Goal: Task Accomplishment & Management: Use online tool/utility

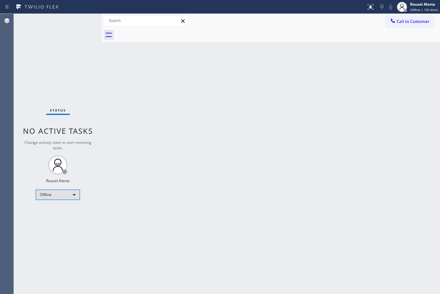
click at [50, 191] on div "Offline" at bounding box center [58, 195] width 44 height 10
click at [54, 208] on li "Available" at bounding box center [57, 211] width 43 height 8
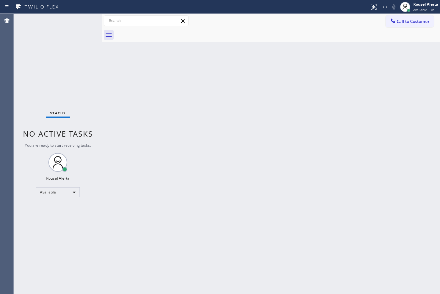
click at [296, 87] on div "Back to Dashboard Change Sender ID Customers Technicians Select a contact Outbo…" at bounding box center [271, 154] width 338 height 280
click at [165, 124] on div "Back to Dashboard Change Sender ID Customers Technicians Select a contact Outbo…" at bounding box center [271, 154] width 338 height 280
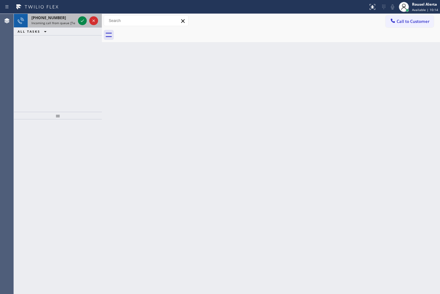
click at [60, 27] on div "[PHONE_NUMBER] Incoming call from queue [Test] All" at bounding box center [52, 21] width 49 height 14
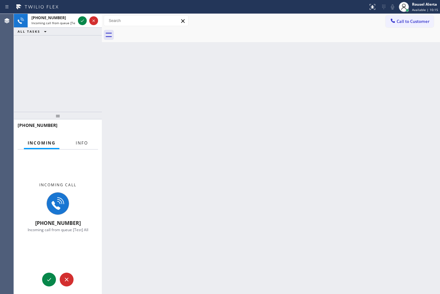
click at [82, 141] on span "Info" at bounding box center [82, 143] width 12 height 6
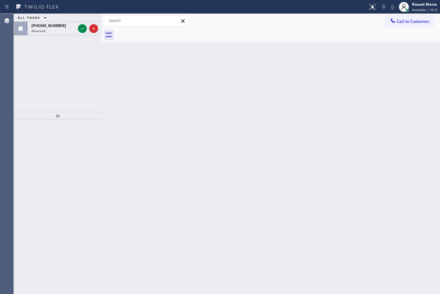
click at [63, 21] on div "ALL TASKS ALL TASKS ACTIVE TASKS TASKS IN WRAP UP" at bounding box center [58, 18] width 88 height 8
click at [82, 42] on div "ALL TASKS ALL TASKS ACTIVE TASKS TASKS IN WRAP UP [PHONE_NUMBER] Reserved" at bounding box center [58, 63] width 88 height 98
click at [78, 24] on div at bounding box center [88, 29] width 23 height 14
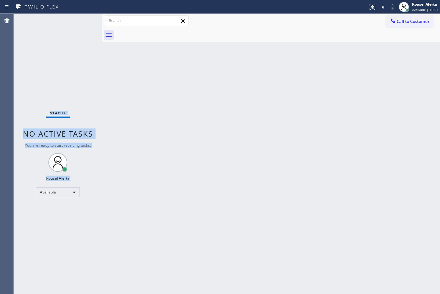
click at [78, 24] on div "Status No active tasks You are ready to start receiving tasks. Rousel Alerta Av…" at bounding box center [58, 154] width 88 height 280
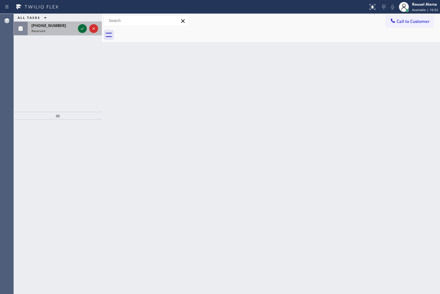
click at [80, 31] on icon at bounding box center [83, 29] width 8 height 8
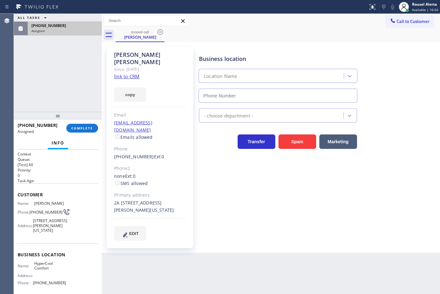
type input "[PHONE_NUMBER]"
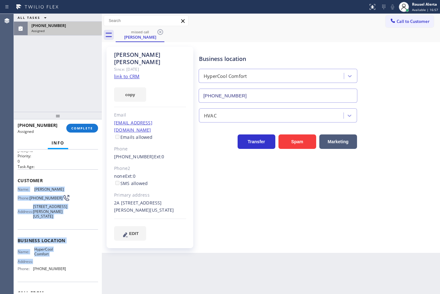
scroll to position [39, 0]
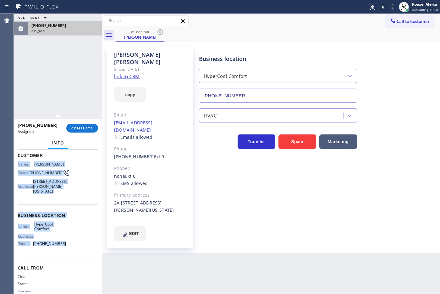
drag, startPoint x: 17, startPoint y: 203, endPoint x: 68, endPoint y: 253, distance: 71.5
click at [68, 253] on div "Context Queue: [Test] All Priority: 0 Task Age: Customer Name: [PERSON_NAME] Ph…" at bounding box center [58, 208] width 80 height 192
copy div "Name: [PERSON_NAME] Phone: [PHONE_NUMBER] Address: [STREET_ADDRESS][PERSON_NAME…"
click at [127, 73] on link "link to CRM" at bounding box center [126, 76] width 25 height 6
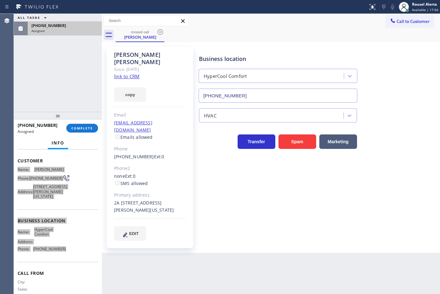
scroll to position [44, 0]
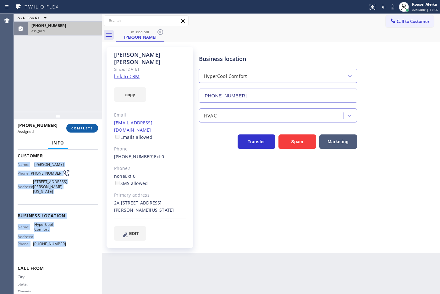
click at [84, 125] on button "COMPLETE" at bounding box center [82, 128] width 32 height 9
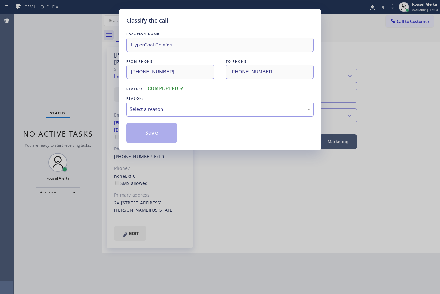
click at [161, 113] on div "Select a reason" at bounding box center [219, 109] width 187 height 15
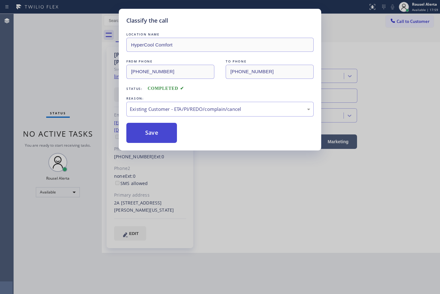
click at [157, 134] on button "Save" at bounding box center [151, 133] width 51 height 20
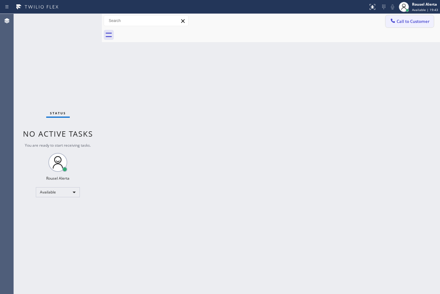
click at [419, 19] on span "Call to Customer" at bounding box center [413, 22] width 33 height 6
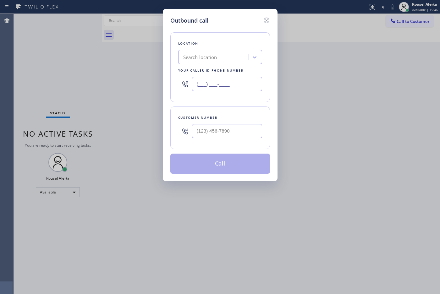
click at [239, 85] on input "(___) ___-____" at bounding box center [227, 84] width 70 height 14
paste input "561) 336-6473"
type input "[PHONE_NUMBER]"
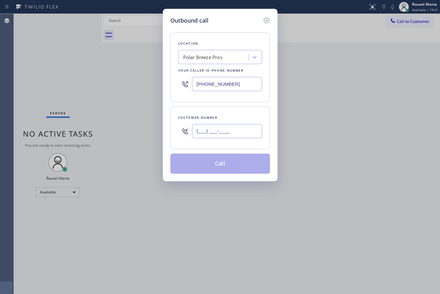
click at [211, 132] on input "(___) ___-____" at bounding box center [227, 131] width 70 height 14
paste input "301) 633-9555"
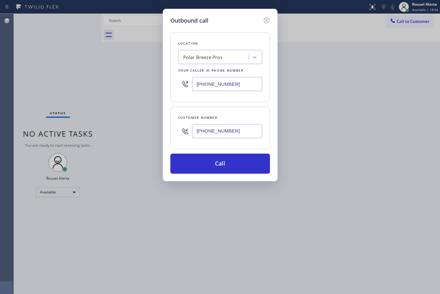
type input "[PHONE_NUMBER]"
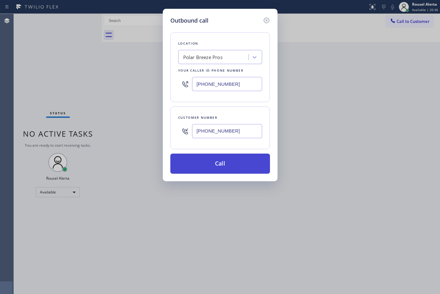
click at [224, 168] on button "Call" at bounding box center [220, 164] width 100 height 20
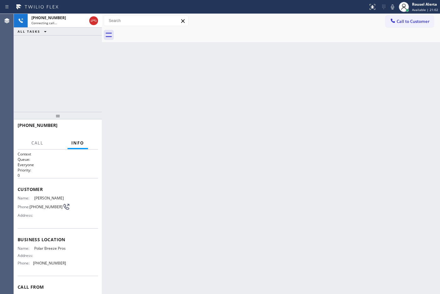
click at [281, 142] on div "Back to Dashboard Change Sender ID Customers Technicians Select a contact Outbo…" at bounding box center [271, 154] width 338 height 280
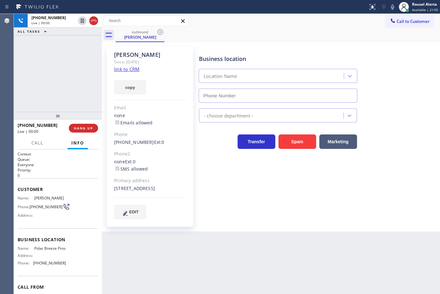
type input "[PHONE_NUMBER]"
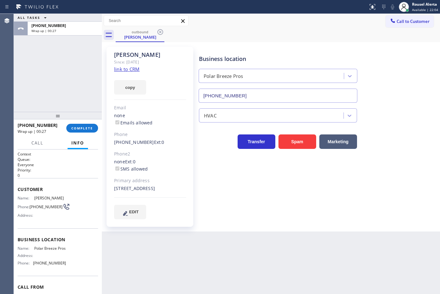
click at [65, 47] on div "ALL TASKS ALL TASKS ACTIVE TASKS TASKS IN WRAP UP [PHONE_NUMBER] Wrap up | 00:27" at bounding box center [58, 63] width 88 height 98
click at [75, 119] on div at bounding box center [58, 116] width 88 height 8
click at [79, 125] on button "COMPLETE" at bounding box center [82, 128] width 32 height 9
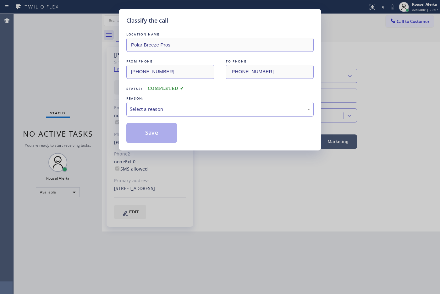
click at [189, 111] on div "Select a reason" at bounding box center [220, 109] width 180 height 7
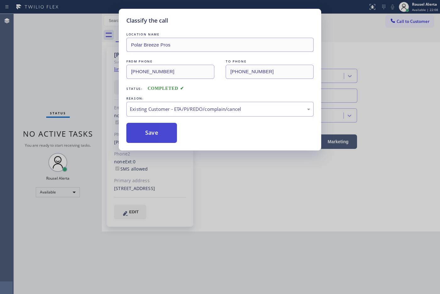
click at [139, 131] on button "Save" at bounding box center [151, 133] width 51 height 20
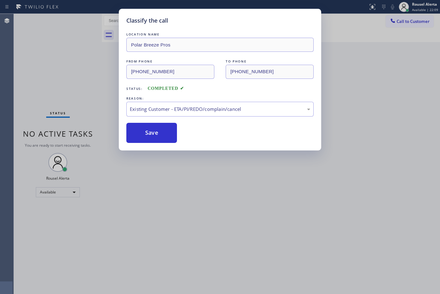
click at [268, 222] on div "Classify the call LOCATION NAME Polar Breeze Pros FROM PHONE [PHONE_NUMBER] TO …" at bounding box center [220, 147] width 440 height 294
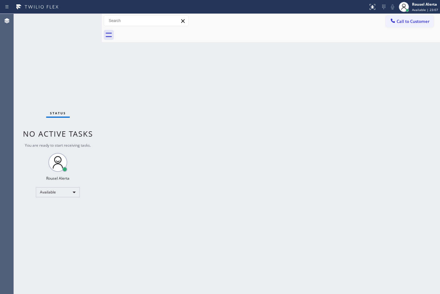
click at [59, 42] on div "Status No active tasks You are ready to start receiving tasks. Rousel Alerta Av…" at bounding box center [58, 154] width 88 height 280
click at [51, 37] on div "Status No active tasks You are ready to start receiving tasks. Rousel Alerta Av…" at bounding box center [58, 154] width 88 height 280
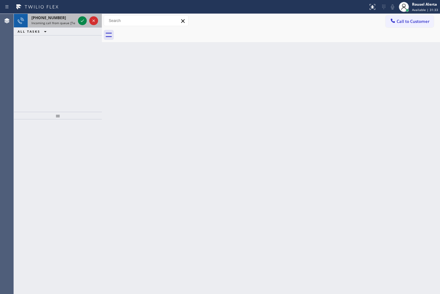
click at [55, 21] on span "Incoming call from queue [Test] All" at bounding box center [57, 23] width 52 height 4
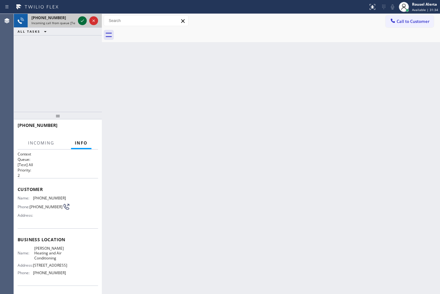
click at [82, 21] on icon at bounding box center [82, 20] width 3 height 3
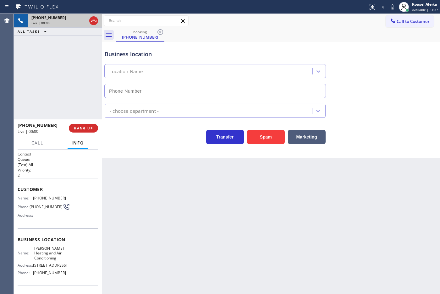
type input "[PHONE_NUMBER]"
click at [147, 198] on div "Back to Dashboard Change Sender ID Customers Technicians Select a contact Outbo…" at bounding box center [271, 154] width 338 height 280
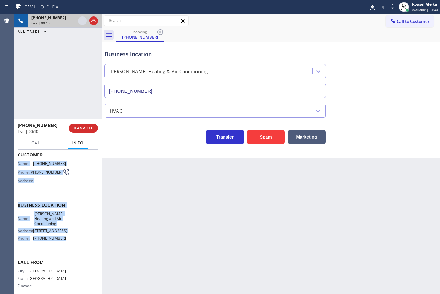
scroll to position [39, 0]
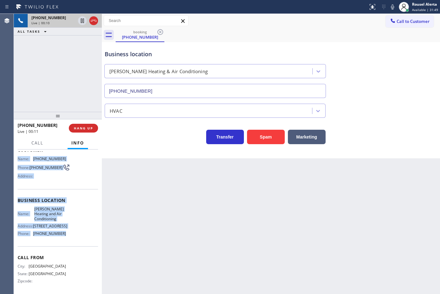
drag, startPoint x: 16, startPoint y: 196, endPoint x: 68, endPoint y: 261, distance: 83.4
click at [68, 261] on div "Context Queue: [Test] All Priority: 2 Customer Name: [PHONE_NUMBER] Phone: [PHO…" at bounding box center [58, 222] width 88 height 145
copy div "Name: [PHONE_NUMBER] Phone: [PHONE_NUMBER] Address: Business location Name: [PE…"
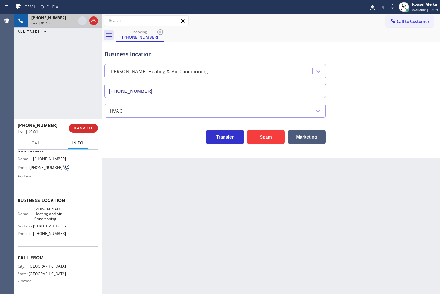
click at [289, 25] on div "Call to Customer Outbound call Location Polar Breeze Pros Your caller id phone …" at bounding box center [271, 20] width 338 height 11
click at [318, 221] on div "Back to Dashboard Change Sender ID Customers Technicians Select a contact Outbo…" at bounding box center [271, 154] width 338 height 280
click at [230, 197] on div "Back to Dashboard Change Sender ID Customers Technicians Select a contact Outbo…" at bounding box center [271, 154] width 338 height 280
click at [217, 205] on div "Back to Dashboard Change Sender ID Customers Technicians Select a contact Outbo…" at bounding box center [271, 154] width 338 height 280
click at [85, 94] on div "[PHONE_NUMBER] Live | 01:53 ALL TASKS ALL TASKS ACTIVE TASKS TASKS IN WRAP UP" at bounding box center [58, 63] width 88 height 98
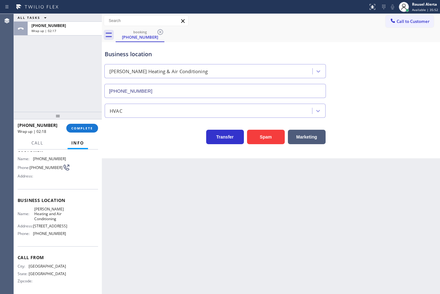
click at [76, 133] on div "[PHONE_NUMBER] Wrap up | 02:18 COMPLETE" at bounding box center [58, 128] width 80 height 16
click at [76, 130] on span "COMPLETE" at bounding box center [82, 128] width 22 height 4
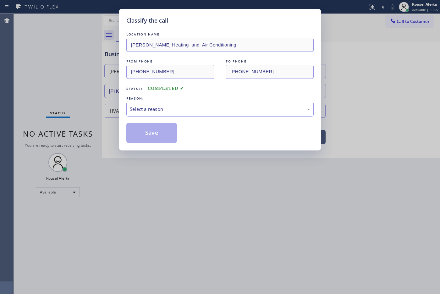
click at [148, 106] on div "Select a reason" at bounding box center [220, 109] width 180 height 7
click at [158, 131] on button "Save" at bounding box center [151, 133] width 51 height 20
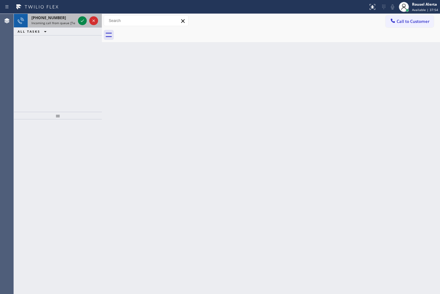
click at [59, 21] on span "Incoming call from queue [Test] All" at bounding box center [57, 23] width 52 height 4
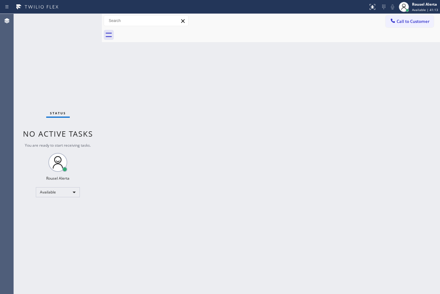
click at [67, 34] on div "Status No active tasks You are ready to start receiving tasks. Rousel Alerta Av…" at bounding box center [58, 154] width 88 height 280
click at [79, 23] on div "Status No active tasks You are ready to start receiving tasks. Rousel Alerta Av…" at bounding box center [58, 154] width 88 height 280
click at [254, 246] on div "Back to Dashboard Change Sender ID Customers Technicians Select a contact Outbo…" at bounding box center [271, 154] width 338 height 280
click at [55, 31] on div "Status No active tasks You are ready to start receiving tasks. Rousel Alerta Av…" at bounding box center [58, 154] width 88 height 280
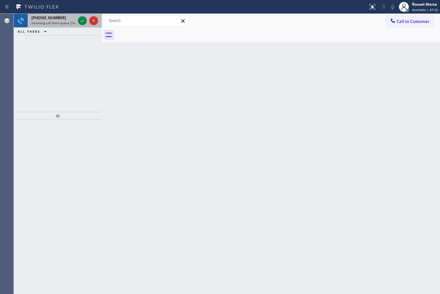
click at [59, 19] on div "[PHONE_NUMBER]" at bounding box center [53, 17] width 44 height 5
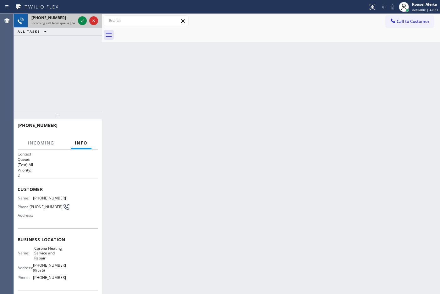
click at [76, 22] on div "[PHONE_NUMBER] Incoming call from queue [Test] All" at bounding box center [52, 21] width 49 height 14
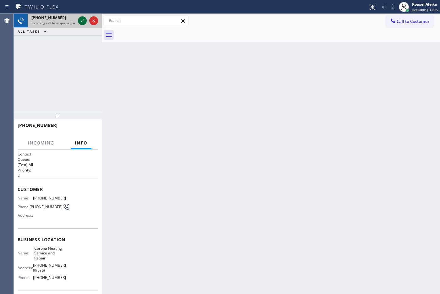
click at [78, 23] on div at bounding box center [82, 21] width 9 height 8
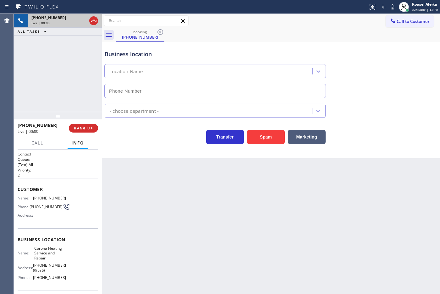
type input "[PHONE_NUMBER]"
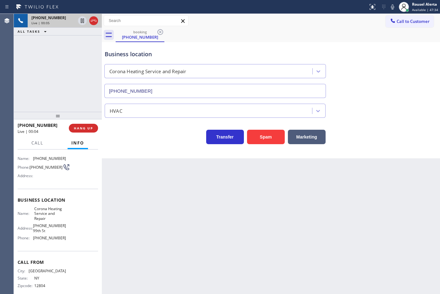
scroll to position [47, 0]
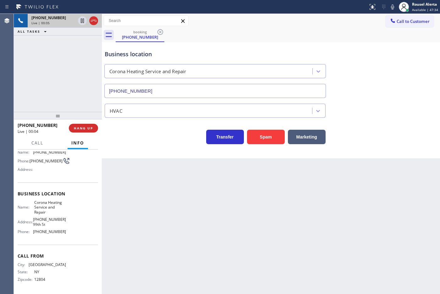
click at [137, 220] on div "Back to Dashboard Change Sender ID Customers Technicians Select a contact Outbo…" at bounding box center [271, 154] width 338 height 280
click at [86, 129] on span "HANG UP" at bounding box center [83, 128] width 19 height 4
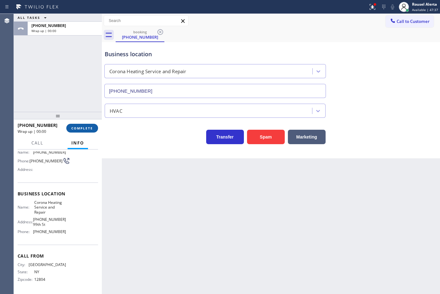
click at [86, 129] on span "COMPLETE" at bounding box center [82, 128] width 22 height 4
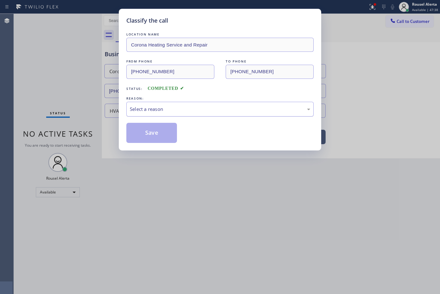
click at [136, 105] on div "Select a reason" at bounding box center [219, 109] width 187 height 15
click at [156, 125] on button "Save" at bounding box center [151, 133] width 51 height 20
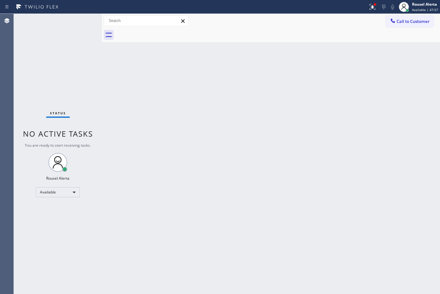
click at [81, 18] on div "Status No active tasks You are ready to start receiving tasks. Rousel Alerta Av…" at bounding box center [58, 154] width 88 height 280
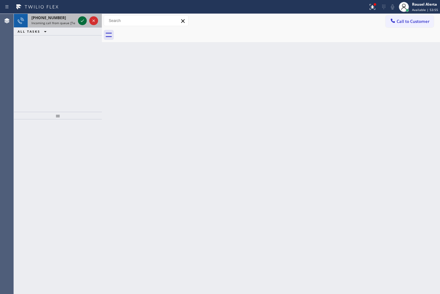
click at [80, 17] on icon at bounding box center [83, 21] width 8 height 8
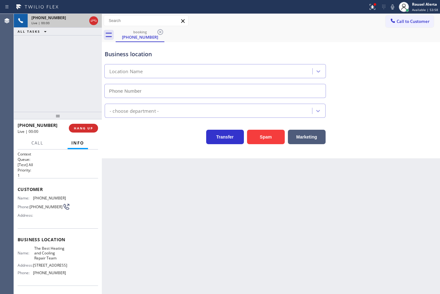
type input "[PHONE_NUMBER]"
click at [144, 189] on div "Back to Dashboard Change Sender ID Customers Technicians Select a contact Outbo…" at bounding box center [271, 154] width 338 height 280
click at [87, 128] on span "HANG UP" at bounding box center [83, 128] width 19 height 4
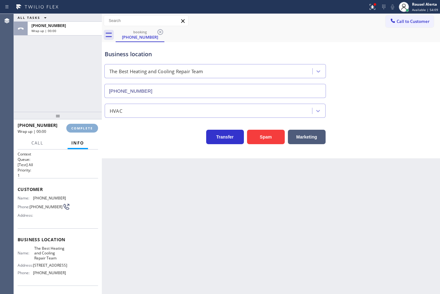
click at [87, 128] on span "COMPLETE" at bounding box center [82, 128] width 22 height 4
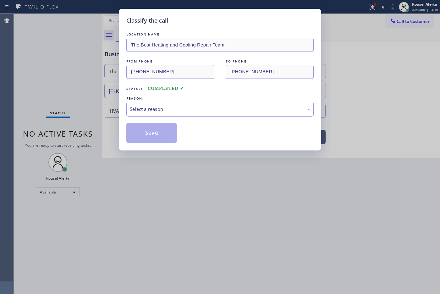
click at [150, 112] on div "Select a reason" at bounding box center [220, 109] width 180 height 7
click at [151, 140] on button "Save" at bounding box center [151, 133] width 51 height 20
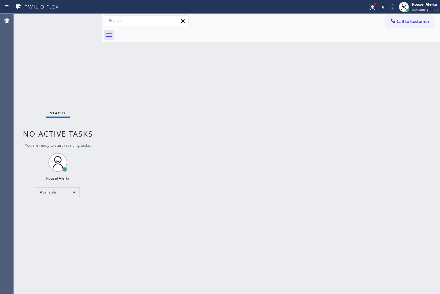
click at [164, 128] on div "Back to Dashboard Change Sender ID Customers Technicians Select a contact Outbo…" at bounding box center [271, 154] width 338 height 280
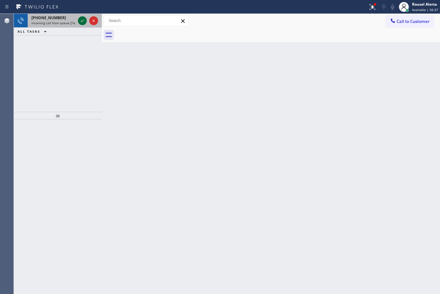
click at [81, 21] on icon at bounding box center [82, 20] width 3 height 3
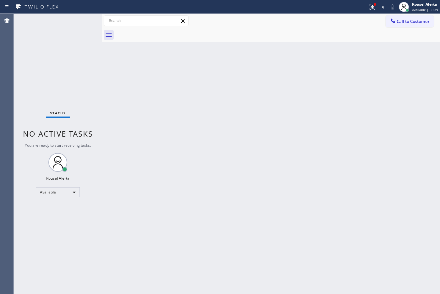
click at [80, 21] on div "Status No active tasks You are ready to start receiving tasks. Rousel Alerta Av…" at bounding box center [58, 154] width 88 height 280
click at [373, 8] on icon at bounding box center [373, 7] width 6 height 6
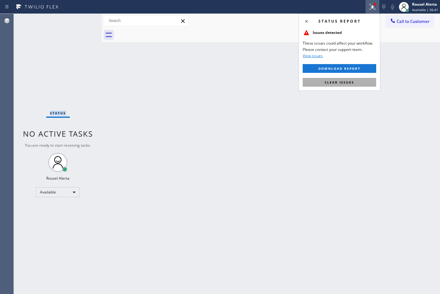
click at [349, 83] on span "Clear issues" at bounding box center [340, 82] width 30 height 4
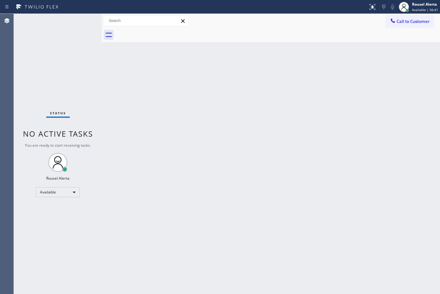
click at [326, 145] on div "Back to Dashboard Change Sender ID Customers Technicians Select a contact Outbo…" at bounding box center [271, 154] width 338 height 280
click at [79, 19] on div "Status No active tasks You are ready to start receiving tasks. Rousel Alerta Av…" at bounding box center [58, 154] width 88 height 280
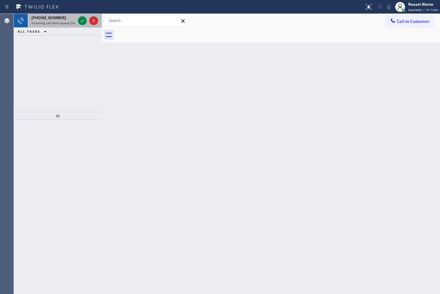
click at [55, 17] on span "[PHONE_NUMBER]" at bounding box center [48, 17] width 35 height 5
click at [75, 19] on div "[PHONE_NUMBER]" at bounding box center [53, 17] width 44 height 5
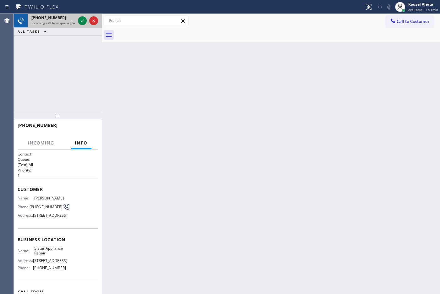
click at [75, 19] on div "[PHONE_NUMBER]" at bounding box center [53, 17] width 44 height 5
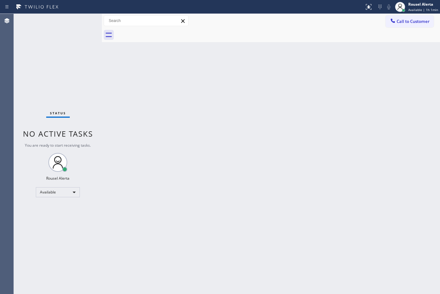
click at [73, 18] on div "Status No active tasks You are ready to start receiving tasks. Rousel Alerta Av…" at bounding box center [58, 154] width 88 height 280
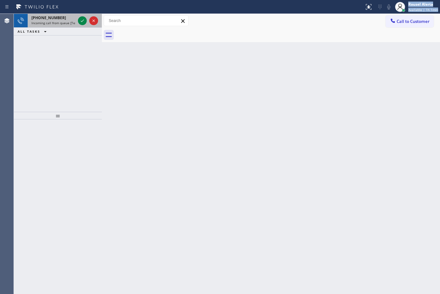
click at [68, 16] on div "Status report No issues detected If you experience an issue, please download th…" at bounding box center [220, 147] width 440 height 294
click at [68, 16] on div "[PHONE_NUMBER]" at bounding box center [53, 17] width 44 height 5
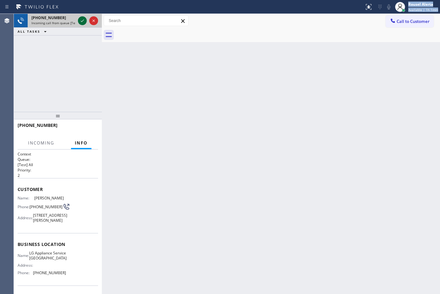
click at [81, 19] on icon at bounding box center [83, 21] width 8 height 8
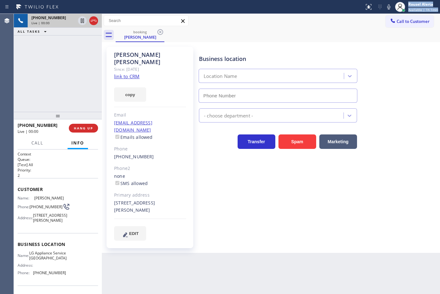
type input "[PHONE_NUMBER]"
click at [131, 73] on link "link to CRM" at bounding box center [126, 76] width 25 height 6
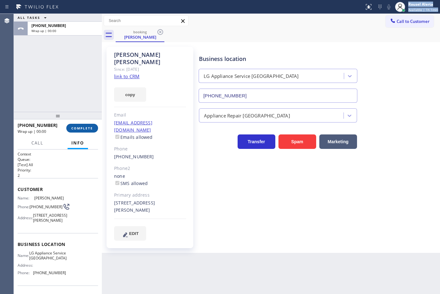
click at [86, 126] on button "COMPLETE" at bounding box center [82, 128] width 32 height 9
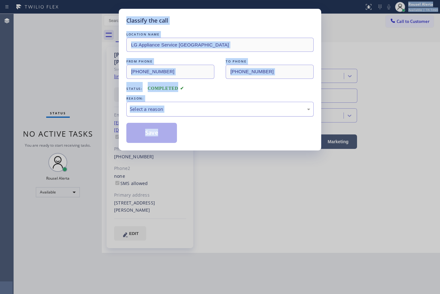
click at [157, 104] on div "Select a reason" at bounding box center [219, 109] width 187 height 15
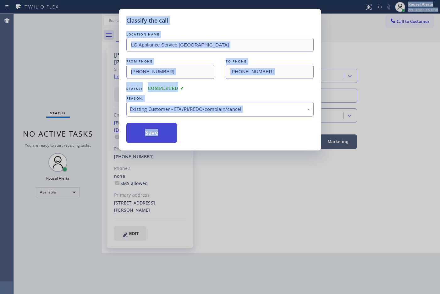
click at [157, 130] on button "Save" at bounding box center [151, 133] width 51 height 20
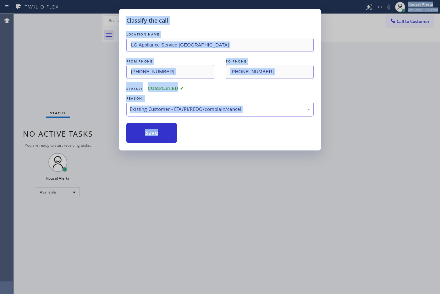
drag, startPoint x: 73, startPoint y: 51, endPoint x: 50, endPoint y: 0, distance: 56.0
click at [72, 51] on div "Classify the call LOCATION NAME LG Appliance Service [GEOGRAPHIC_DATA] FROM PHO…" at bounding box center [220, 147] width 440 height 294
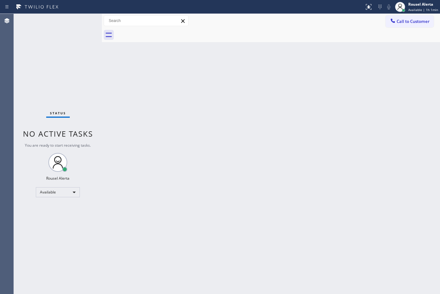
click at [128, 126] on div "Back to Dashboard Change Sender ID Customers Technicians Select a contact Outbo…" at bounding box center [271, 154] width 338 height 280
click at [202, 173] on div "Back to Dashboard Change Sender ID Customers Technicians Select a contact Outbo…" at bounding box center [271, 154] width 338 height 280
click at [67, 18] on div "Status No active tasks You are ready to start receiving tasks. Rousel Alerta Av…" at bounding box center [58, 154] width 88 height 280
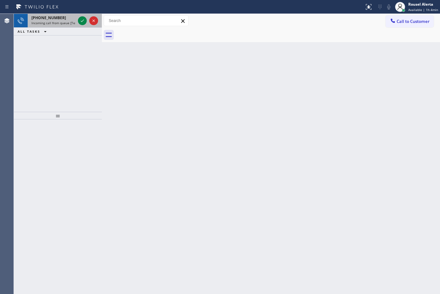
click at [57, 25] on span "Incoming call from queue [Test] All" at bounding box center [57, 23] width 52 height 4
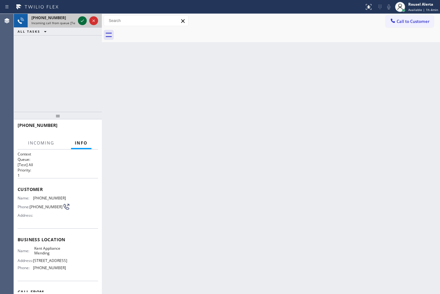
click at [81, 19] on icon at bounding box center [83, 21] width 8 height 8
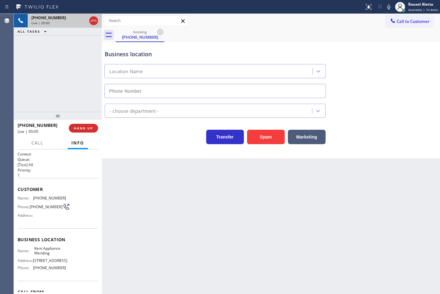
type input "[PHONE_NUMBER]"
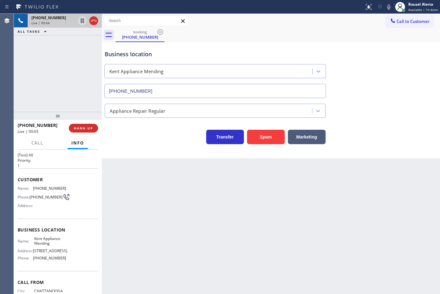
scroll to position [3, 0]
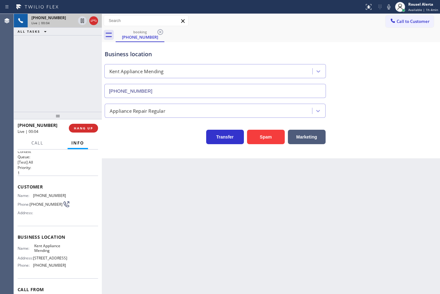
click at [118, 168] on div "Back to Dashboard Change Sender ID Customers Technicians Select a contact Outbo…" at bounding box center [271, 154] width 338 height 280
click at [357, 243] on div "Back to Dashboard Change Sender ID Customers Technicians Select a contact Outbo…" at bounding box center [271, 154] width 338 height 280
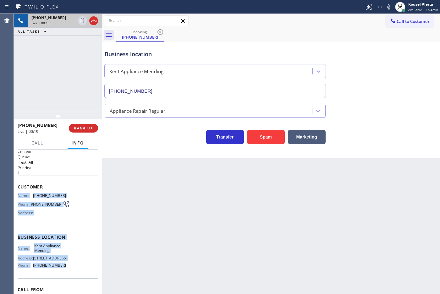
drag, startPoint x: 18, startPoint y: 193, endPoint x: 72, endPoint y: 279, distance: 101.1
click at [72, 279] on div "Context Queue: [Test] All Priority: 1 Customer Name: [PHONE_NUMBER] Phone: [PHO…" at bounding box center [58, 237] width 80 height 177
copy div "Name: [PHONE_NUMBER] Phone: [PHONE_NUMBER] Address: Business location Name: Ken…"
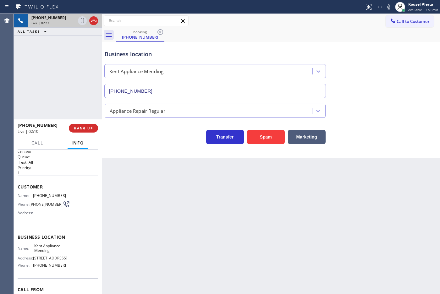
click at [250, 258] on div "Back to Dashboard Change Sender ID Customers Technicians Select a contact Outbo…" at bounding box center [271, 154] width 338 height 280
click at [89, 127] on span "HANG UP" at bounding box center [83, 128] width 19 height 4
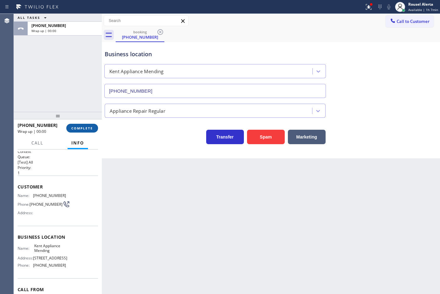
click at [87, 130] on span "COMPLETE" at bounding box center [82, 128] width 22 height 4
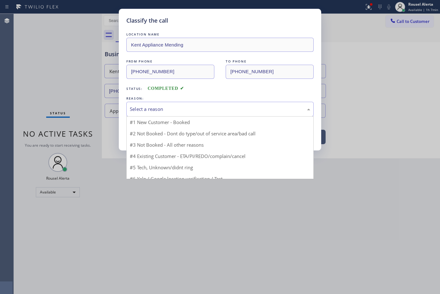
click at [149, 112] on div "Select a reason" at bounding box center [220, 109] width 180 height 7
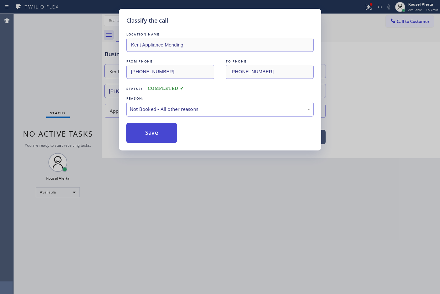
click at [164, 129] on button "Save" at bounding box center [151, 133] width 51 height 20
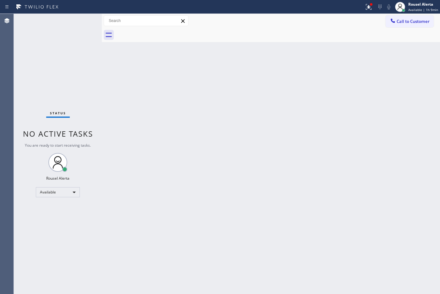
click at [269, 175] on div "Back to Dashboard Change Sender ID Customers Technicians Select a contact Outbo…" at bounding box center [271, 154] width 338 height 280
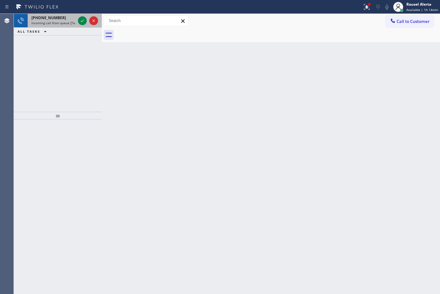
click at [65, 24] on span "Incoming call from queue [Test] All" at bounding box center [57, 23] width 52 height 4
click at [65, 18] on div "[PHONE_NUMBER]" at bounding box center [53, 17] width 44 height 5
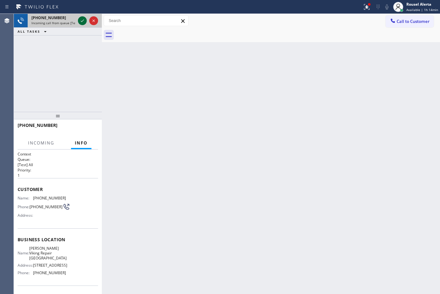
click at [83, 22] on icon at bounding box center [83, 21] width 8 height 8
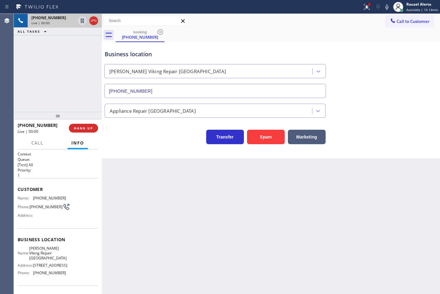
type input "[PHONE_NUMBER]"
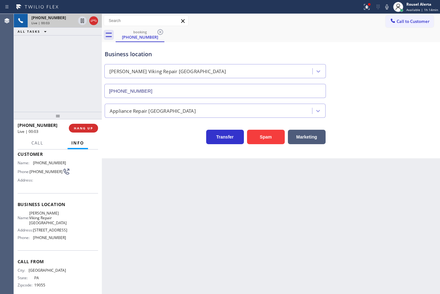
scroll to position [42, 0]
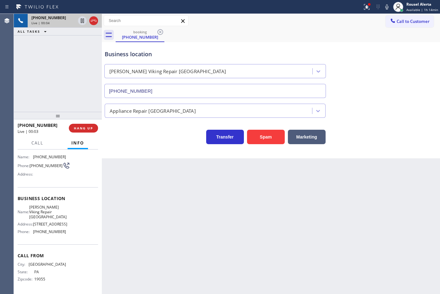
click at [153, 206] on div "Back to Dashboard Change Sender ID Customers Technicians Select a contact Outbo…" at bounding box center [271, 154] width 338 height 280
click at [92, 131] on button "HANG UP" at bounding box center [83, 128] width 29 height 9
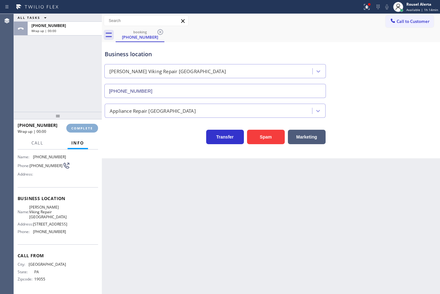
click at [92, 131] on button "COMPLETE" at bounding box center [82, 128] width 32 height 9
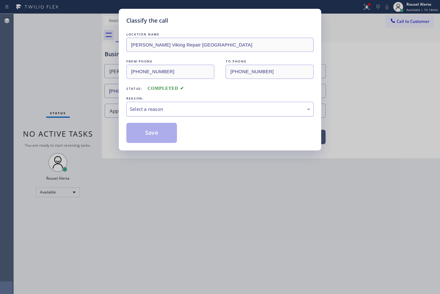
click at [146, 112] on div "Select a reason" at bounding box center [220, 109] width 180 height 7
click at [156, 141] on button "Save" at bounding box center [151, 133] width 51 height 20
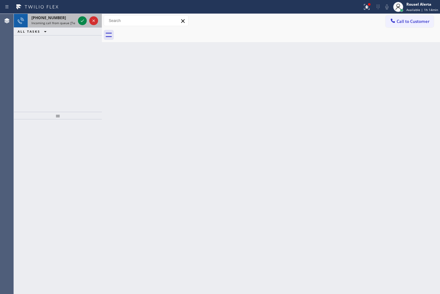
click at [50, 14] on div "[PHONE_NUMBER] Incoming call from queue [Test] All" at bounding box center [52, 21] width 49 height 14
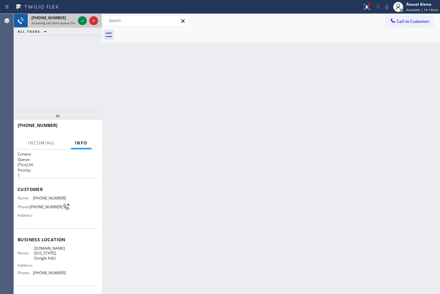
click at [69, 21] on span "Incoming call from queue [Test] All" at bounding box center [57, 23] width 52 height 4
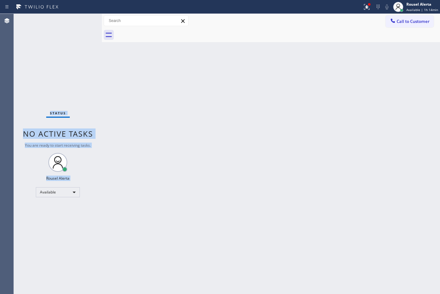
click at [69, 21] on div "Status No active tasks You are ready to start receiving tasks. Rousel Alerta Av…" at bounding box center [58, 154] width 88 height 280
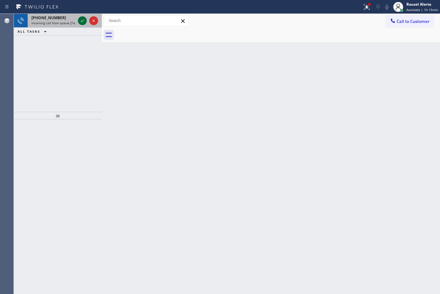
drag, startPoint x: 61, startPoint y: 22, endPoint x: 81, endPoint y: 22, distance: 19.5
click at [61, 16] on div "[PHONE_NUMBER]" at bounding box center [53, 17] width 44 height 5
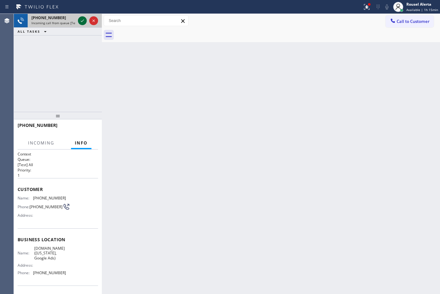
click at [81, 21] on icon at bounding box center [83, 21] width 8 height 8
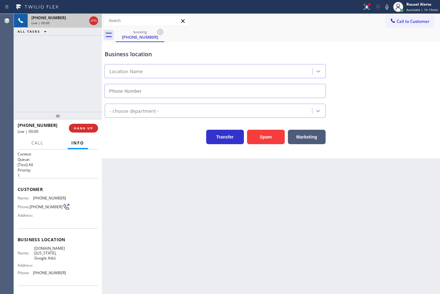
type input "[PHONE_NUMBER]"
click at [152, 191] on div "Back to Dashboard Change Sender ID Customers Technicians Select a contact Outbo…" at bounding box center [271, 154] width 338 height 280
click at [89, 131] on button "HANG UP" at bounding box center [83, 128] width 29 height 9
click at [197, 227] on div "Back to Dashboard Change Sender ID Customers Technicians Select a contact Outbo…" at bounding box center [271, 154] width 338 height 280
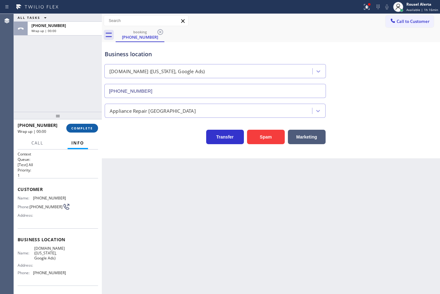
click at [79, 124] on button "COMPLETE" at bounding box center [82, 128] width 32 height 9
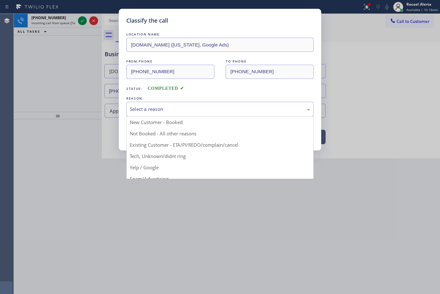
click at [177, 107] on div "Select a reason" at bounding box center [220, 109] width 180 height 7
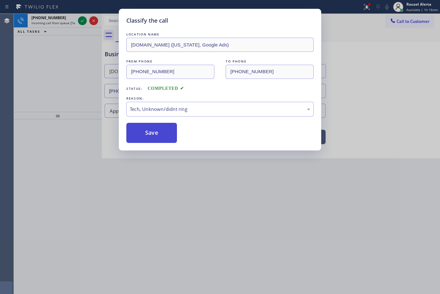
click at [157, 139] on button "Save" at bounding box center [151, 133] width 51 height 20
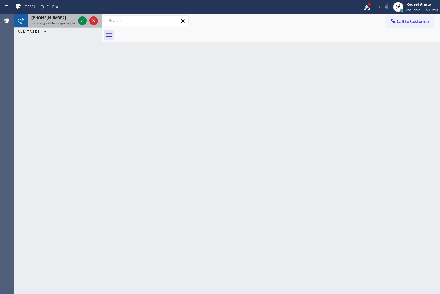
click at [59, 25] on div "[PHONE_NUMBER] Incoming call from queue [Test] All" at bounding box center [52, 21] width 49 height 14
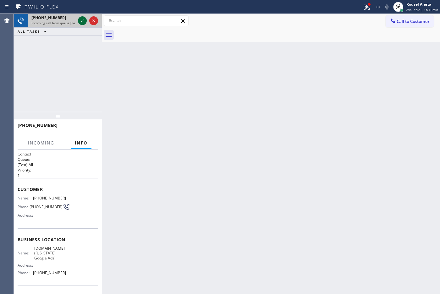
click at [80, 21] on icon at bounding box center [83, 21] width 8 height 8
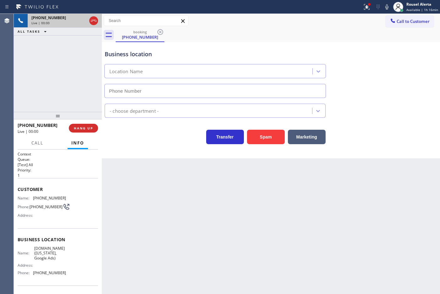
type input "[PHONE_NUMBER]"
click at [305, 277] on div "Back to Dashboard Change Sender ID Customers Technicians Select a contact Outbo…" at bounding box center [271, 154] width 338 height 280
click at [82, 55] on div "[PHONE_NUMBER] Live | 00:10 ALL TASKS ALL TASKS ACTIVE TASKS TASKS IN WRAP UP" at bounding box center [58, 63] width 88 height 98
click at [55, 62] on div "[PHONE_NUMBER] Live | 00:12 ALL TASKS ALL TASKS ACTIVE TASKS TASKS IN WRAP UP" at bounding box center [58, 63] width 88 height 98
click at [216, 233] on div "Back to Dashboard Change Sender ID Customers Technicians Select a contact Outbo…" at bounding box center [271, 154] width 338 height 280
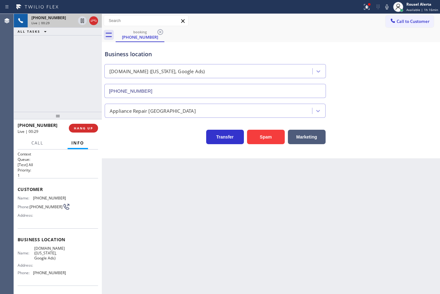
click at [77, 79] on div "[PHONE_NUMBER] Live | 00:29 ALL TASKS ALL TASKS ACTIVE TASKS TASKS IN WRAP UP" at bounding box center [58, 63] width 88 height 98
click at [84, 130] on span "HANG UP" at bounding box center [83, 128] width 19 height 4
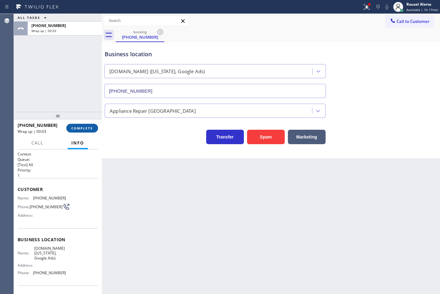
click at [77, 131] on button "COMPLETE" at bounding box center [82, 128] width 32 height 9
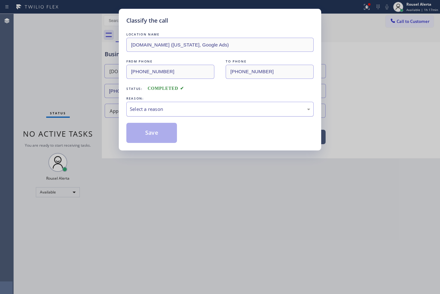
click at [142, 114] on div "Select a reason" at bounding box center [219, 109] width 187 height 15
click at [148, 127] on button "Save" at bounding box center [151, 133] width 51 height 20
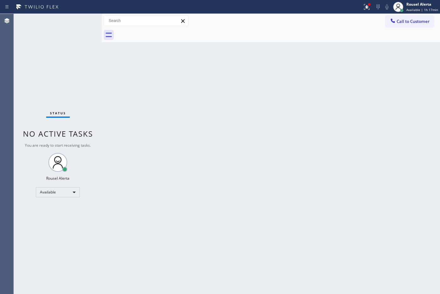
click at [200, 165] on div "Back to Dashboard Change Sender ID Customers Technicians Select a contact Outbo…" at bounding box center [271, 154] width 338 height 280
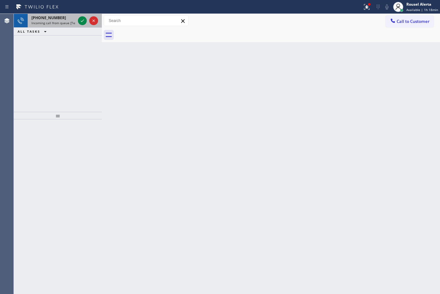
click at [60, 18] on div "[PHONE_NUMBER]" at bounding box center [53, 17] width 44 height 5
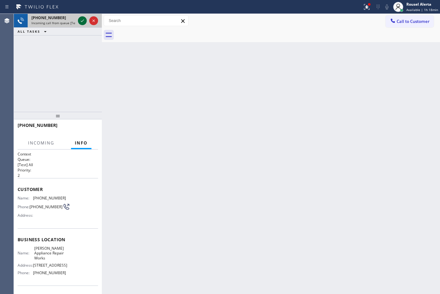
click at [82, 23] on icon at bounding box center [83, 21] width 8 height 8
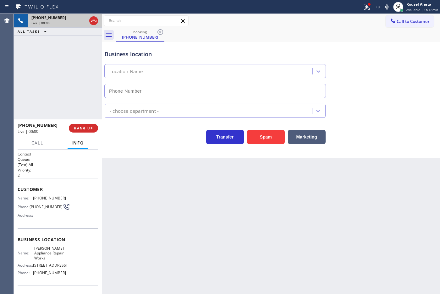
type input "[PHONE_NUMBER]"
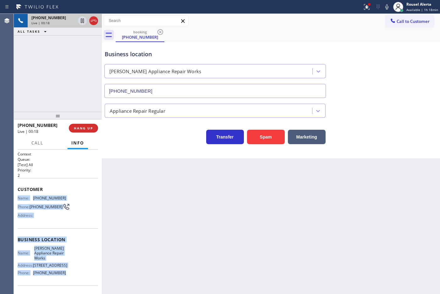
drag, startPoint x: 18, startPoint y: 196, endPoint x: 62, endPoint y: 280, distance: 94.6
click at [62, 280] on div "Context Queue: [Test] All Priority: 2 Customer Name: [PHONE_NUMBER] Phone: [PHO…" at bounding box center [58, 242] width 80 height 182
copy div "Name: [PHONE_NUMBER] Phone: [PHONE_NUMBER] Address: Business location Name: [PE…"
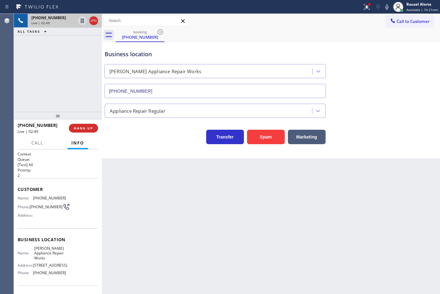
click at [207, 225] on div "Back to Dashboard Change Sender ID Customers Technicians Select a contact Outbo…" at bounding box center [271, 154] width 338 height 280
click at [245, 254] on div "Back to Dashboard Change Sender ID Customers Technicians Select a contact Outbo…" at bounding box center [271, 154] width 338 height 280
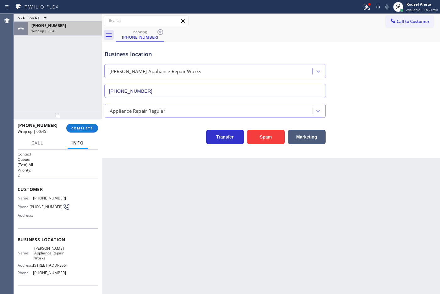
click at [74, 32] on div "Wrap up | 00:45" at bounding box center [64, 31] width 67 height 4
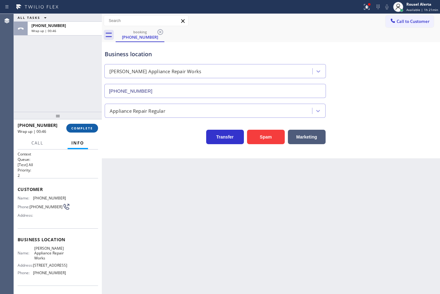
click at [86, 127] on span "COMPLETE" at bounding box center [82, 128] width 22 height 4
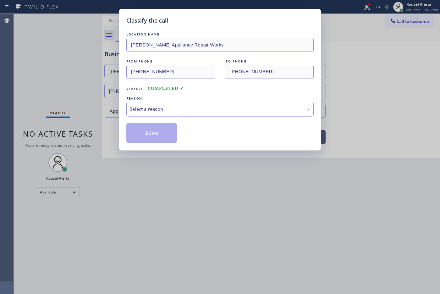
click at [165, 112] on div "Select a reason" at bounding box center [220, 109] width 180 height 7
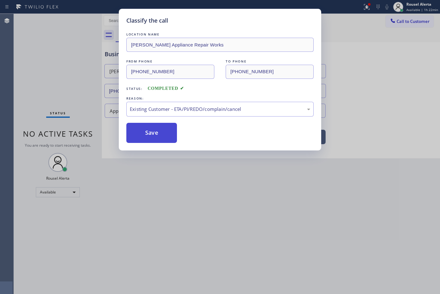
click at [167, 139] on button "Save" at bounding box center [151, 133] width 51 height 20
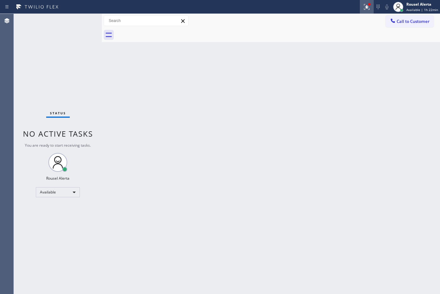
click at [365, 4] on icon at bounding box center [366, 6] width 4 height 4
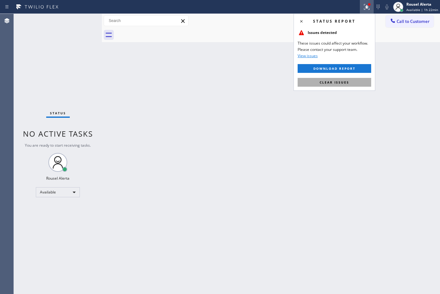
click at [349, 79] on button "Clear issues" at bounding box center [335, 82] width 74 height 9
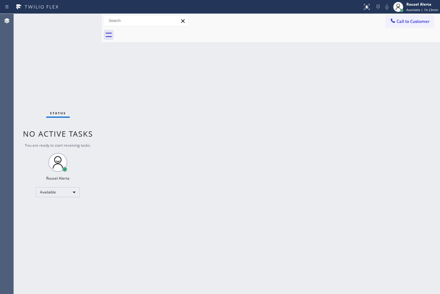
click at [71, 32] on div "Status No active tasks You are ready to start receiving tasks. Rousel Alerta Av…" at bounding box center [58, 154] width 88 height 280
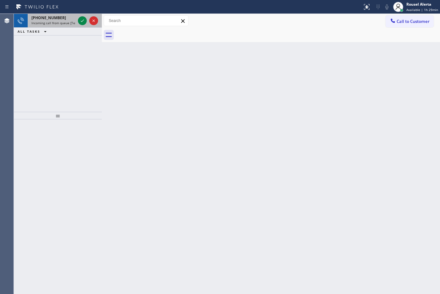
click at [63, 25] on div "[PHONE_NUMBER] Incoming call from queue [Test] All" at bounding box center [52, 21] width 49 height 14
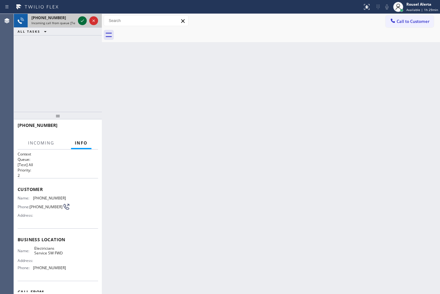
click at [85, 21] on icon at bounding box center [83, 21] width 8 height 8
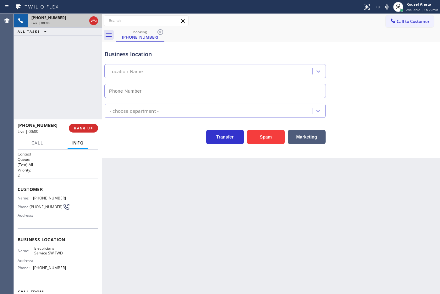
type input "[PHONE_NUMBER]"
click at [258, 134] on button "Spam" at bounding box center [266, 137] width 38 height 14
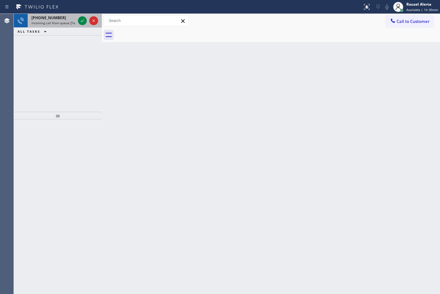
click at [59, 19] on div "[PHONE_NUMBER]" at bounding box center [53, 17] width 44 height 5
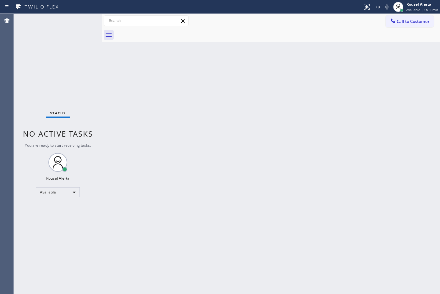
click at [85, 22] on div "Status No active tasks You are ready to start receiving tasks. Rousel Alerta Av…" at bounding box center [58, 154] width 88 height 280
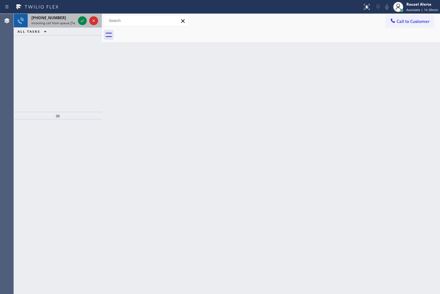
click at [64, 24] on span "Incoming call from queue [Test] All" at bounding box center [57, 23] width 52 height 4
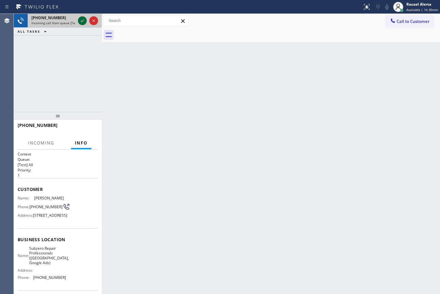
click at [79, 21] on icon at bounding box center [83, 21] width 8 height 8
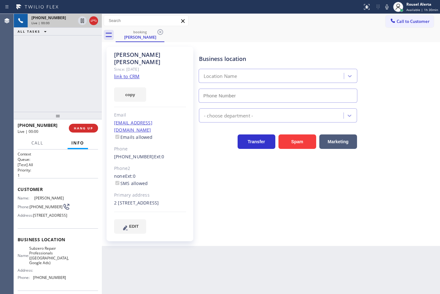
type input "[PHONE_NUMBER]"
click at [134, 73] on link "link to CRM" at bounding box center [126, 76] width 25 height 6
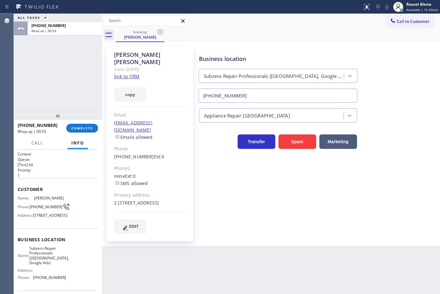
click at [84, 123] on div "[PHONE_NUMBER] Wrap up | 00:53 COMPLETE" at bounding box center [58, 128] width 80 height 16
click at [84, 125] on button "COMPLETE" at bounding box center [82, 128] width 32 height 9
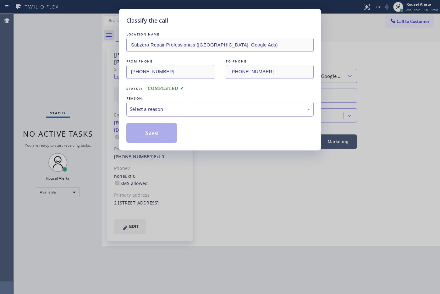
click at [154, 107] on div "Select a reason" at bounding box center [220, 109] width 180 height 7
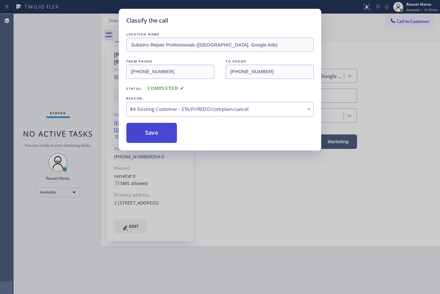
click at [156, 132] on button "Save" at bounding box center [151, 133] width 51 height 20
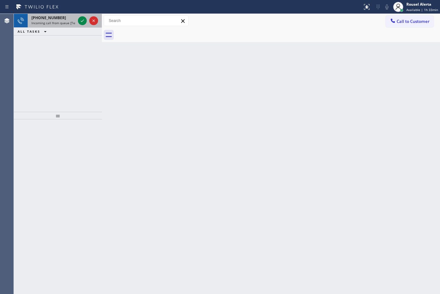
click at [57, 18] on span "[PHONE_NUMBER]" at bounding box center [48, 17] width 35 height 5
click at [83, 24] on icon at bounding box center [83, 21] width 8 height 8
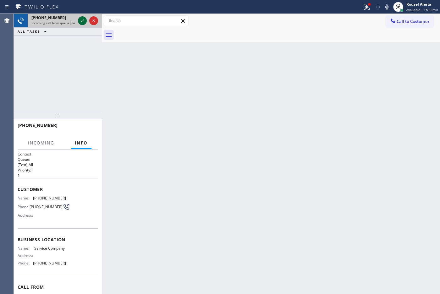
click at [82, 22] on icon at bounding box center [83, 21] width 8 height 8
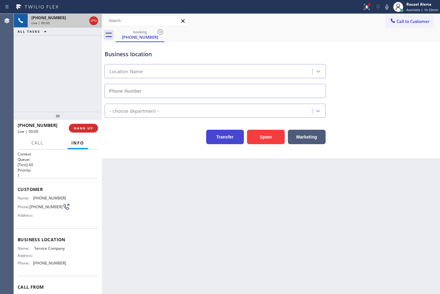
type input "[PHONE_NUMBER]"
click at [260, 138] on button "Spam" at bounding box center [266, 137] width 38 height 14
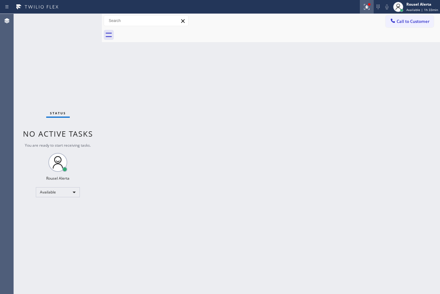
click at [367, 5] on icon at bounding box center [367, 7] width 8 height 8
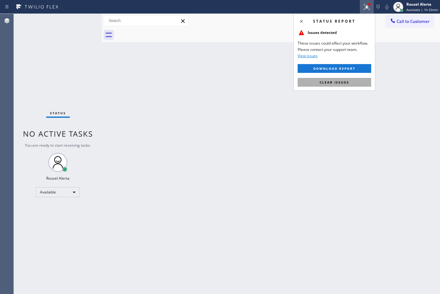
click at [342, 86] on button "Clear issues" at bounding box center [335, 82] width 74 height 9
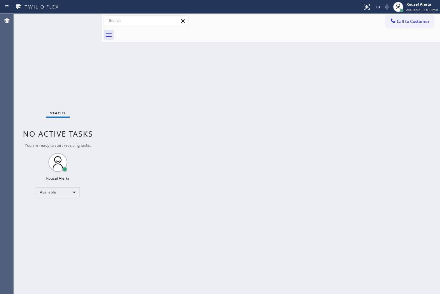
click at [343, 134] on div "Back to Dashboard Change Sender ID Customers Technicians Select a contact Outbo…" at bounding box center [271, 154] width 338 height 280
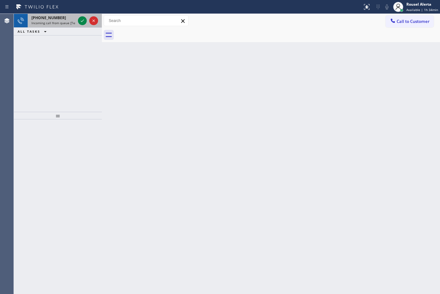
click at [45, 18] on span "[PHONE_NUMBER]" at bounding box center [48, 17] width 35 height 5
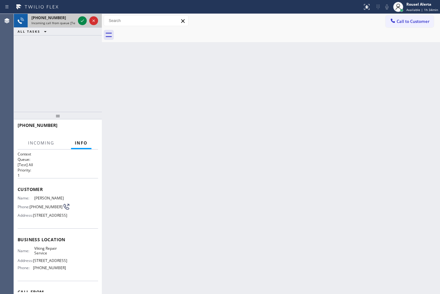
click at [69, 23] on span "Incoming call from queue [Test] All" at bounding box center [57, 23] width 52 height 4
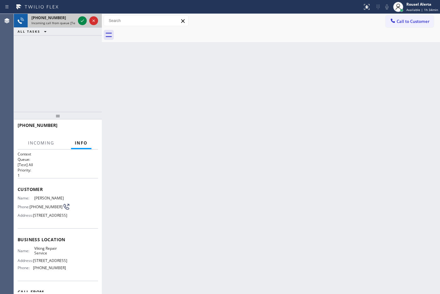
click at [69, 23] on span "Incoming call from queue [Test] All" at bounding box center [57, 23] width 52 height 4
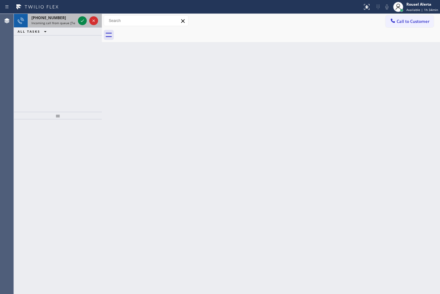
click at [74, 20] on div "[PHONE_NUMBER]" at bounding box center [53, 17] width 44 height 5
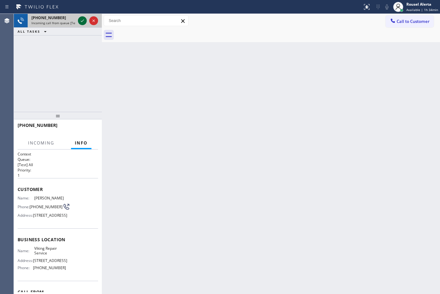
click at [81, 23] on icon at bounding box center [83, 21] width 8 height 8
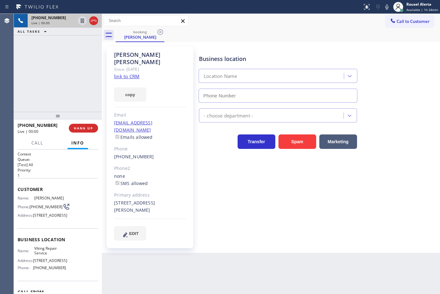
type input "[PHONE_NUMBER]"
click at [126, 73] on link "link to CRM" at bounding box center [126, 76] width 25 height 6
click at [85, 126] on button "HANG UP" at bounding box center [83, 128] width 29 height 9
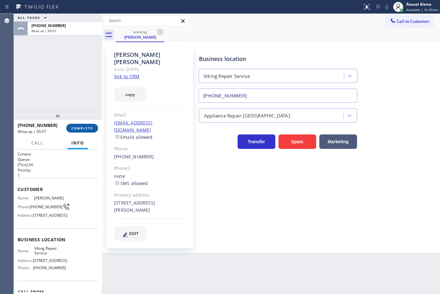
click at [90, 126] on span "COMPLETE" at bounding box center [82, 128] width 22 height 4
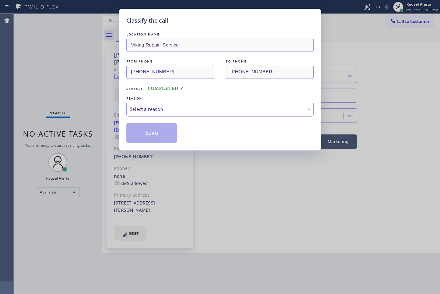
click at [137, 112] on div "Select a reason" at bounding box center [220, 109] width 180 height 7
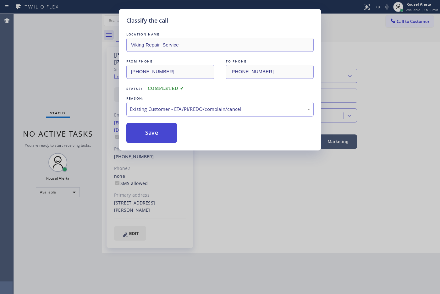
click at [167, 141] on button "Save" at bounding box center [151, 133] width 51 height 20
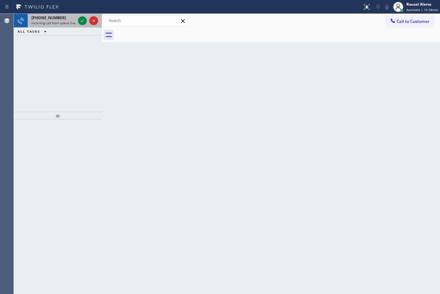
drag, startPoint x: 64, startPoint y: 23, endPoint x: 73, endPoint y: 25, distance: 9.0
click at [64, 23] on span "Incoming call from queue Everybody" at bounding box center [58, 23] width 54 height 4
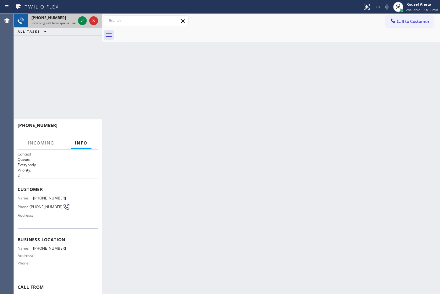
click at [77, 19] on div at bounding box center [88, 21] width 23 height 14
click at [81, 21] on icon at bounding box center [83, 21] width 8 height 8
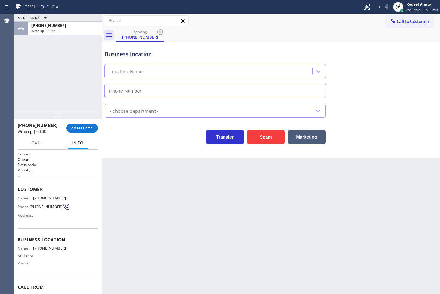
drag, startPoint x: 67, startPoint y: 51, endPoint x: 79, endPoint y: 89, distance: 39.6
click at [66, 51] on div "ALL TASKS ALL TASKS ACTIVE TASKS TASKS IN WRAP UP [PHONE_NUMBER] Wrap up | 00:00" at bounding box center [58, 63] width 88 height 98
click at [86, 129] on span "COMPLETE" at bounding box center [82, 128] width 22 height 4
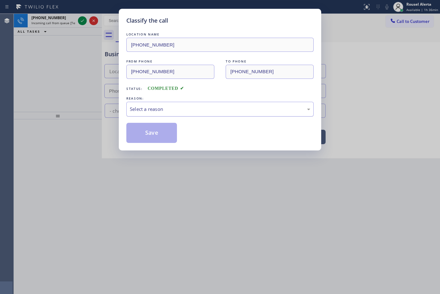
click at [177, 113] on div "Select a reason" at bounding box center [219, 109] width 187 height 15
click at [161, 132] on button "Save" at bounding box center [151, 133] width 51 height 20
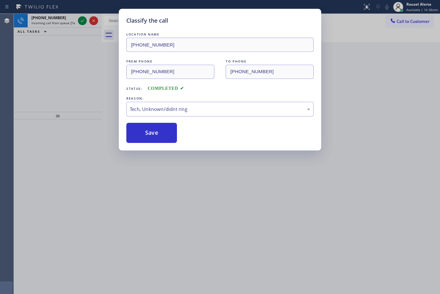
click at [159, 178] on div "Classify the call LOCATION NAME [PHONE_NUMBER] FROM PHONE [PHONE_NUMBER] TO PHO…" at bounding box center [220, 147] width 440 height 294
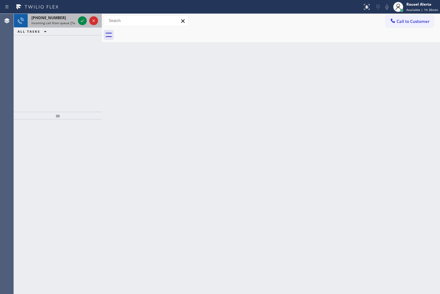
click at [64, 22] on span "Incoming call from queue [Test] All" at bounding box center [57, 23] width 52 height 4
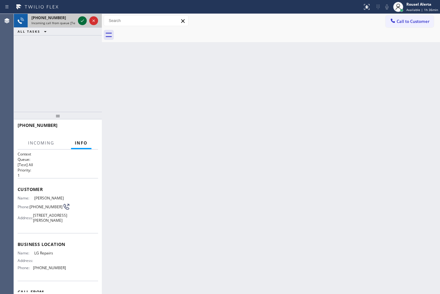
click at [82, 21] on icon at bounding box center [82, 20] width 3 height 3
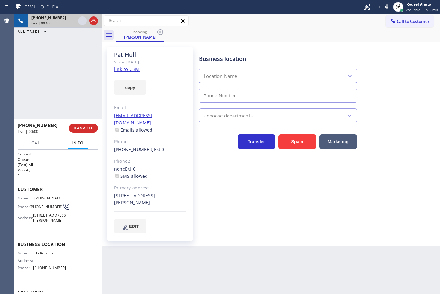
type input "[PHONE_NUMBER]"
click at [123, 68] on link "link to CRM" at bounding box center [126, 69] width 25 height 6
click at [60, 67] on div "[PHONE_NUMBER] Live | 00:48 ALL TASKS ALL TASKS ACTIVE TASKS TASKS IN WRAP UP" at bounding box center [58, 63] width 88 height 98
click at [80, 23] on icon at bounding box center [83, 21] width 8 height 8
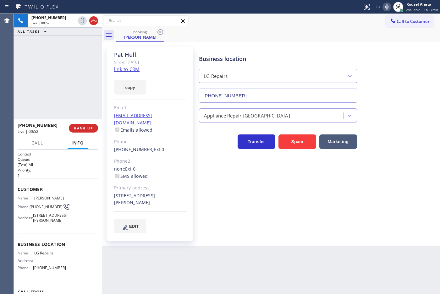
click at [386, 8] on icon at bounding box center [387, 7] width 8 height 8
click at [79, 21] on icon at bounding box center [83, 21] width 8 height 8
click at [387, 7] on icon at bounding box center [387, 7] width 8 height 8
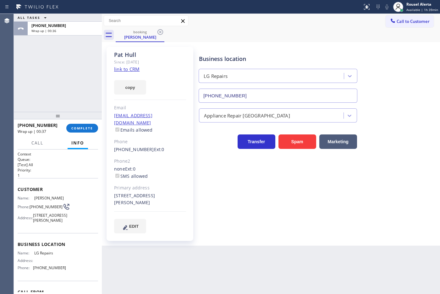
click at [77, 122] on div "[PHONE_NUMBER] Wrap up | 00:37 COMPLETE" at bounding box center [58, 128] width 80 height 16
click at [77, 126] on button "COMPLETE" at bounding box center [82, 128] width 32 height 9
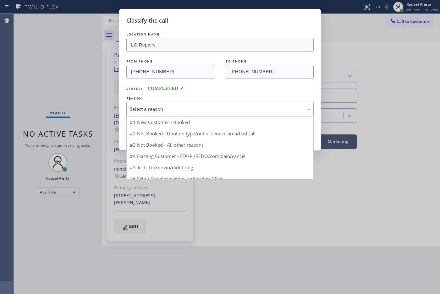
click at [155, 110] on div "Select a reason" at bounding box center [220, 109] width 180 height 7
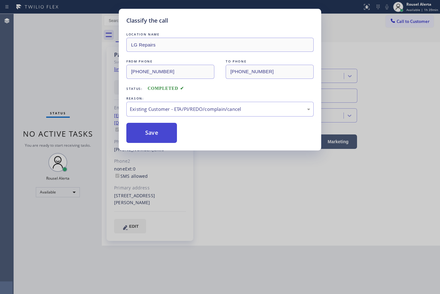
click at [159, 132] on button "Save" at bounding box center [151, 133] width 51 height 20
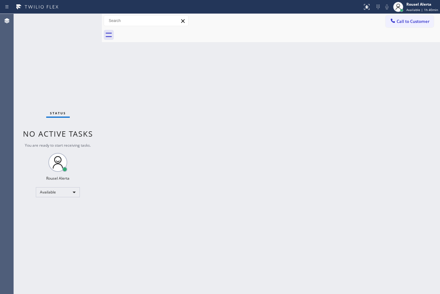
click at [65, 29] on div "Status No active tasks You are ready to start receiving tasks. Rousel Alerta Av…" at bounding box center [58, 154] width 88 height 280
click at [66, 24] on div "Status No active tasks You are ready to start receiving tasks. Rousel Alerta Av…" at bounding box center [58, 154] width 88 height 280
click at [129, 109] on div "Back to Dashboard Change Sender ID Customers Technicians Select a contact Outbo…" at bounding box center [271, 154] width 338 height 280
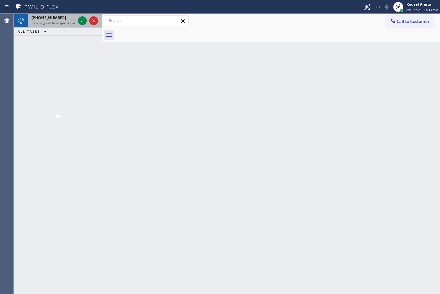
click at [67, 21] on span "Incoming call from queue [Test] All" at bounding box center [57, 23] width 52 height 4
click at [74, 19] on div "[PHONE_NUMBER]" at bounding box center [53, 17] width 44 height 5
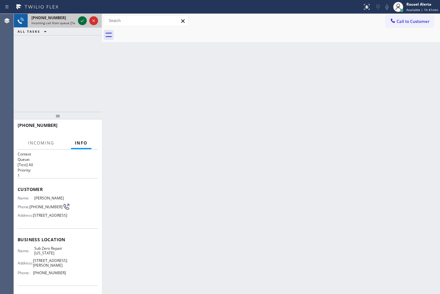
click at [84, 20] on icon at bounding box center [83, 21] width 8 height 8
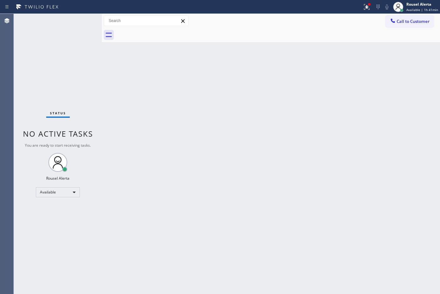
click at [190, 189] on div "Back to Dashboard Change Sender ID Customers Technicians Select a contact Outbo…" at bounding box center [271, 154] width 338 height 280
click at [361, 12] on button at bounding box center [367, 7] width 14 height 14
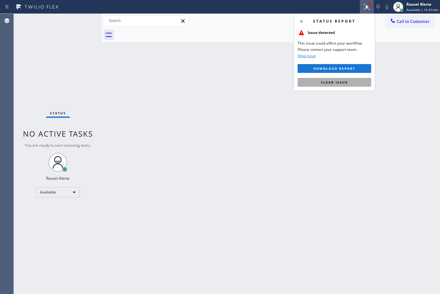
click at [366, 85] on button "Clear issue" at bounding box center [335, 82] width 74 height 9
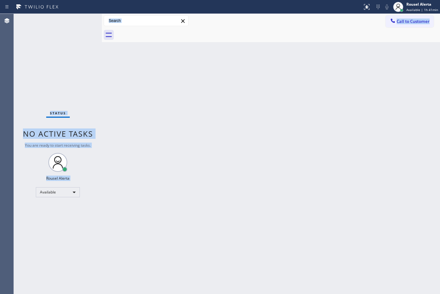
drag, startPoint x: 358, startPoint y: 90, endPoint x: 331, endPoint y: 145, distance: 60.6
click at [73, 167] on div "Status No active tasks You are ready to start receiving tasks. Rousel Alerta Av…" at bounding box center [227, 154] width 426 height 280
drag, startPoint x: 307, startPoint y: 122, endPoint x: 311, endPoint y: 123, distance: 4.4
click at [307, 123] on div "Back to Dashboard Change Sender ID Customers Technicians Select a contact Outbo…" at bounding box center [271, 154] width 338 height 280
click at [322, 118] on div "Back to Dashboard Change Sender ID Customers Technicians Select a contact Outbo…" at bounding box center [271, 154] width 338 height 280
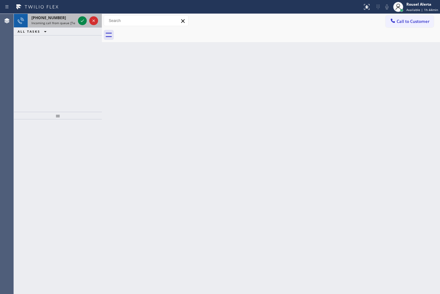
click at [56, 15] on span "[PHONE_NUMBER]" at bounding box center [48, 17] width 35 height 5
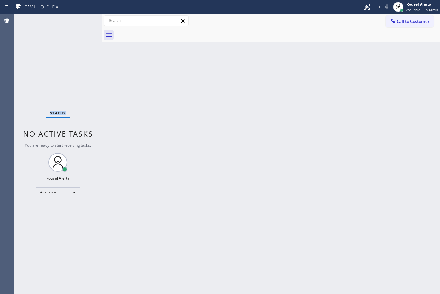
click at [54, 18] on div "Status No active tasks You are ready to start receiving tasks. Rousel Alerta Av…" at bounding box center [58, 154] width 88 height 280
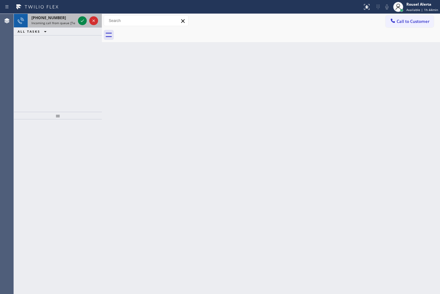
click at [55, 18] on span "[PHONE_NUMBER]" at bounding box center [48, 17] width 35 height 5
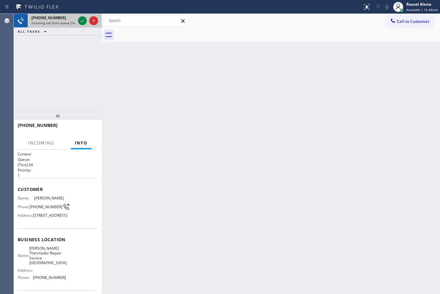
click at [55, 18] on span "[PHONE_NUMBER]" at bounding box center [48, 17] width 35 height 5
click at [56, 19] on span "[PHONE_NUMBER]" at bounding box center [48, 17] width 35 height 5
click at [57, 19] on div "[PHONE_NUMBER]" at bounding box center [53, 17] width 44 height 5
click at [58, 19] on div "[PHONE_NUMBER]" at bounding box center [53, 17] width 44 height 5
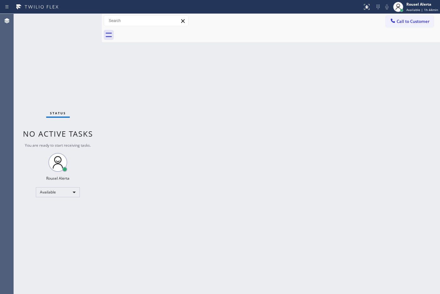
click at [82, 24] on div "Status No active tasks You are ready to start receiving tasks. Rousel Alerta Av…" at bounding box center [58, 154] width 88 height 280
click at [90, 66] on div "Status No active tasks You are ready to start receiving tasks. Rousel Alerta Av…" at bounding box center [58, 154] width 88 height 280
click at [332, 137] on div "Back to Dashboard Change Sender ID Customers Technicians Select a contact Outbo…" at bounding box center [271, 154] width 338 height 280
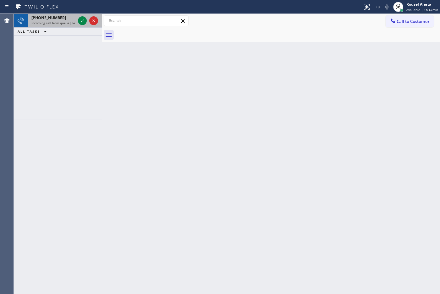
click at [66, 21] on span "Incoming call from queue [Test] All" at bounding box center [57, 23] width 52 height 4
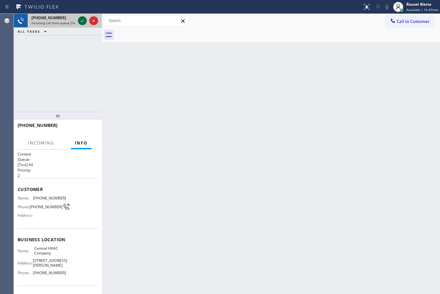
click at [80, 20] on icon at bounding box center [83, 21] width 8 height 8
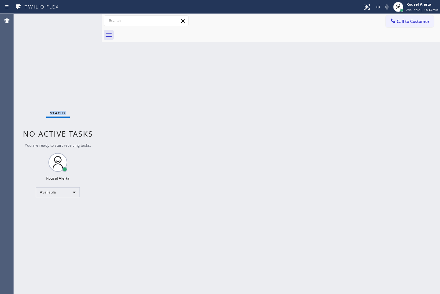
click at [80, 20] on div "Status No active tasks You are ready to start receiving tasks. Rousel Alerta Av…" at bounding box center [58, 154] width 88 height 280
click at [83, 19] on div "Status No active tasks You are ready to start receiving tasks. Rousel Alerta Av…" at bounding box center [58, 154] width 88 height 280
click at [364, 9] on div at bounding box center [367, 7] width 14 height 8
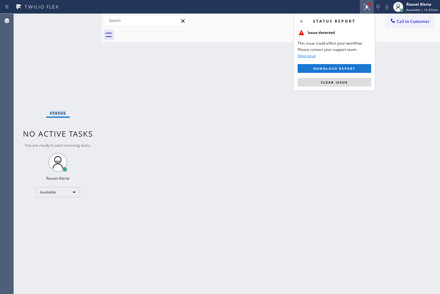
click at [353, 80] on button "Clear issue" at bounding box center [335, 82] width 74 height 9
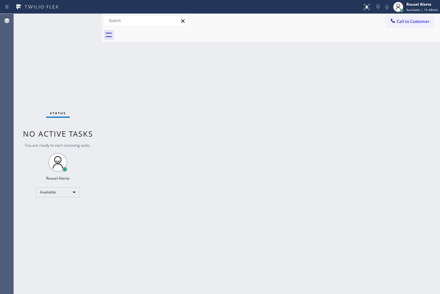
drag, startPoint x: 165, startPoint y: 110, endPoint x: 169, endPoint y: 111, distance: 3.8
click at [167, 111] on div "Back to Dashboard Change Sender ID Customers Technicians Select a contact Outbo…" at bounding box center [271, 154] width 338 height 280
click at [183, 135] on div "Back to Dashboard Change Sender ID Customers Technicians Select a contact Outbo…" at bounding box center [271, 154] width 338 height 280
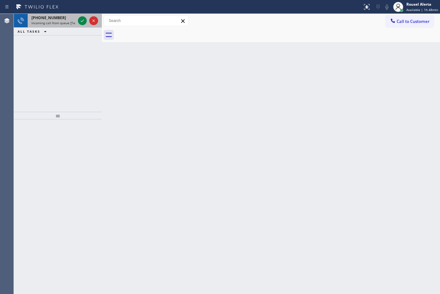
click at [66, 15] on div "[PHONE_NUMBER]" at bounding box center [53, 17] width 44 height 5
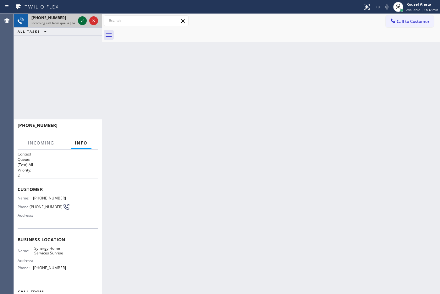
click at [82, 23] on icon at bounding box center [83, 21] width 8 height 8
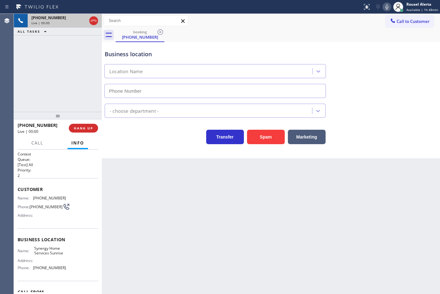
type input "[PHONE_NUMBER]"
click at [260, 135] on button "Spam" at bounding box center [266, 137] width 38 height 14
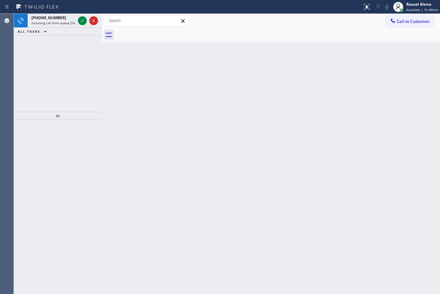
click at [64, 29] on div "ALL TASKS ALL TASKS ACTIVE TASKS TASKS IN WRAP UP" at bounding box center [58, 32] width 88 height 8
click at [68, 24] on span "Incoming call from queue [Test] All" at bounding box center [57, 23] width 52 height 4
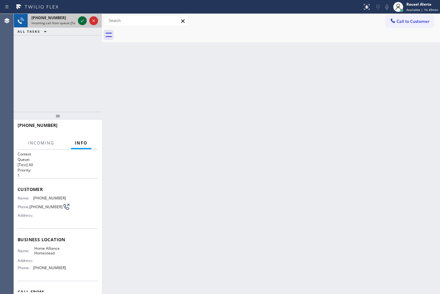
click at [79, 22] on icon at bounding box center [83, 21] width 8 height 8
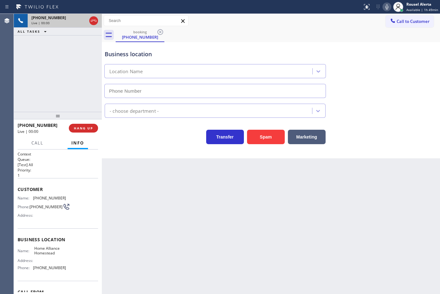
type input "[PHONE_NUMBER]"
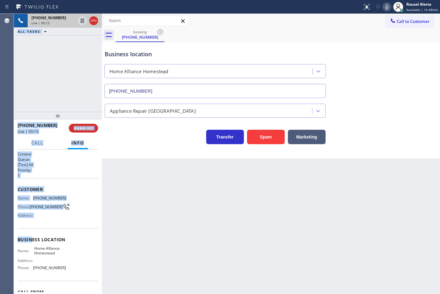
drag, startPoint x: 17, startPoint y: 202, endPoint x: 32, endPoint y: 230, distance: 31.5
click at [32, 230] on div "Agent Desktop Classify the call LOCATION NAME HyperCool Comfort FROM PHONE [PHO…" at bounding box center [220, 154] width 440 height 280
click at [38, 222] on div "Customer Name: [PHONE_NUMBER] Phone: [PHONE_NUMBER] Address:" at bounding box center [58, 203] width 80 height 50
click at [46, 218] on div "Address:" at bounding box center [42, 215] width 48 height 5
click at [40, 220] on div "Name: [PHONE_NUMBER] Phone: [PHONE_NUMBER] Address:" at bounding box center [42, 208] width 48 height 25
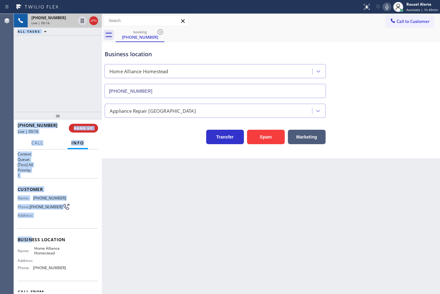
click at [21, 200] on div "Name: [PHONE_NUMBER] Phone: [PHONE_NUMBER] Address:" at bounding box center [42, 208] width 48 height 25
click at [18, 196] on span "Name:" at bounding box center [25, 198] width 15 height 5
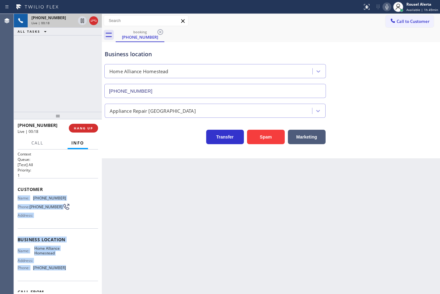
drag, startPoint x: 18, startPoint y: 196, endPoint x: 69, endPoint y: 270, distance: 89.9
click at [69, 270] on div "Context Queue: [Test] All Priority: 1 Customer Name: [PHONE_NUMBER] Phone: [PHO…" at bounding box center [58, 239] width 80 height 177
copy div "Name: [PHONE_NUMBER] Phone: [PHONE_NUMBER] Address: Business location Name: Hom…"
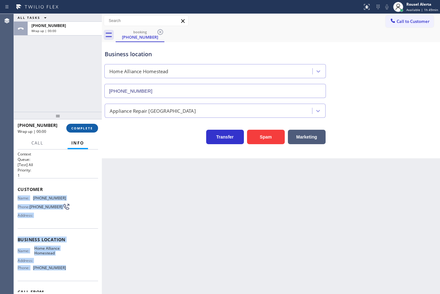
click at [73, 129] on span "COMPLETE" at bounding box center [82, 128] width 22 height 4
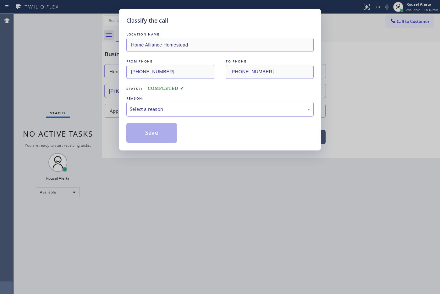
click at [182, 110] on div "Select a reason" at bounding box center [220, 109] width 180 height 7
click at [167, 134] on button "Save" at bounding box center [151, 133] width 51 height 20
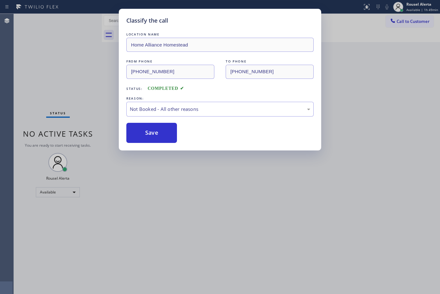
click at [258, 214] on div "Classify the call LOCATION NAME Home Alliance Homestead FROM PHONE [PHONE_NUMBE…" at bounding box center [220, 147] width 440 height 294
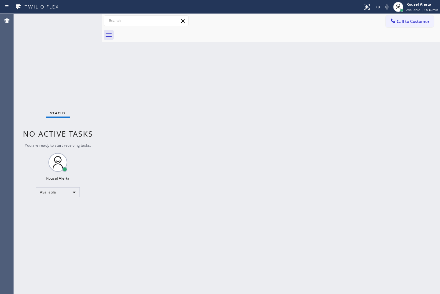
click at [153, 130] on div "Back to Dashboard Change Sender ID Customers Technicians Select a contact Outbo…" at bounding box center [271, 154] width 338 height 280
click at [269, 266] on div "Back to Dashboard Change Sender ID Customers Technicians Select a contact Outbo…" at bounding box center [271, 154] width 338 height 280
click at [40, 31] on div "Status No active tasks You are ready to start receiving tasks. Rousel Alerta Av…" at bounding box center [58, 154] width 88 height 280
click at [68, 24] on div "Status No active tasks You are ready to start receiving tasks. Rousel Alerta Av…" at bounding box center [58, 154] width 88 height 280
click at [68, 25] on div "Status No active tasks You are ready to start receiving tasks. Rousel Alerta Av…" at bounding box center [58, 154] width 88 height 280
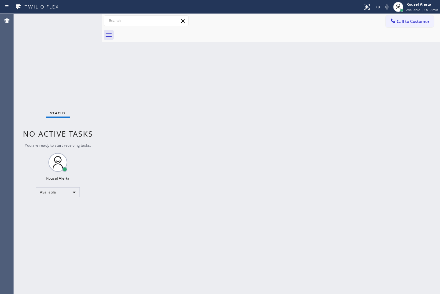
click at [72, 24] on div "Status No active tasks You are ready to start receiving tasks. Rousel Alerta Av…" at bounding box center [58, 154] width 88 height 280
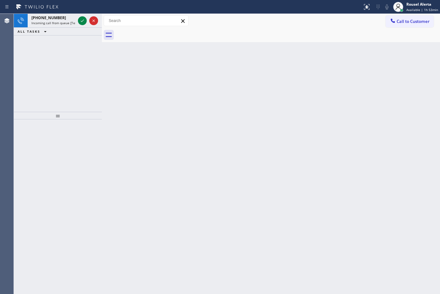
click at [72, 22] on span "Incoming call from queue [Test] All" at bounding box center [57, 23] width 52 height 4
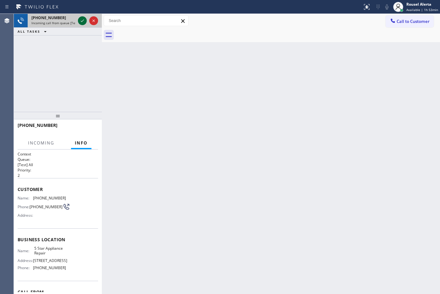
click at [79, 21] on icon at bounding box center [83, 21] width 8 height 8
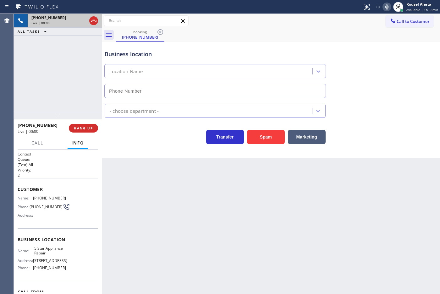
type input "[PHONE_NUMBER]"
drag, startPoint x: 205, startPoint y: 222, endPoint x: 215, endPoint y: 221, distance: 9.9
click at [206, 222] on div "Back to Dashboard Change Sender ID Customers Technicians Select a contact Outbo…" at bounding box center [271, 154] width 338 height 280
click at [265, 43] on div "Business location 5 Star Appliance Repair [PHONE_NUMBER]" at bounding box center [270, 69] width 335 height 57
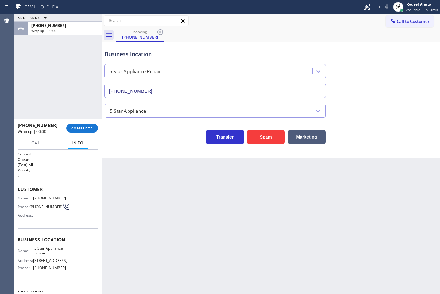
click at [79, 119] on div at bounding box center [58, 116] width 88 height 8
click at [86, 128] on span "COMPLETE" at bounding box center [82, 128] width 22 height 4
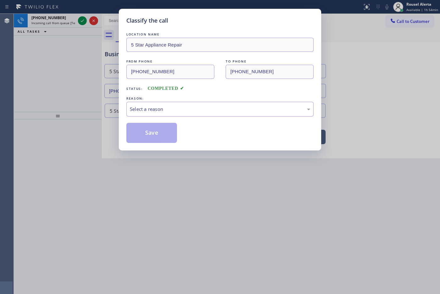
click at [165, 117] on div "LOCATION NAME 5 Star Appliance Repair FROM PHONE [PHONE_NUMBER] TO PHONE [PHONE…" at bounding box center [219, 87] width 187 height 112
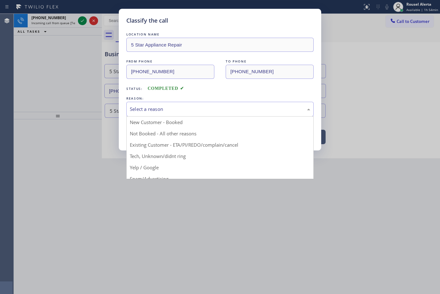
click at [175, 115] on div "Select a reason" at bounding box center [219, 109] width 187 height 15
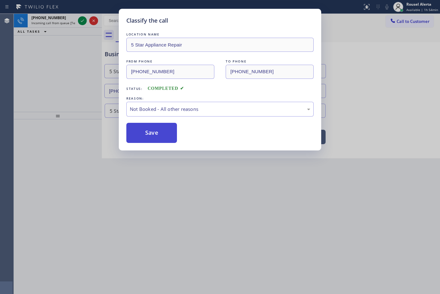
click at [160, 130] on button "Save" at bounding box center [151, 133] width 51 height 20
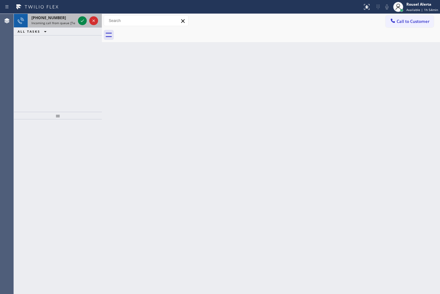
click at [57, 19] on div "[PHONE_NUMBER]" at bounding box center [53, 17] width 44 height 5
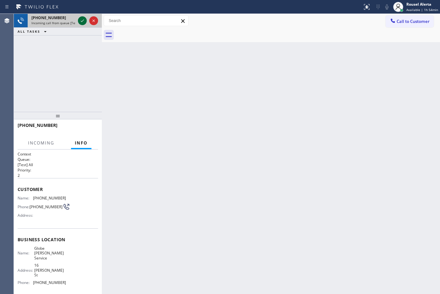
click at [82, 20] on icon at bounding box center [83, 21] width 8 height 8
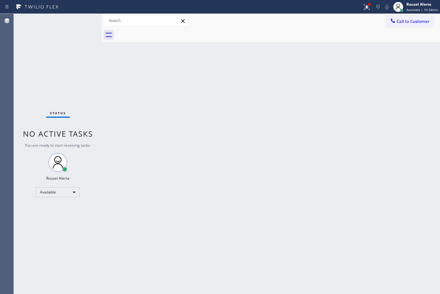
click at [82, 20] on div "Status No active tasks You are ready to start receiving tasks. Rousel Alerta Av…" at bounding box center [58, 154] width 88 height 280
click at [368, 6] on icon at bounding box center [367, 6] width 4 height 2
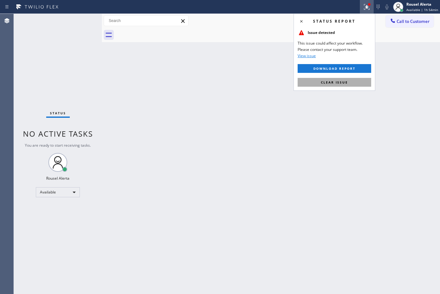
click at [333, 83] on span "Clear issue" at bounding box center [334, 82] width 27 height 4
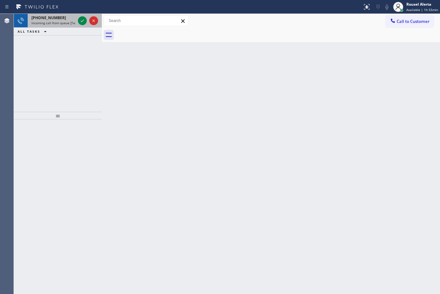
click at [67, 23] on span "Incoming call from queue [Test] All" at bounding box center [57, 23] width 52 height 4
click at [76, 24] on div "[PHONE_NUMBER] Incoming call from queue [Test] All" at bounding box center [52, 21] width 49 height 14
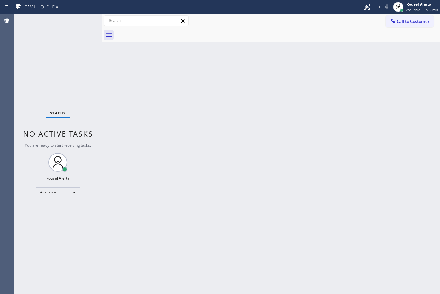
click at [76, 24] on div "Status No active tasks You are ready to start receiving tasks. Rousel Alerta Av…" at bounding box center [58, 154] width 88 height 280
click at [258, 123] on div "Back to Dashboard Change Sender ID Customers Technicians Select a contact Outbo…" at bounding box center [271, 154] width 338 height 280
click at [415, 11] on span "Available | 1h 56min" at bounding box center [422, 10] width 32 height 4
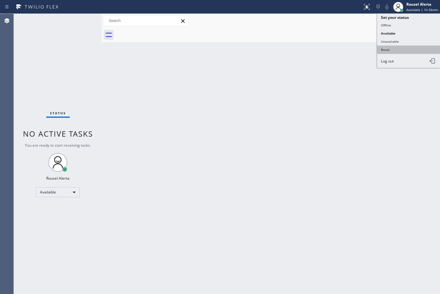
click at [402, 48] on button "Break" at bounding box center [408, 50] width 63 height 8
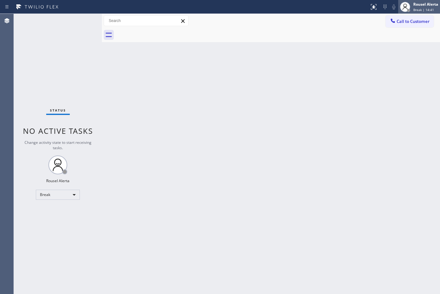
click at [428, 9] on span "Break | 14:41" at bounding box center [423, 10] width 21 height 4
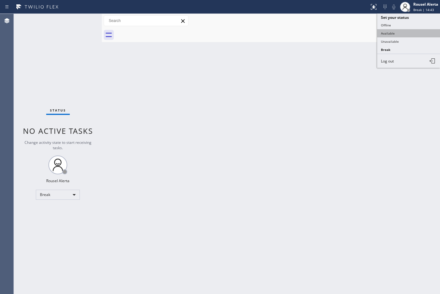
click at [407, 35] on button "Available" at bounding box center [408, 33] width 63 height 8
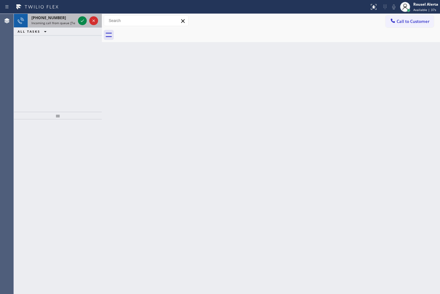
click at [64, 25] on span "Incoming call from queue [Test] All" at bounding box center [57, 23] width 52 height 4
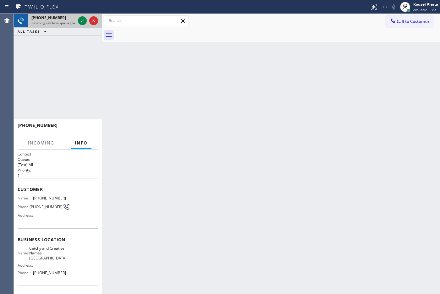
click at [83, 27] on div at bounding box center [88, 21] width 23 height 14
click at [81, 21] on icon at bounding box center [83, 21] width 8 height 8
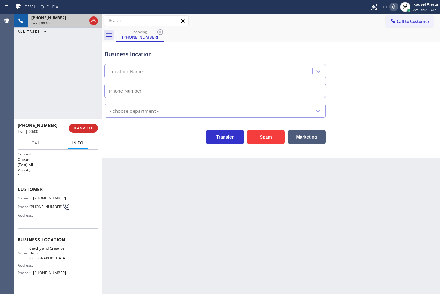
type input "[PHONE_NUMBER]"
click at [142, 198] on div "Back to Dashboard Change Sender ID Customers Technicians Select a contact Outbo…" at bounding box center [271, 154] width 338 height 280
click at [75, 66] on div "[PHONE_NUMBER] Live | 00:04 ALL TASKS ALL TASKS ACTIVE TASKS TASKS IN WRAP UP" at bounding box center [58, 63] width 88 height 98
click at [147, 190] on div "Back to Dashboard Change Sender ID Customers Technicians Select a contact Outbo…" at bounding box center [271, 154] width 338 height 280
click at [93, 130] on button "HANG UP" at bounding box center [83, 128] width 29 height 9
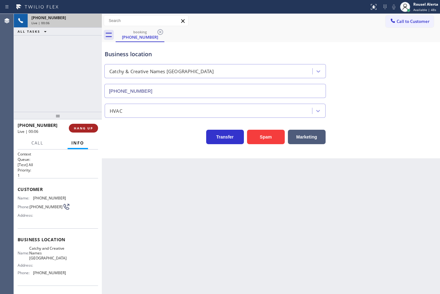
click at [93, 130] on button "HANG UP" at bounding box center [83, 128] width 29 height 9
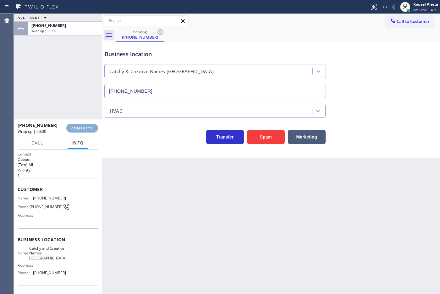
click at [93, 129] on button "COMPLETE" at bounding box center [82, 128] width 32 height 9
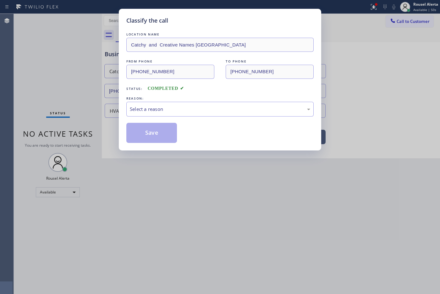
click at [94, 129] on div "Classify the call LOCATION NAME Catchy and Creative Names [GEOGRAPHIC_DATA] FRO…" at bounding box center [220, 147] width 440 height 294
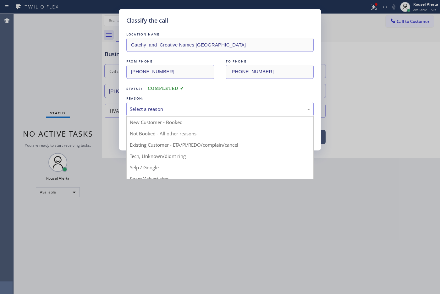
click at [161, 102] on div "Select a reason" at bounding box center [219, 109] width 187 height 15
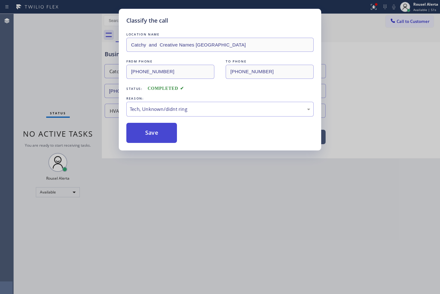
click at [159, 137] on button "Save" at bounding box center [151, 133] width 51 height 20
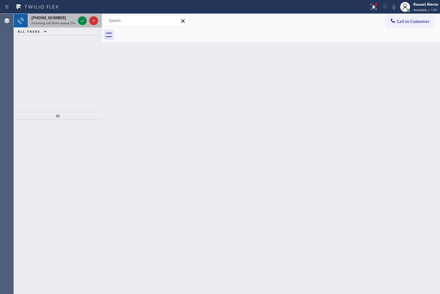
click at [74, 23] on span "Incoming call from queue [Test] All" at bounding box center [57, 23] width 52 height 4
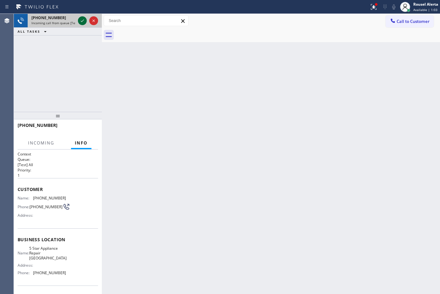
click at [82, 21] on icon at bounding box center [82, 20] width 3 height 3
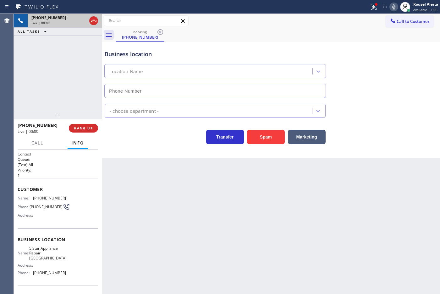
type input "[PHONE_NUMBER]"
click at [178, 211] on div "Back to Dashboard Change Sender ID Customers Technicians Select a contact Outbo…" at bounding box center [271, 154] width 338 height 280
click at [47, 68] on div "[PHONE_NUMBER] Live | 00:06 ALL TASKS ALL TASKS ACTIVE TASKS TASKS IN WRAP UP" at bounding box center [58, 63] width 88 height 98
click at [186, 230] on div "Back to Dashboard Change Sender ID Customers Technicians Select a contact Outbo…" at bounding box center [271, 154] width 338 height 280
drag, startPoint x: 82, startPoint y: 81, endPoint x: 124, endPoint y: 182, distance: 109.3
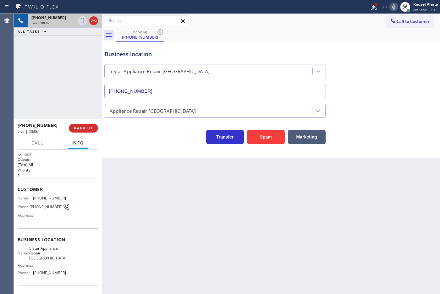
click at [81, 82] on div "[PHONE_NUMBER] Live | 00:07 ALL TASKS ALL TASKS ACTIVE TASKS TASKS IN WRAP UP" at bounding box center [58, 63] width 88 height 98
drag, startPoint x: 162, startPoint y: 238, endPoint x: 130, endPoint y: 184, distance: 63.1
click at [162, 238] on div "Back to Dashboard Change Sender ID Customers Technicians Select a contact Outbo…" at bounding box center [271, 154] width 338 height 280
click at [85, 125] on button "HANG UP" at bounding box center [83, 128] width 29 height 9
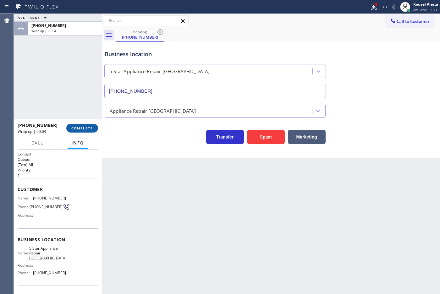
click at [85, 128] on span "COMPLETE" at bounding box center [82, 128] width 22 height 4
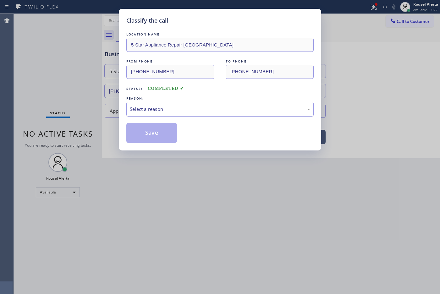
click at [148, 115] on div "Select a reason" at bounding box center [219, 109] width 187 height 15
click at [153, 135] on button "Save" at bounding box center [151, 133] width 51 height 20
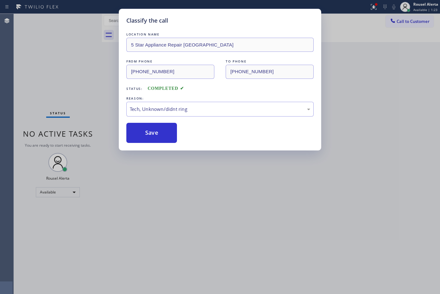
click at [192, 213] on div "Classify the call LOCATION NAME 5 Star Appliance Repair [GEOGRAPHIC_DATA] FROM …" at bounding box center [220, 147] width 440 height 294
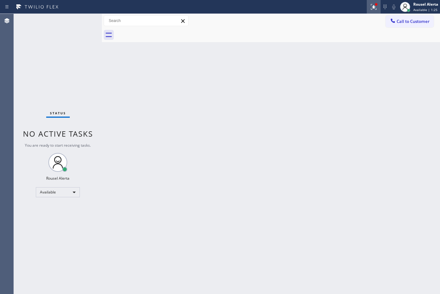
click at [368, 7] on div at bounding box center [374, 7] width 14 height 8
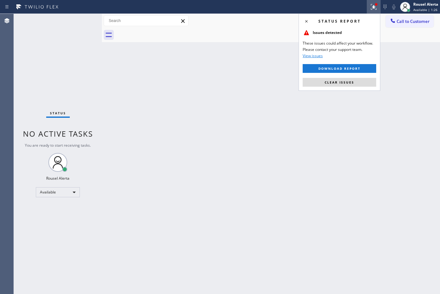
drag, startPoint x: 346, startPoint y: 81, endPoint x: 345, endPoint y: 105, distance: 24.5
click at [346, 81] on span "Clear issues" at bounding box center [340, 82] width 30 height 4
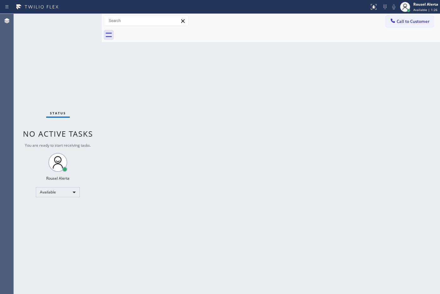
click at [345, 118] on div "Back to Dashboard Change Sender ID Customers Technicians Select a contact Outbo…" at bounding box center [271, 154] width 338 height 280
drag, startPoint x: 167, startPoint y: 157, endPoint x: 191, endPoint y: 186, distance: 37.7
click at [168, 159] on div "Back to Dashboard Change Sender ID Customers Technicians Select a contact Outbo…" at bounding box center [271, 154] width 338 height 280
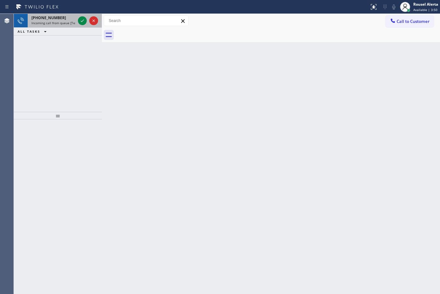
click at [63, 19] on div "[PHONE_NUMBER]" at bounding box center [53, 17] width 44 height 5
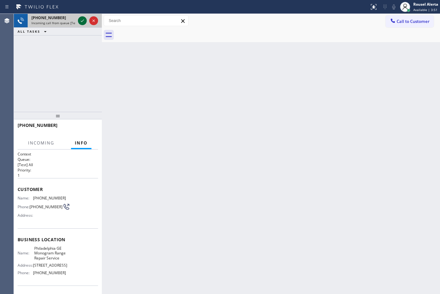
click at [79, 23] on icon at bounding box center [83, 21] width 8 height 8
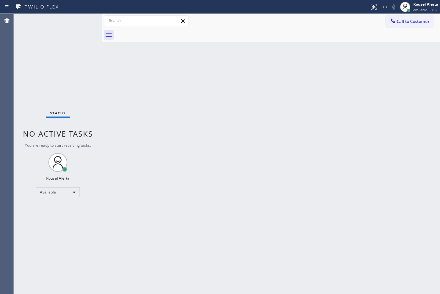
click at [79, 23] on div "Status No active tasks You are ready to start receiving tasks. Rousel Alerta Av…" at bounding box center [58, 154] width 88 height 280
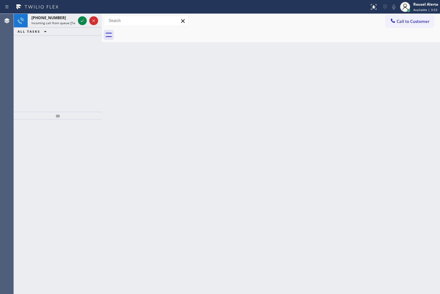
click at [79, 23] on icon at bounding box center [83, 21] width 8 height 8
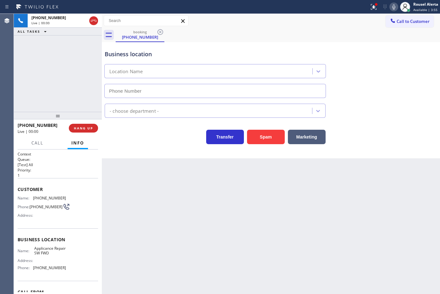
type input "[PHONE_NUMBER]"
click at [261, 129] on div "Spam" at bounding box center [264, 136] width 41 height 18
click at [262, 135] on button "Spam" at bounding box center [266, 137] width 38 height 14
click at [373, 7] on icon at bounding box center [373, 6] width 4 height 4
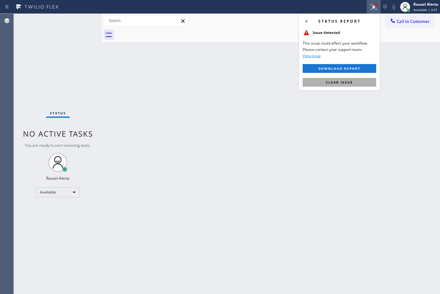
click at [357, 81] on button "Clear issue" at bounding box center [340, 82] width 74 height 9
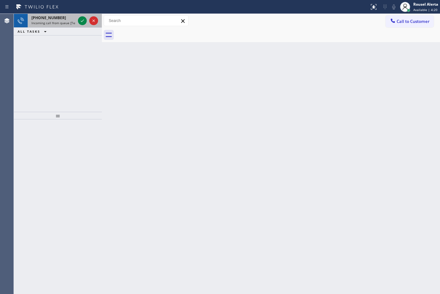
click at [69, 22] on span "Incoming call from queue [Test] All" at bounding box center [57, 23] width 52 height 4
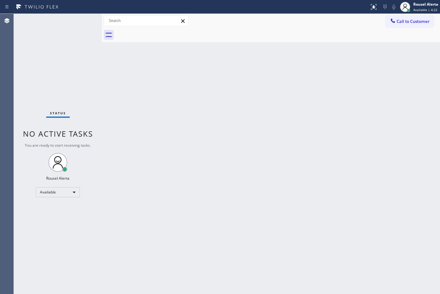
click at [82, 21] on div "Status No active tasks You are ready to start receiving tasks. Rousel Alerta Av…" at bounding box center [58, 154] width 88 height 280
drag, startPoint x: 82, startPoint y: 21, endPoint x: 89, endPoint y: 18, distance: 6.9
click at [85, 19] on div "Status No active tasks You are ready to start receiving tasks. Rousel Alerta Av…" at bounding box center [58, 154] width 88 height 280
click at [65, 31] on div "Status No active tasks You are ready to start receiving tasks. Rousel Alerta Av…" at bounding box center [58, 154] width 88 height 280
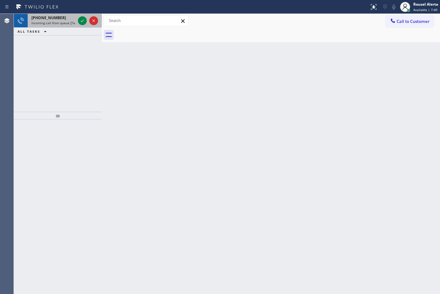
drag, startPoint x: 64, startPoint y: 20, endPoint x: 75, endPoint y: 22, distance: 11.7
click at [64, 21] on span "Incoming call from queue [Test] All" at bounding box center [57, 23] width 52 height 4
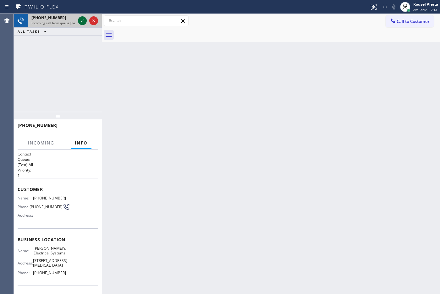
click at [78, 22] on div at bounding box center [82, 21] width 9 height 8
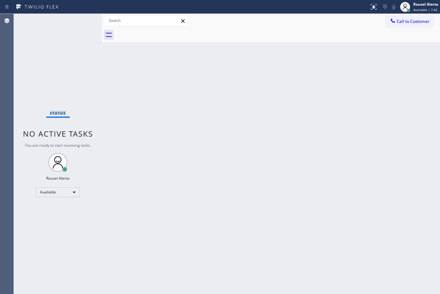
click at [79, 22] on div "Status No active tasks You are ready to start receiving tasks. Rousel Alerta Av…" at bounding box center [58, 154] width 88 height 280
click at [150, 101] on div "Back to Dashboard Change Sender ID Customers Technicians Select a contact Outbo…" at bounding box center [271, 154] width 338 height 280
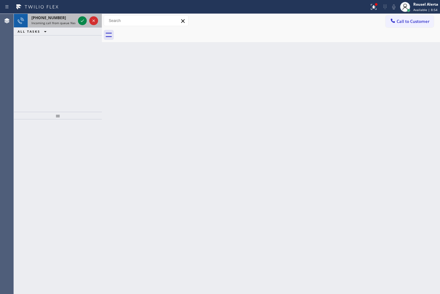
click at [61, 21] on span "Incoming call from queue Newo" at bounding box center [55, 23] width 48 height 4
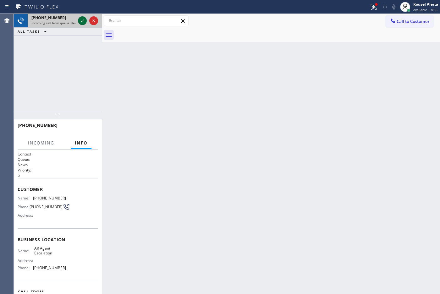
click at [80, 22] on icon at bounding box center [83, 21] width 8 height 8
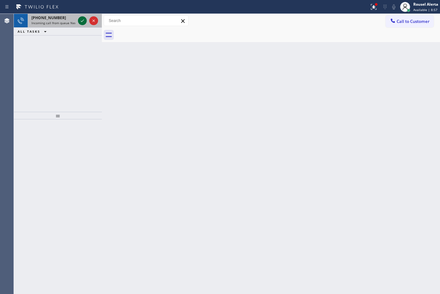
click at [80, 22] on icon at bounding box center [83, 21] width 8 height 8
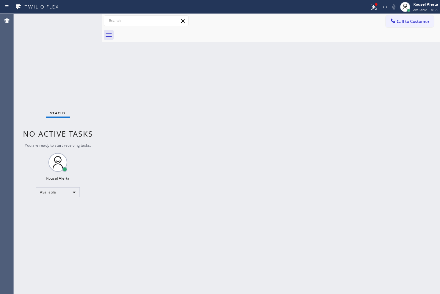
drag, startPoint x: 246, startPoint y: 148, endPoint x: 255, endPoint y: 146, distance: 9.0
click at [255, 146] on div "Back to Dashboard Change Sender ID Customers Technicians Select a contact Outbo…" at bounding box center [271, 154] width 338 height 280
drag, startPoint x: 371, startPoint y: 2, endPoint x: 369, endPoint y: 8, distance: 6.9
click at [371, 2] on button at bounding box center [374, 7] width 14 height 14
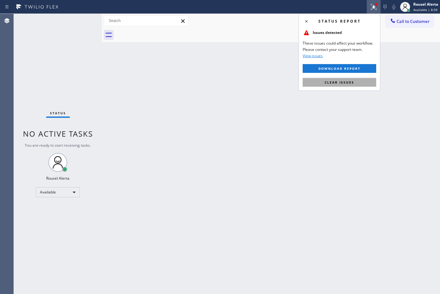
click at [352, 83] on span "Clear issues" at bounding box center [340, 82] width 30 height 4
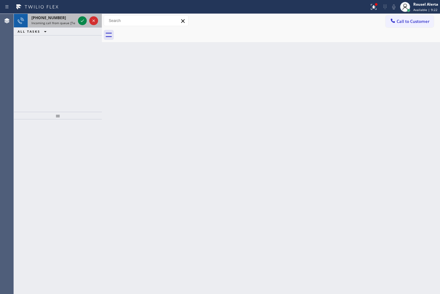
click at [62, 18] on div "[PHONE_NUMBER]" at bounding box center [53, 17] width 44 height 5
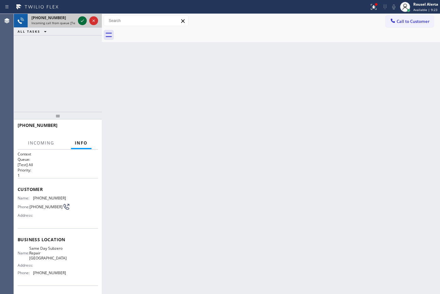
click at [82, 19] on icon at bounding box center [83, 21] width 8 height 8
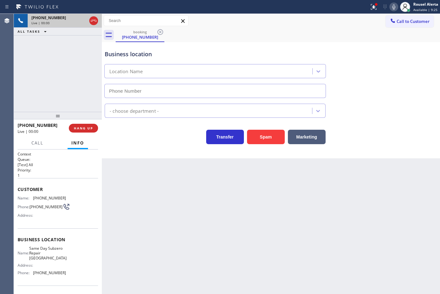
type input "[PHONE_NUMBER]"
click at [166, 211] on div "Back to Dashboard Change Sender ID Customers Technicians Select a contact Outbo…" at bounding box center [271, 154] width 338 height 280
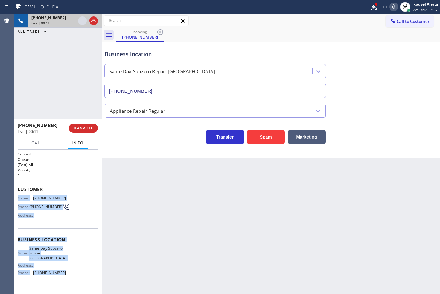
drag, startPoint x: 18, startPoint y: 195, endPoint x: 70, endPoint y: 273, distance: 93.2
click at [70, 273] on div "Context Queue: [Test] All Priority: 1 Customer Name: [PHONE_NUMBER] Phone: [PHO…" at bounding box center [58, 242] width 80 height 182
copy div "Name: [PHONE_NUMBER] Phone: [PHONE_NUMBER] Address: Business location Name: Sam…"
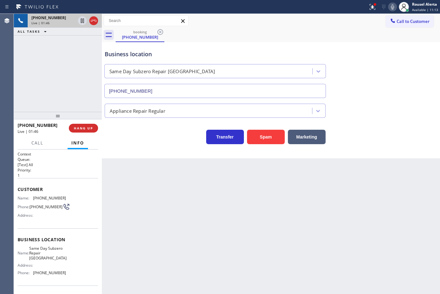
drag, startPoint x: 53, startPoint y: 7, endPoint x: 59, endPoint y: 13, distance: 8.5
click at [53, 7] on icon at bounding box center [37, 7] width 47 height 10
click at [71, 24] on div "Live | 01:47" at bounding box center [53, 23] width 44 height 4
click at [80, 23] on icon at bounding box center [83, 21] width 8 height 8
click at [393, 7] on icon at bounding box center [393, 7] width 8 height 8
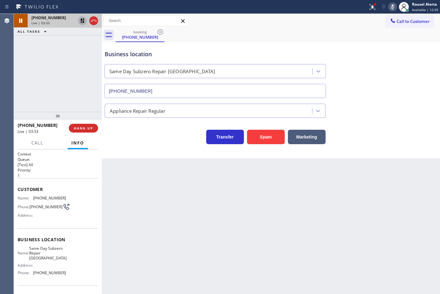
click at [80, 20] on icon at bounding box center [83, 21] width 8 height 8
click at [390, 7] on icon at bounding box center [393, 7] width 8 height 8
click at [368, 11] on button at bounding box center [372, 7] width 14 height 14
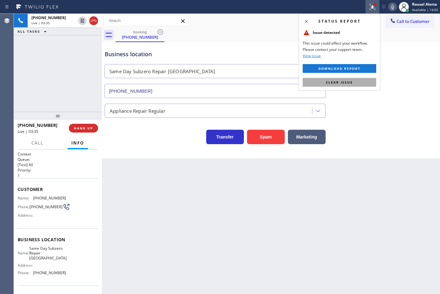
click at [361, 84] on button "Clear issue" at bounding box center [340, 82] width 74 height 9
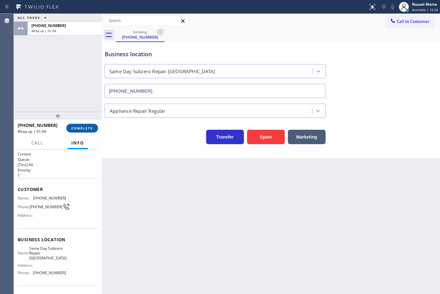
click at [78, 126] on span "COMPLETE" at bounding box center [82, 128] width 22 height 4
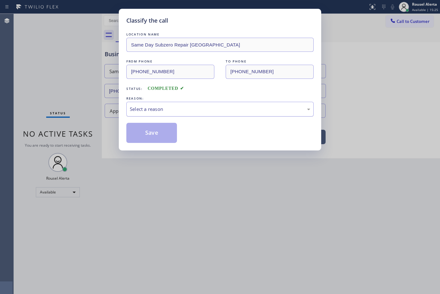
click at [157, 106] on div "Select a reason" at bounding box center [220, 109] width 180 height 7
click at [158, 134] on button "Save" at bounding box center [151, 133] width 51 height 20
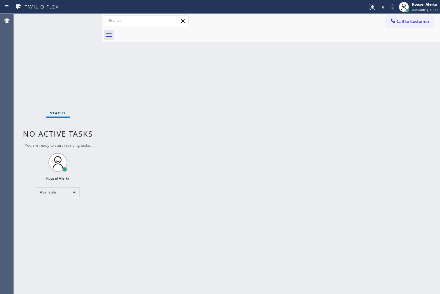
click at [257, 155] on div "Back to Dashboard Change Sender ID Customers Technicians Select a contact Outbo…" at bounding box center [271, 154] width 338 height 280
click at [388, 180] on div "Back to Dashboard Change Sender ID Customers Technicians Select a contact Outbo…" at bounding box center [271, 154] width 338 height 280
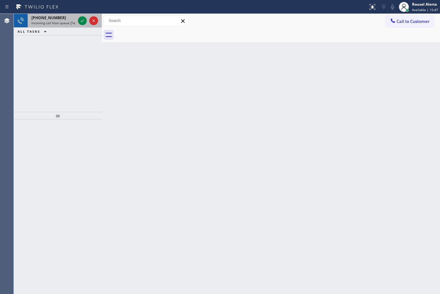
click at [55, 19] on span "[PHONE_NUMBER]" at bounding box center [48, 17] width 35 height 5
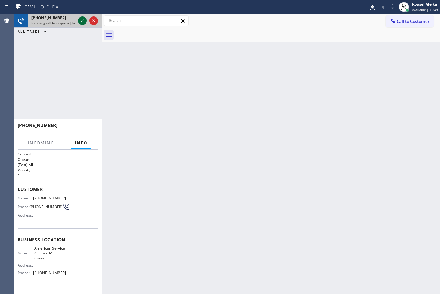
click at [79, 22] on icon at bounding box center [83, 21] width 8 height 8
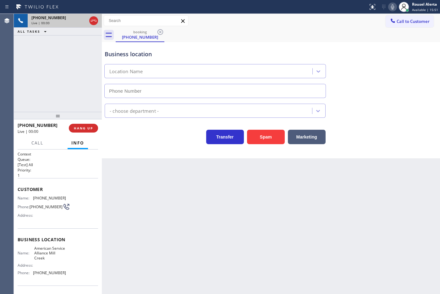
type input "[PHONE_NUMBER]"
click at [146, 192] on div "Back to Dashboard Change Sender ID Customers Technicians Select a contact Outbo…" at bounding box center [271, 154] width 338 height 280
click at [150, 187] on div "Back to Dashboard Change Sender ID Customers Technicians Select a contact Outbo…" at bounding box center [271, 154] width 338 height 280
drag, startPoint x: 71, startPoint y: 90, endPoint x: 76, endPoint y: 102, distance: 13.7
click at [70, 93] on div "[PHONE_NUMBER] Live | 00:07 ALL TASKS ALL TASKS ACTIVE TASKS TASKS IN WRAP UP" at bounding box center [58, 63] width 88 height 98
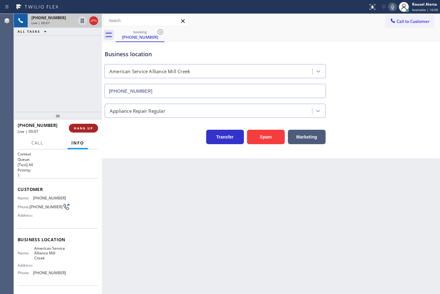
click at [87, 129] on span "HANG UP" at bounding box center [83, 128] width 19 height 4
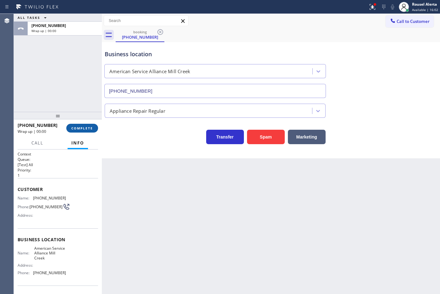
click at [87, 129] on span "COMPLETE" at bounding box center [82, 128] width 22 height 4
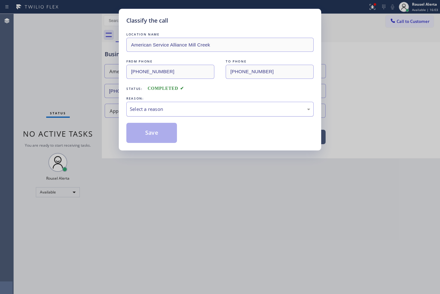
click at [141, 107] on div "Select a reason" at bounding box center [220, 109] width 180 height 7
click at [158, 140] on button "Save" at bounding box center [151, 133] width 51 height 20
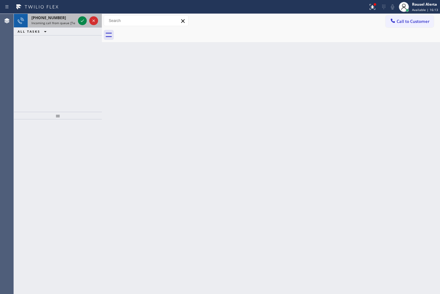
click at [62, 19] on div "[PHONE_NUMBER]" at bounding box center [53, 17] width 44 height 5
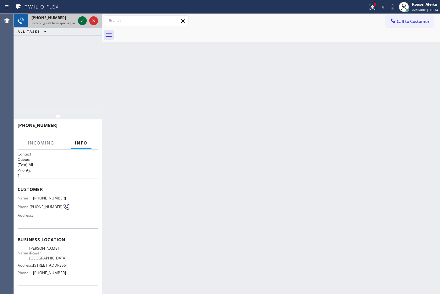
click at [83, 22] on icon at bounding box center [83, 21] width 8 height 8
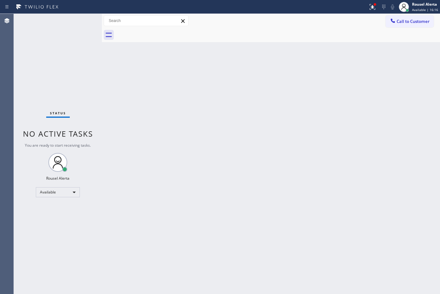
click at [83, 22] on div "Status No active tasks You are ready to start receiving tasks. Rousel Alerta Av…" at bounding box center [58, 154] width 88 height 280
click at [83, 23] on div "Status No active tasks You are ready to start receiving tasks. Rousel Alerta Av…" at bounding box center [58, 154] width 88 height 280
click at [373, 4] on icon at bounding box center [373, 7] width 8 height 8
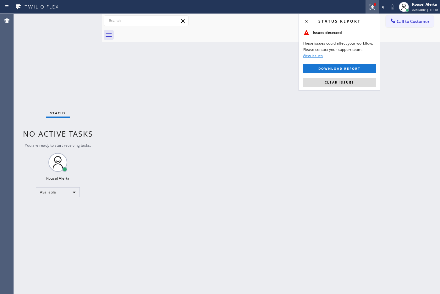
click at [365, 84] on button "Clear issues" at bounding box center [340, 82] width 74 height 9
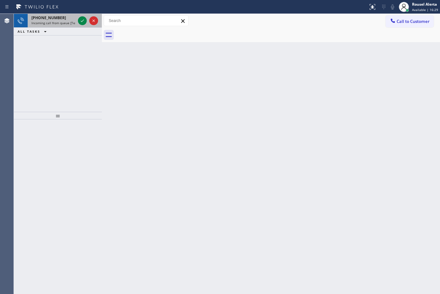
click at [70, 21] on span "Incoming call from queue [Test] All" at bounding box center [57, 23] width 52 height 4
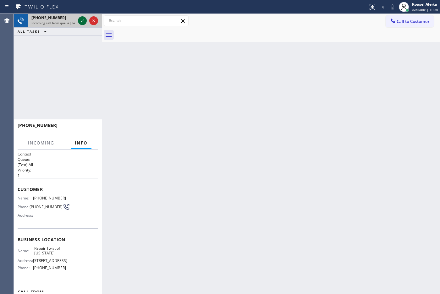
click at [81, 21] on icon at bounding box center [83, 21] width 8 height 8
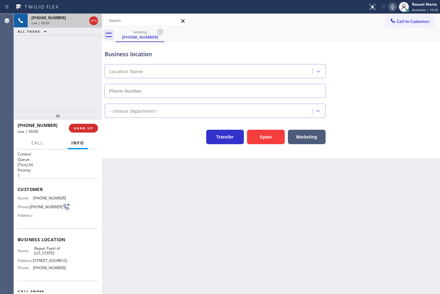
type input "[PHONE_NUMBER]"
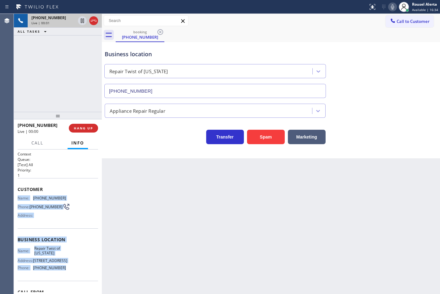
drag, startPoint x: 17, startPoint y: 197, endPoint x: 63, endPoint y: 281, distance: 95.2
click at [63, 281] on div "Context Queue: [Test] All Priority: 1 Customer Name: [PHONE_NUMBER] Phone: [PHO…" at bounding box center [58, 239] width 80 height 177
copy div "Name: [PHONE_NUMBER] Phone: [PHONE_NUMBER] Address: Business location Name: Rep…"
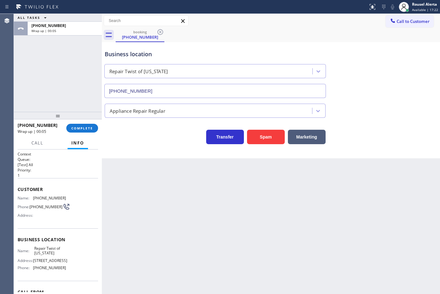
click at [65, 95] on div "ALL TASKS ALL TASKS ACTIVE TASKS TASKS IN WRAP UP [PHONE_NUMBER] Wrap up | 00:05" at bounding box center [58, 63] width 88 height 98
click at [77, 127] on span "COMPLETE" at bounding box center [82, 128] width 22 height 4
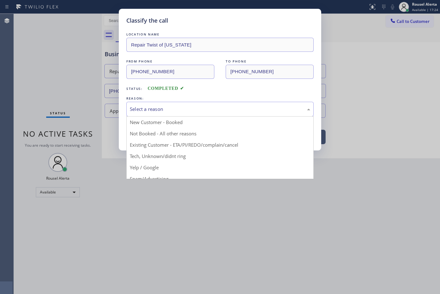
click at [228, 106] on div "Select a reason" at bounding box center [220, 109] width 180 height 7
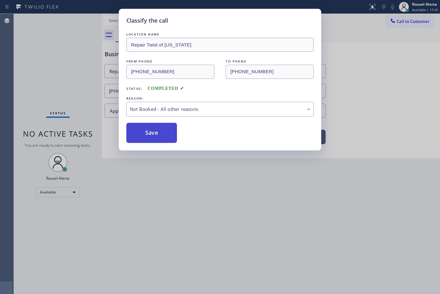
click at [162, 135] on button "Save" at bounding box center [151, 133] width 51 height 20
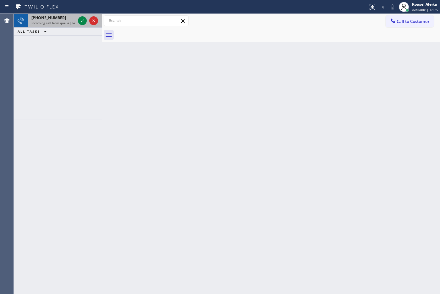
click at [55, 24] on span "Incoming call from queue [Test] All" at bounding box center [57, 23] width 52 height 4
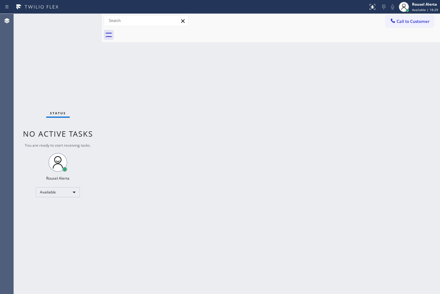
click at [164, 131] on div "Back to Dashboard Change Sender ID Customers Technicians Select a contact Outbo…" at bounding box center [271, 154] width 338 height 280
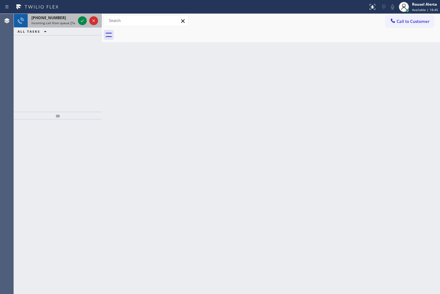
click at [68, 21] on span "Incoming call from queue [Test] All" at bounding box center [57, 23] width 52 height 4
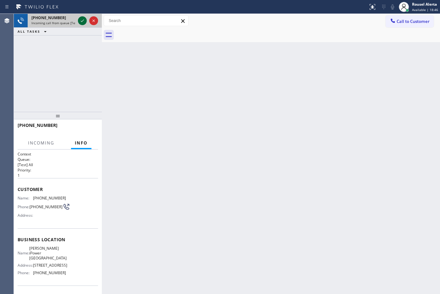
click at [79, 18] on icon at bounding box center [83, 21] width 8 height 8
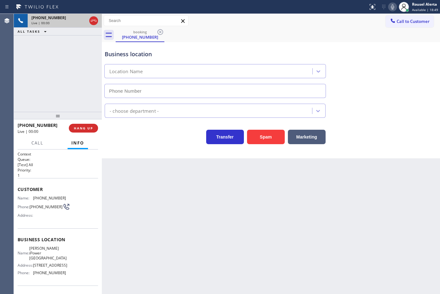
type input "[PHONE_NUMBER]"
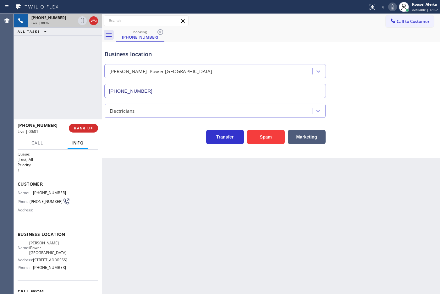
scroll to position [5, 0]
click at [125, 183] on div "Back to Dashboard Change Sender ID Customers Technicians Select a contact Outbo…" at bounding box center [271, 154] width 338 height 280
click at [139, 212] on div "Back to Dashboard Change Sender ID Customers Technicians Select a contact Outbo…" at bounding box center [271, 154] width 338 height 280
click at [180, 266] on div "Back to Dashboard Change Sender ID Customers Technicians Select a contact Outbo…" at bounding box center [271, 154] width 338 height 280
drag, startPoint x: 161, startPoint y: 264, endPoint x: 156, endPoint y: 260, distance: 6.4
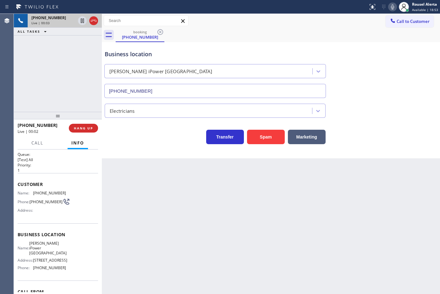
click at [159, 264] on div "Back to Dashboard Change Sender ID Customers Technicians Select a contact Outbo…" at bounding box center [271, 154] width 338 height 280
click at [57, 85] on div "[PHONE_NUMBER] Live | 00:04 ALL TASKS ALL TASKS ACTIVE TASKS TASKS IN WRAP UP" at bounding box center [58, 63] width 88 height 98
click at [148, 195] on div "Back to Dashboard Change Sender ID Customers Technicians Select a contact Outbo…" at bounding box center [271, 154] width 338 height 280
click at [79, 133] on div "[PHONE_NUMBER] Live | 00:11 HANG UP" at bounding box center [58, 128] width 80 height 16
click at [81, 129] on span "HANG UP" at bounding box center [83, 128] width 19 height 4
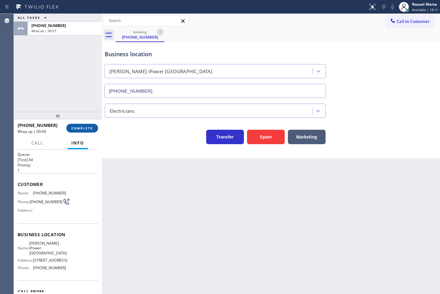
click at [81, 129] on span "COMPLETE" at bounding box center [82, 128] width 22 height 4
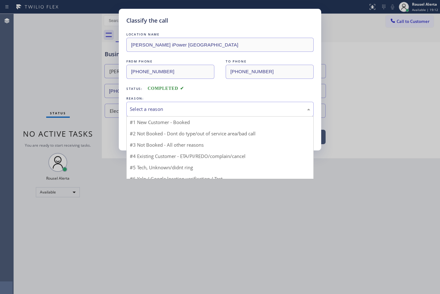
click at [175, 107] on div "Select a reason" at bounding box center [220, 109] width 180 height 7
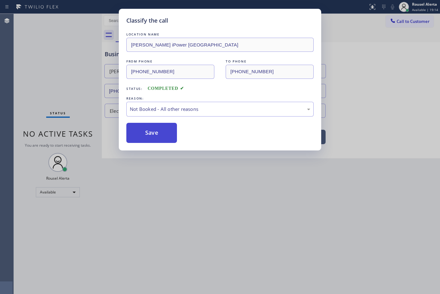
click at [161, 135] on button "Save" at bounding box center [151, 133] width 51 height 20
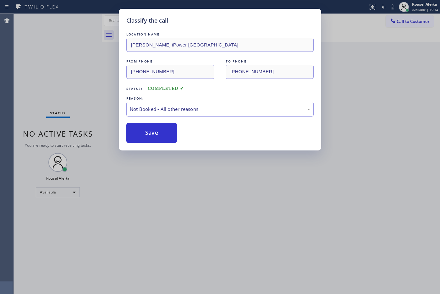
click at [181, 189] on div "Classify the call LOCATION NAME [PERSON_NAME] iPower [GEOGRAPHIC_DATA] FROM PHO…" at bounding box center [220, 147] width 440 height 294
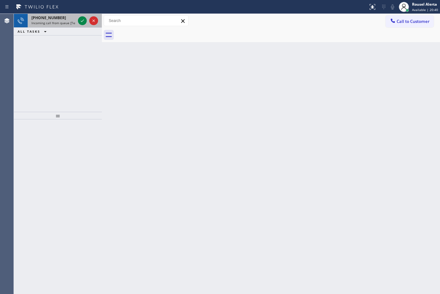
click at [74, 22] on span "Incoming call from queue [Test] All" at bounding box center [57, 23] width 52 height 4
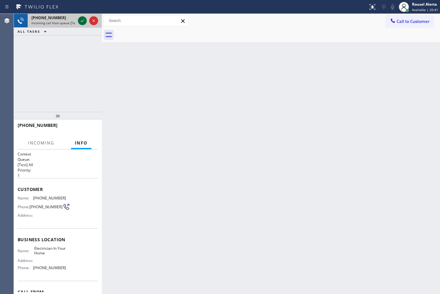
click at [83, 19] on icon at bounding box center [83, 21] width 8 height 8
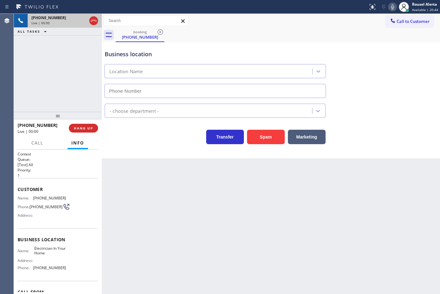
type input "[PHONE_NUMBER]"
click at [261, 138] on button "Spam" at bounding box center [266, 137] width 38 height 14
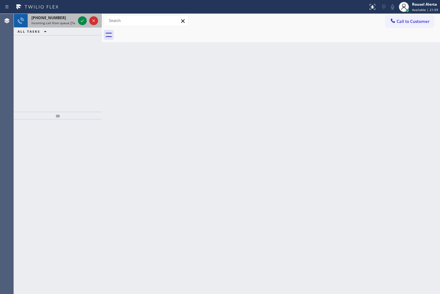
click at [69, 21] on span "Incoming call from queue [Test] All" at bounding box center [57, 23] width 52 height 4
click at [71, 24] on span "Incoming call from queue [Test] All" at bounding box center [57, 23] width 52 height 4
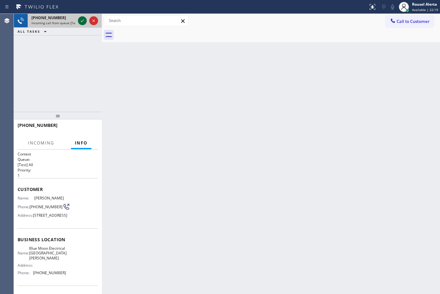
click at [79, 21] on icon at bounding box center [83, 21] width 8 height 8
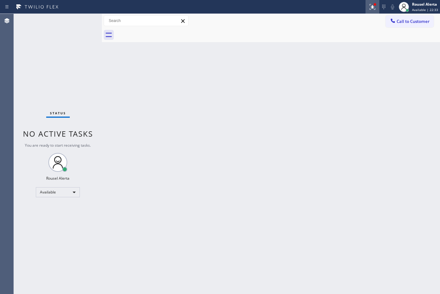
click at [371, 8] on icon at bounding box center [373, 7] width 6 height 6
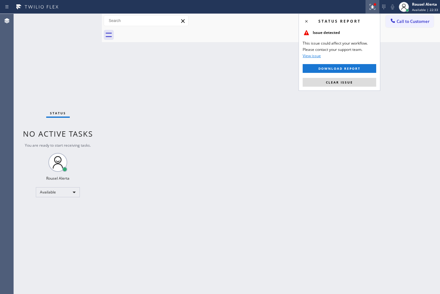
click at [364, 82] on button "Clear issue" at bounding box center [340, 82] width 74 height 9
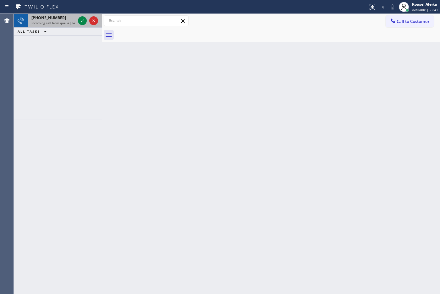
click at [60, 19] on div "[PHONE_NUMBER]" at bounding box center [53, 17] width 44 height 5
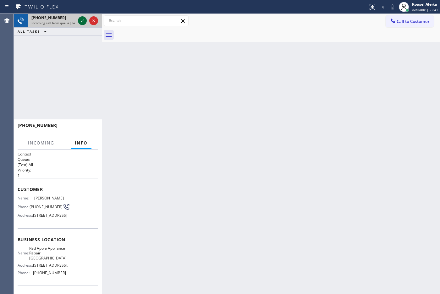
click at [78, 18] on div at bounding box center [82, 21] width 9 height 8
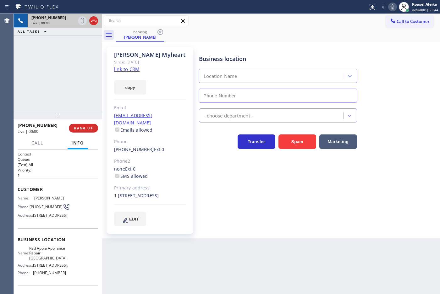
type input "[PHONE_NUMBER]"
click at [128, 68] on link "link to CRM" at bounding box center [126, 69] width 25 height 6
click at [59, 68] on div "[PHONE_NUMBER] Live | 00:53 ALL TASKS ALL TASKS ACTIVE TASKS TASKS IN WRAP UP" at bounding box center [58, 63] width 88 height 98
click at [82, 20] on icon at bounding box center [83, 21] width 8 height 8
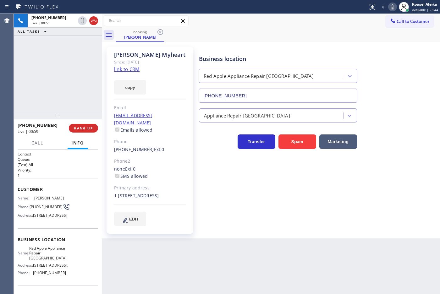
click at [391, 7] on icon at bounding box center [393, 7] width 8 height 8
click at [38, 142] on span "Call" at bounding box center [37, 143] width 12 height 6
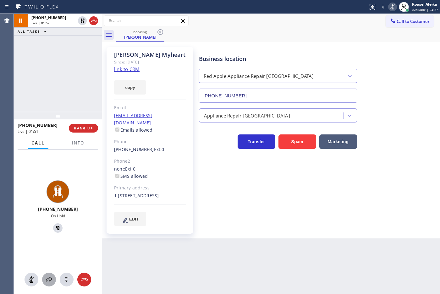
click at [47, 281] on icon at bounding box center [49, 280] width 8 height 8
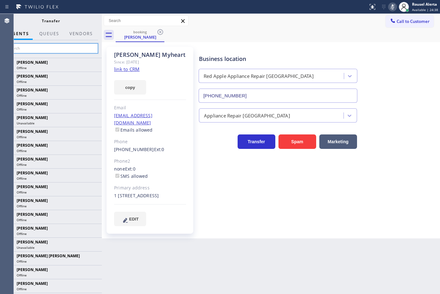
click at [56, 47] on input "text" at bounding box center [50, 48] width 95 height 10
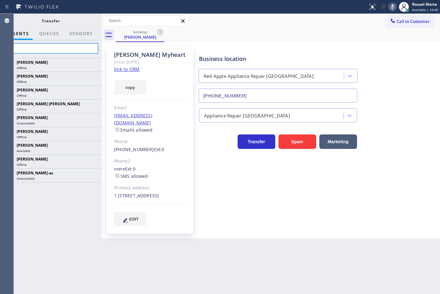
type input "[PERSON_NAME]"
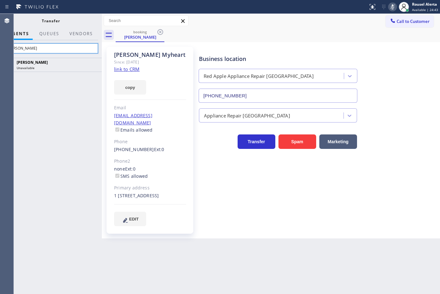
drag, startPoint x: 72, startPoint y: 44, endPoint x: -1, endPoint y: 50, distance: 72.5
click at [0, 50] on html "Status report No issues detected If you experience an issue, please download th…" at bounding box center [220, 147] width 440 height 294
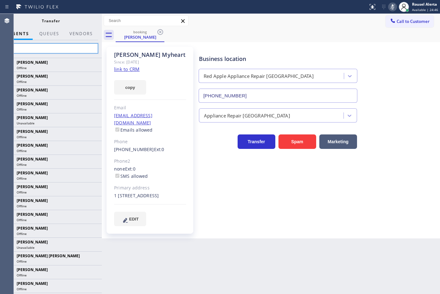
type input "[PERSON_NAME]"
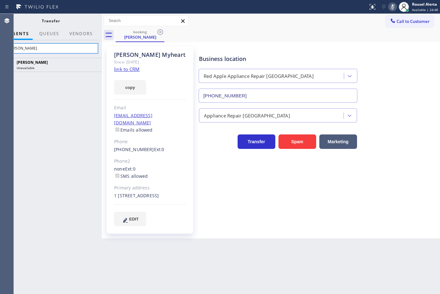
drag, startPoint x: 30, startPoint y: 49, endPoint x: 2, endPoint y: 49, distance: 28.0
click at [3, 50] on div "Agent Desktop Classify the call LOCATION NAME HyperCool Comfort FROM PHONE [PHO…" at bounding box center [220, 154] width 440 height 280
type input "[PERSON_NAME]"
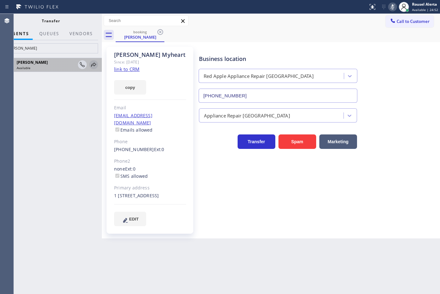
click at [93, 64] on icon at bounding box center [94, 65] width 8 height 8
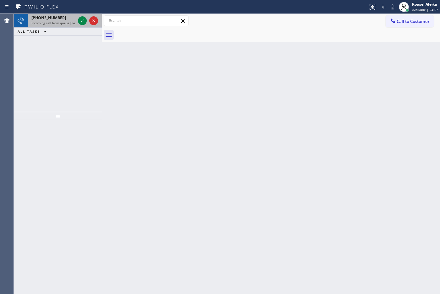
click at [52, 21] on span "Incoming call from queue [Test] All" at bounding box center [57, 23] width 52 height 4
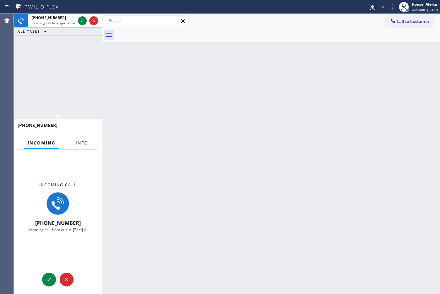
click at [85, 146] on button "Info" at bounding box center [82, 143] width 20 height 12
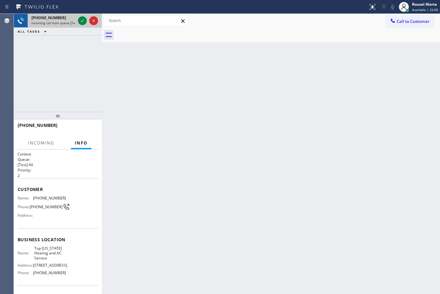
click at [62, 22] on span "Incoming call from queue [Test] All" at bounding box center [57, 23] width 52 height 4
click at [63, 22] on span "Incoming call from queue [Test] All" at bounding box center [57, 23] width 52 height 4
click at [65, 23] on span "Incoming call from queue [Test] All" at bounding box center [57, 23] width 52 height 4
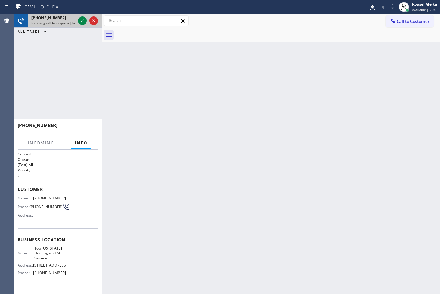
click at [71, 22] on span "Incoming call from queue [Test] All" at bounding box center [57, 23] width 52 height 4
click at [75, 21] on span "Incoming call from queue [Test] All" at bounding box center [57, 23] width 52 height 4
click at [79, 20] on icon at bounding box center [83, 21] width 8 height 8
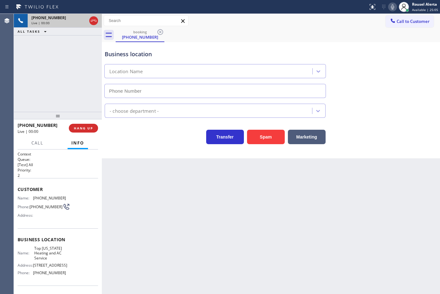
type input "[PHONE_NUMBER]"
click at [89, 127] on span "HANG UP" at bounding box center [83, 128] width 19 height 4
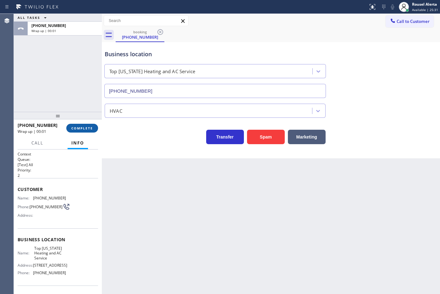
click at [86, 124] on button "COMPLETE" at bounding box center [82, 128] width 32 height 9
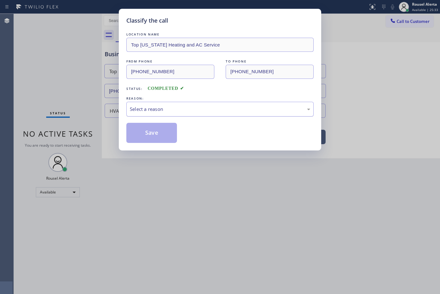
click at [264, 111] on div "Select a reason" at bounding box center [220, 109] width 180 height 7
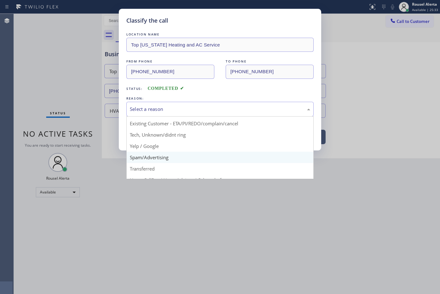
scroll to position [43, 0]
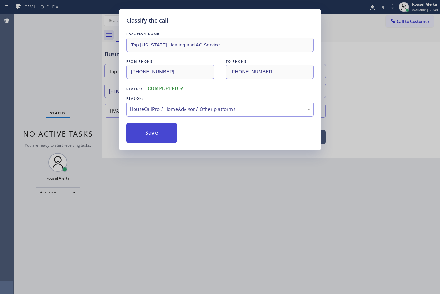
click at [159, 130] on button "Save" at bounding box center [151, 133] width 51 height 20
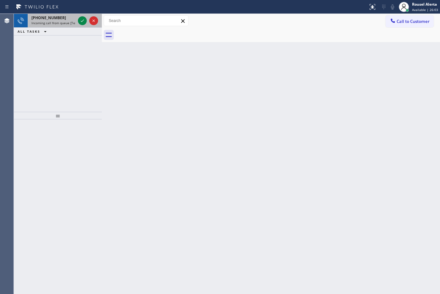
drag, startPoint x: 48, startPoint y: 21, endPoint x: 56, endPoint y: 20, distance: 7.9
click at [48, 21] on span "Incoming call from queue [Test] All" at bounding box center [57, 23] width 52 height 4
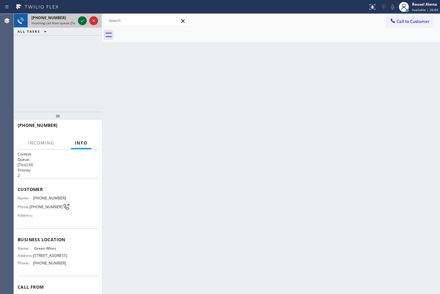
click at [80, 20] on icon at bounding box center [83, 21] width 8 height 8
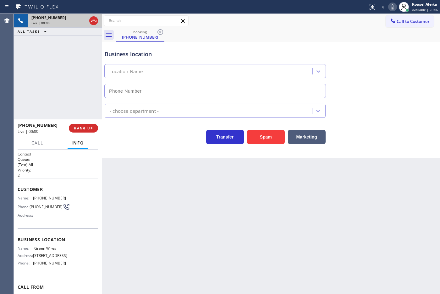
type input "[PHONE_NUMBER]"
click at [209, 244] on div "Back to Dashboard Change Sender ID Customers Technicians Select a contact Outbo…" at bounding box center [271, 154] width 338 height 280
click at [92, 129] on span "HANG UP" at bounding box center [83, 128] width 19 height 4
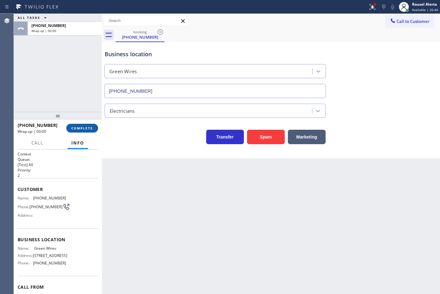
click at [91, 129] on span "COMPLETE" at bounding box center [82, 128] width 22 height 4
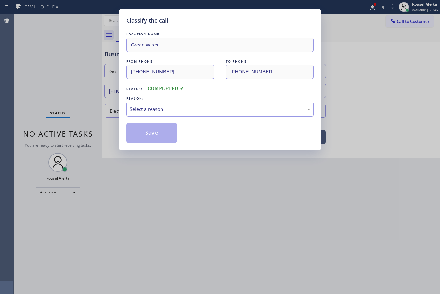
click at [129, 102] on div "Select a reason" at bounding box center [219, 109] width 187 height 15
click at [158, 131] on button "Save" at bounding box center [151, 133] width 51 height 20
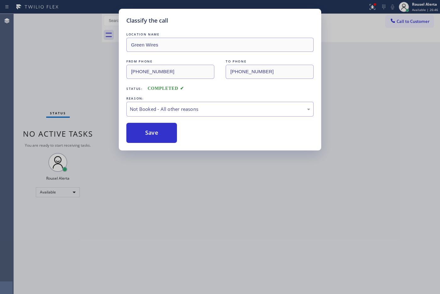
click at [203, 211] on div "Classify the call LOCATION NAME Green Wires FROM PHONE [PHONE_NUMBER] TO PHONE …" at bounding box center [220, 147] width 440 height 294
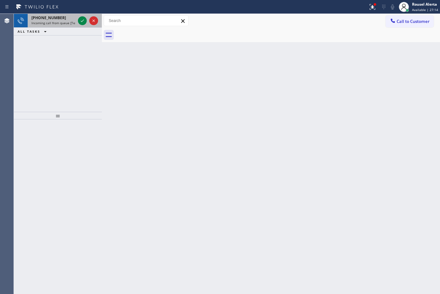
drag, startPoint x: 52, startPoint y: 17, endPoint x: 67, endPoint y: 22, distance: 15.8
click at [52, 17] on span "[PHONE_NUMBER]" at bounding box center [48, 17] width 35 height 5
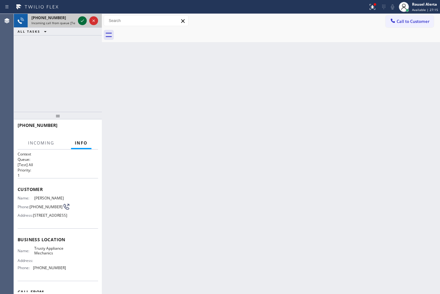
click at [81, 20] on icon at bounding box center [83, 21] width 8 height 8
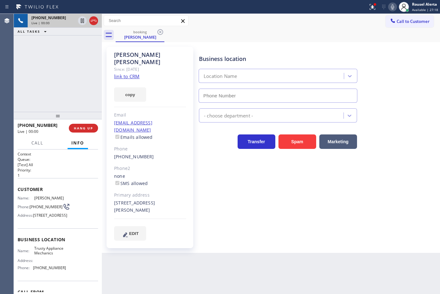
type input "[PHONE_NUMBER]"
click at [131, 73] on link "link to CRM" at bounding box center [126, 76] width 25 height 6
click at [82, 21] on icon at bounding box center [83, 21] width 8 height 8
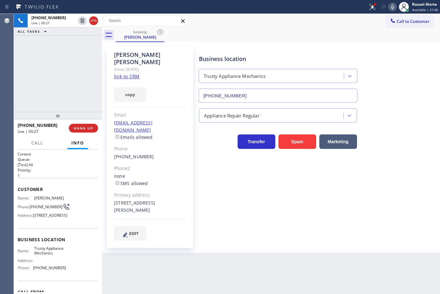
click at [393, 7] on icon at bounding box center [393, 7] width 8 height 8
click at [64, 39] on div "[PHONE_NUMBER] Live | 01:11 ALL TASKS ALL TASKS ACTIVE TASKS TASKS IN WRAP UP" at bounding box center [58, 63] width 88 height 98
click at [199, 255] on div "Back to Dashboard Change Sender ID Customers Technicians Select a contact Outbo…" at bounding box center [271, 154] width 338 height 280
click at [82, 23] on icon at bounding box center [83, 21] width 8 height 8
click at [393, 7] on rect at bounding box center [392, 6] width 4 height 4
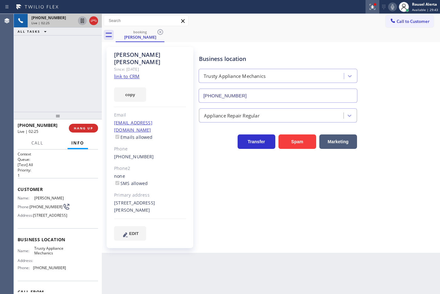
click at [372, 8] on icon at bounding box center [373, 7] width 6 height 6
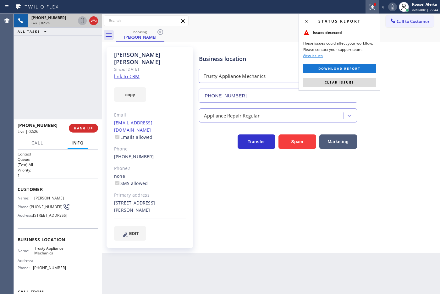
drag, startPoint x: 353, startPoint y: 80, endPoint x: 351, endPoint y: 94, distance: 13.4
click at [353, 81] on span "Clear issues" at bounding box center [340, 82] width 30 height 4
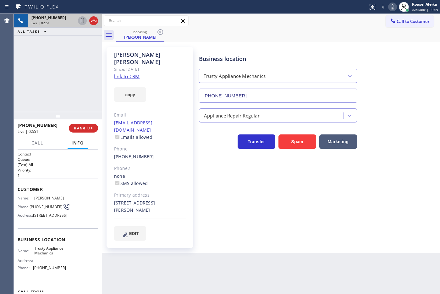
click at [60, 43] on div "[PHONE_NUMBER] Live | 02:51 ALL TASKS ALL TASKS ACTIVE TASKS TASKS IN WRAP UP" at bounding box center [58, 63] width 88 height 98
click at [226, 279] on div "Back to Dashboard Change Sender ID Customers Technicians Select a contact Outbo…" at bounding box center [271, 154] width 338 height 280
click at [77, 53] on div "[PHONE_NUMBER] Live | 03:08 ALL TASKS ALL TASKS ACTIVE TASKS TASKS IN WRAP UP" at bounding box center [58, 63] width 88 height 98
click at [214, 250] on div "Back to Dashboard Change Sender ID Customers Technicians Select a contact Outbo…" at bounding box center [271, 154] width 338 height 280
drag, startPoint x: 68, startPoint y: 40, endPoint x: 94, endPoint y: 140, distance: 103.9
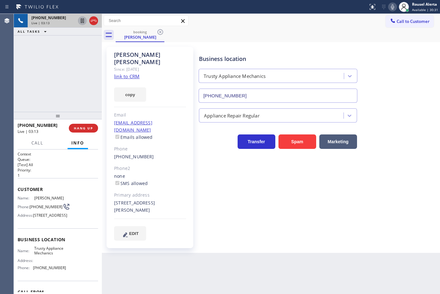
click at [68, 41] on div "[PHONE_NUMBER] Live | 03:13 ALL TASKS ALL TASKS ACTIVE TASKS TASKS IN WRAP UP" at bounding box center [58, 63] width 88 height 98
click at [162, 283] on div "Back to Dashboard Change Sender ID Customers Technicians Select a contact Outbo…" at bounding box center [271, 154] width 338 height 280
click at [163, 281] on div "Back to Dashboard Change Sender ID Customers Technicians Select a contact Outbo…" at bounding box center [271, 154] width 338 height 280
click at [159, 228] on div "[PERSON_NAME] Since: [DATE] link to CRM copy Email [EMAIL_ADDRESS][DOMAIN_NAME]…" at bounding box center [150, 148] width 94 height 208
drag, startPoint x: 69, startPoint y: 90, endPoint x: 71, endPoint y: 97, distance: 7.0
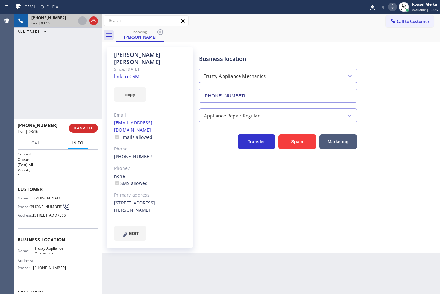
click at [69, 90] on div "[PHONE_NUMBER] Live | 03:16 ALL TASKS ALL TASKS ACTIVE TASKS TASKS IN WRAP UP" at bounding box center [58, 63] width 88 height 98
click at [74, 45] on div "[PHONE_NUMBER] Live | 03:20 ALL TASKS ALL TASKS ACTIVE TASKS TASKS IN WRAP UP" at bounding box center [58, 63] width 88 height 98
click at [172, 245] on div "Back to Dashboard Change Sender ID Customers Technicians Select a contact Outbo…" at bounding box center [271, 154] width 338 height 280
click at [68, 83] on div "[PHONE_NUMBER] Live | 03:21 ALL TASKS ALL TASKS ACTIVE TASKS TASKS IN WRAP UP" at bounding box center [58, 63] width 88 height 98
click at [74, 128] on span "HANG UP" at bounding box center [83, 128] width 19 height 4
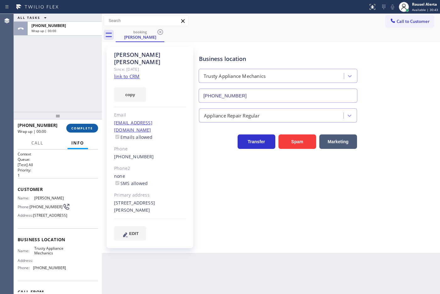
click at [74, 128] on span "COMPLETE" at bounding box center [82, 128] width 22 height 4
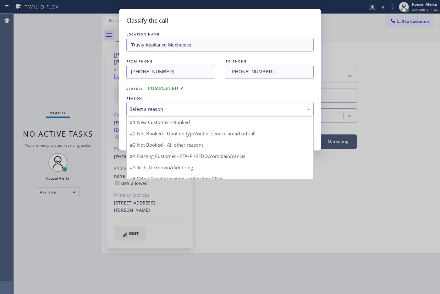
click at [150, 108] on div "Select a reason" at bounding box center [220, 109] width 180 height 7
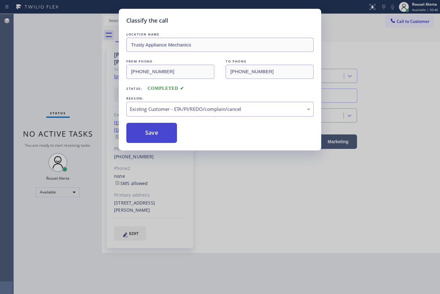
click at [159, 140] on button "Save" at bounding box center [151, 133] width 51 height 20
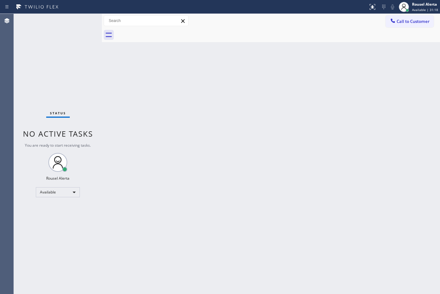
drag, startPoint x: 125, startPoint y: 145, endPoint x: 138, endPoint y: 157, distance: 18.2
click at [128, 149] on div "Back to Dashboard Change Sender ID Customers Technicians Select a contact Outbo…" at bounding box center [271, 154] width 338 height 280
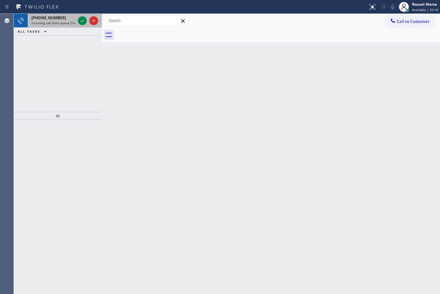
click at [65, 17] on div "[PHONE_NUMBER]" at bounding box center [53, 17] width 44 height 5
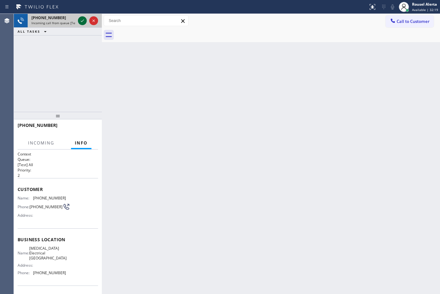
click at [82, 21] on icon at bounding box center [83, 21] width 8 height 8
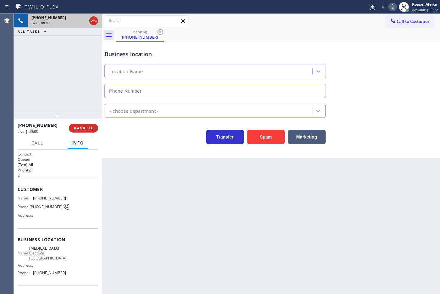
type input "[PHONE_NUMBER]"
click at [65, 47] on div "[PHONE_NUMBER] Live | 00:05 ALL TASKS ALL TASKS ACTIVE TASKS TASKS IN WRAP UP" at bounding box center [58, 63] width 88 height 98
click at [180, 172] on div "Back to Dashboard Change Sender ID Customers Technicians Select a contact Outbo…" at bounding box center [271, 154] width 338 height 280
click at [71, 76] on div "[PHONE_NUMBER] Live | 00:07 ALL TASKS ALL TASKS ACTIVE TASKS TASKS IN WRAP UP" at bounding box center [58, 63] width 88 height 98
click at [164, 195] on div "Back to Dashboard Change Sender ID Customers Technicians Select a contact Outbo…" at bounding box center [271, 154] width 338 height 280
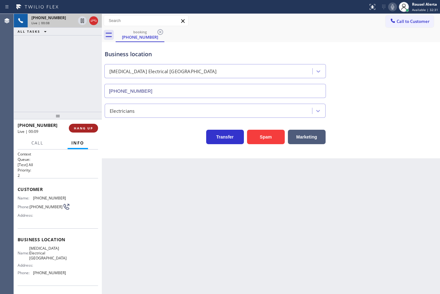
click at [97, 129] on button "HANG UP" at bounding box center [83, 128] width 29 height 9
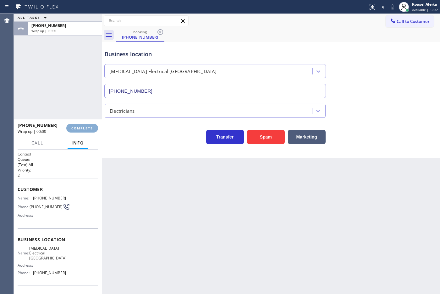
click at [94, 128] on button "COMPLETE" at bounding box center [82, 128] width 32 height 9
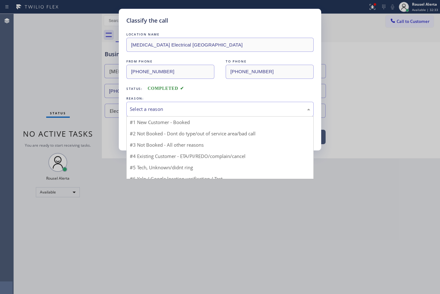
click at [145, 113] on div "Select a reason" at bounding box center [219, 109] width 187 height 15
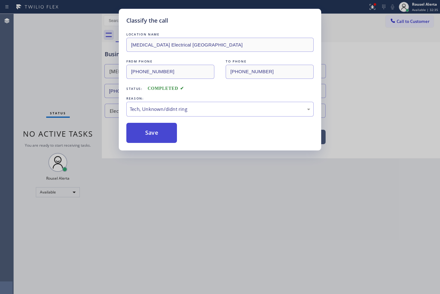
click at [153, 136] on button "Save" at bounding box center [151, 133] width 51 height 20
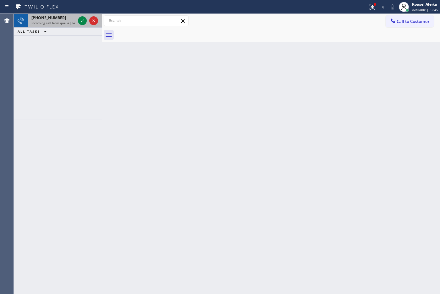
click at [64, 22] on span "Incoming call from queue [Test] All" at bounding box center [57, 23] width 52 height 4
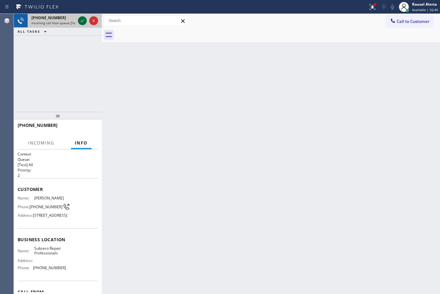
click at [82, 20] on icon at bounding box center [83, 21] width 8 height 8
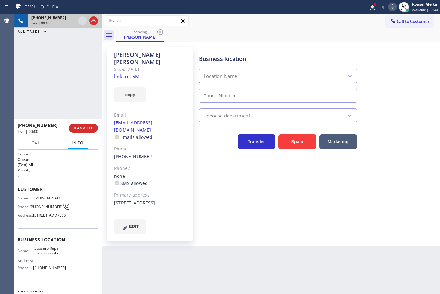
type input "[PHONE_NUMBER]"
click at [123, 73] on link "link to CRM" at bounding box center [126, 76] width 25 height 6
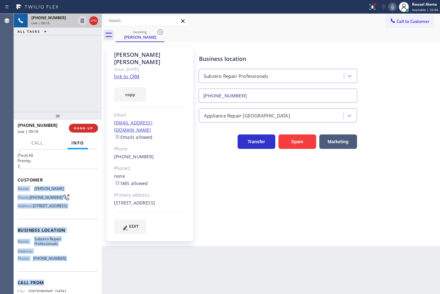
scroll to position [39, 0]
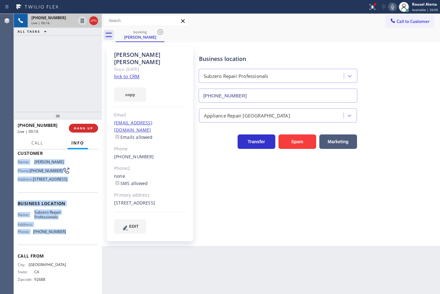
drag, startPoint x: 16, startPoint y: 196, endPoint x: 69, endPoint y: 257, distance: 80.6
click at [69, 257] on div "Context Queue: [Test] All Priority: 2 Customer Name: [PERSON_NAME] Phone: [PHON…" at bounding box center [58, 222] width 88 height 145
copy div "Name: [PERSON_NAME] Phone: [PHONE_NUMBER] Address: [STREET_ADDRESS] Business lo…"
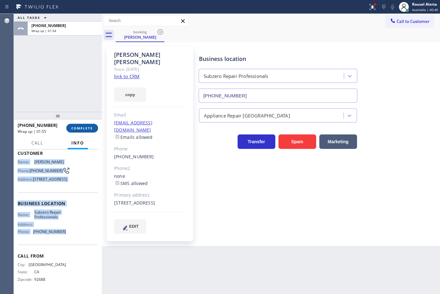
click at [86, 128] on span "COMPLETE" at bounding box center [82, 128] width 22 height 4
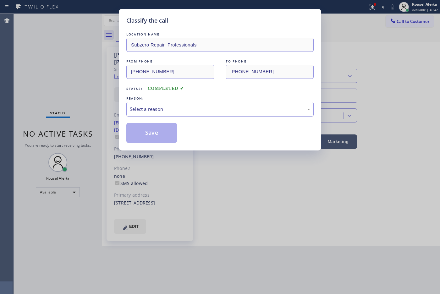
click at [148, 111] on div "Select a reason" at bounding box center [220, 109] width 180 height 7
click at [156, 131] on button "Save" at bounding box center [151, 133] width 51 height 20
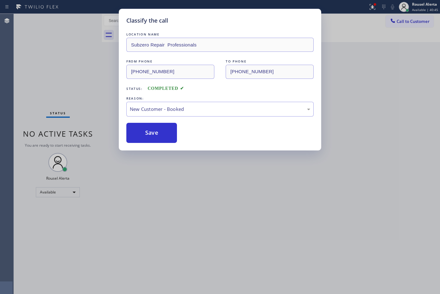
click at [180, 209] on div "Classify the call LOCATION NAME Subzero Repair Professionals FROM PHONE [PHONE_…" at bounding box center [220, 147] width 440 height 294
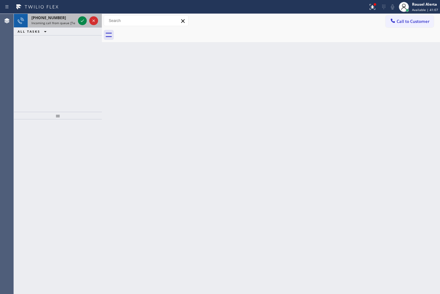
click at [60, 24] on span "Incoming call from queue [Test] All" at bounding box center [57, 23] width 52 height 4
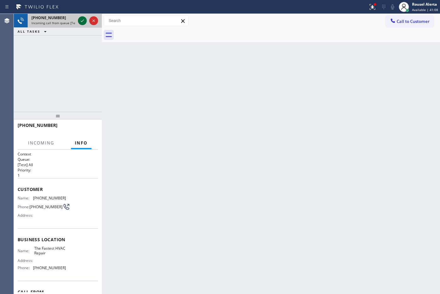
click at [79, 19] on icon at bounding box center [83, 21] width 8 height 8
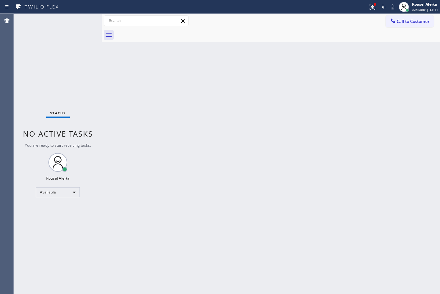
click at [83, 19] on div "Status No active tasks You are ready to start receiving tasks. Rousel Alerta Av…" at bounding box center [58, 154] width 88 height 280
click at [370, 9] on icon at bounding box center [373, 7] width 8 height 8
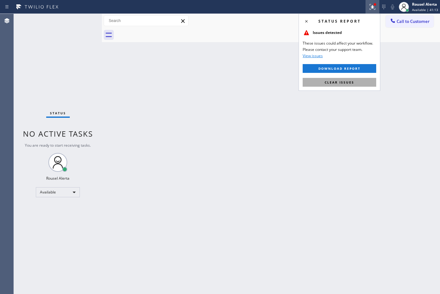
click at [358, 82] on button "Clear issues" at bounding box center [340, 82] width 74 height 9
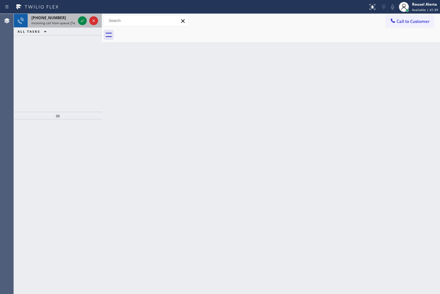
click at [64, 21] on span "Incoming call from queue [Test] All" at bounding box center [57, 23] width 52 height 4
click at [63, 24] on span "Incoming call from queue [Test] All" at bounding box center [57, 23] width 52 height 4
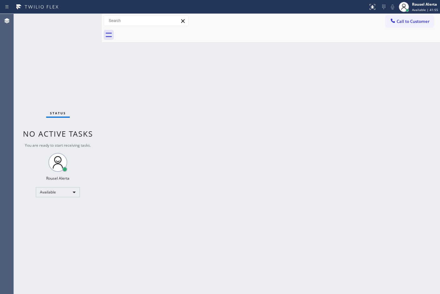
drag, startPoint x: 242, startPoint y: 143, endPoint x: 292, endPoint y: 107, distance: 61.4
click at [244, 143] on div "Back to Dashboard Change Sender ID Customers Technicians Select a contact Outbo…" at bounding box center [271, 154] width 338 height 280
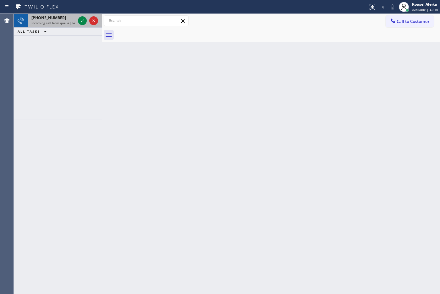
click at [58, 16] on div "[PHONE_NUMBER]" at bounding box center [53, 17] width 44 height 5
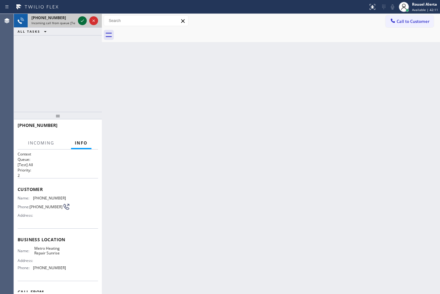
click at [82, 24] on icon at bounding box center [83, 21] width 8 height 8
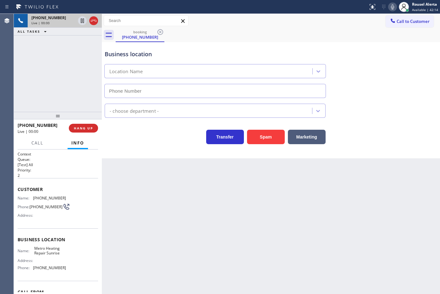
type input "[PHONE_NUMBER]"
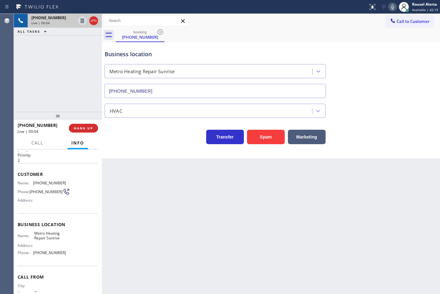
scroll to position [5, 0]
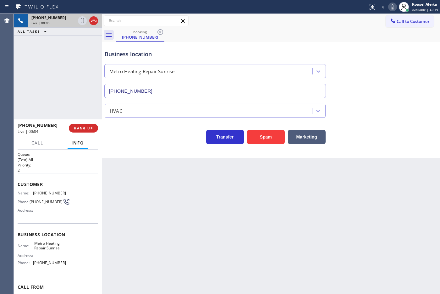
drag, startPoint x: 145, startPoint y: 193, endPoint x: 154, endPoint y: 200, distance: 11.4
click at [146, 193] on div "Back to Dashboard Change Sender ID Customers Technicians Select a contact Outbo…" at bounding box center [271, 154] width 338 height 280
click at [164, 206] on div "Back to Dashboard Change Sender ID Customers Technicians Select a contact Outbo…" at bounding box center [271, 154] width 338 height 280
click at [175, 204] on div "Back to Dashboard Change Sender ID Customers Technicians Select a contact Outbo…" at bounding box center [271, 154] width 338 height 280
click at [176, 204] on div "Back to Dashboard Change Sender ID Customers Technicians Select a contact Outbo…" at bounding box center [271, 154] width 338 height 280
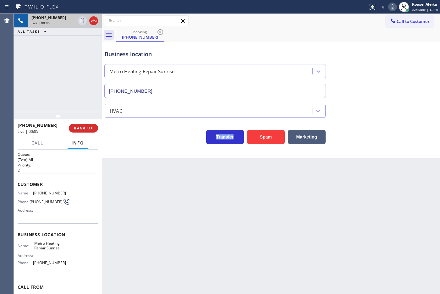
drag, startPoint x: 176, startPoint y: 204, endPoint x: 170, endPoint y: 189, distance: 15.8
click at [176, 202] on div "Back to Dashboard Change Sender ID Customers Technicians Select a contact Outbo…" at bounding box center [271, 154] width 338 height 280
drag, startPoint x: 7, startPoint y: 78, endPoint x: 128, endPoint y: 149, distance: 140.3
click at [8, 78] on div "Agent Desktop" at bounding box center [7, 154] width 14 height 280
click at [180, 198] on div "Back to Dashboard Change Sender ID Customers Technicians Select a contact Outbo…" at bounding box center [271, 154] width 338 height 280
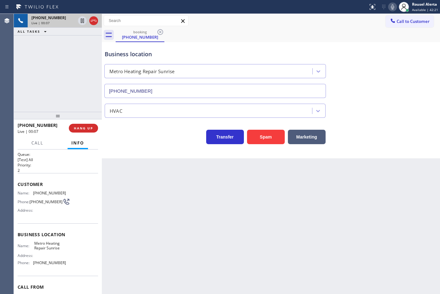
click at [95, 117] on div at bounding box center [58, 116] width 88 height 8
click at [123, 167] on div "Back to Dashboard Change Sender ID Customers Technicians Select a contact Outbo…" at bounding box center [271, 154] width 338 height 280
click at [87, 128] on span "HANG UP" at bounding box center [83, 128] width 19 height 4
click at [86, 128] on span "HANG UP" at bounding box center [83, 128] width 19 height 4
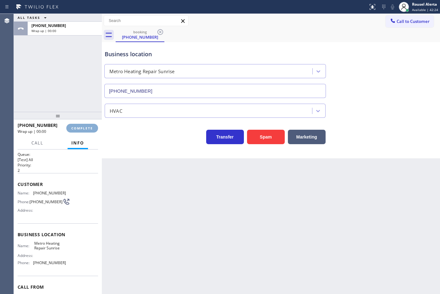
click at [86, 128] on span "COMPLETE" at bounding box center [82, 128] width 22 height 4
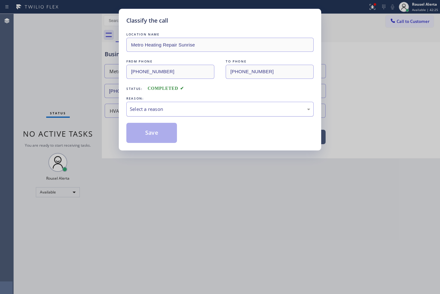
click at [148, 112] on div "Select a reason" at bounding box center [220, 109] width 180 height 7
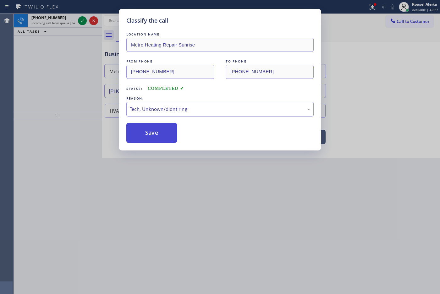
click at [157, 137] on button "Save" at bounding box center [151, 133] width 51 height 20
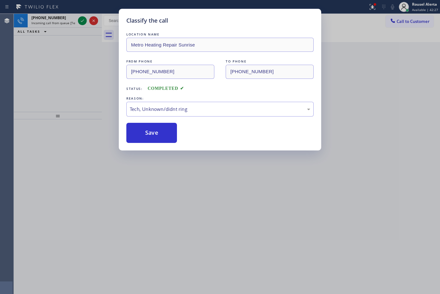
click at [184, 217] on div "Classify the call LOCATION NAME Metro Heating Repair Sunrise FROM PHONE [PHONE_…" at bounding box center [220, 147] width 440 height 294
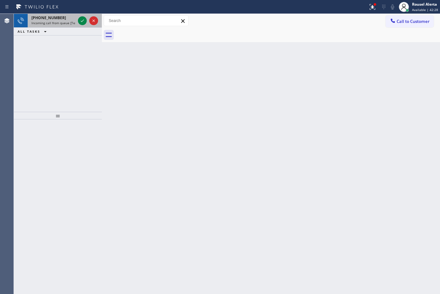
click at [70, 21] on span "Incoming call from queue [Test] All" at bounding box center [57, 23] width 52 height 4
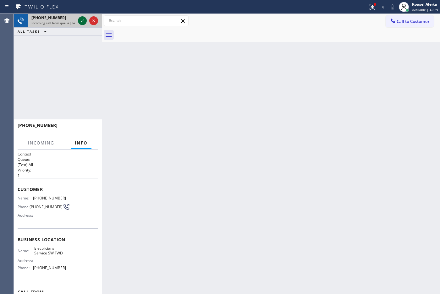
click at [79, 21] on icon at bounding box center [83, 21] width 8 height 8
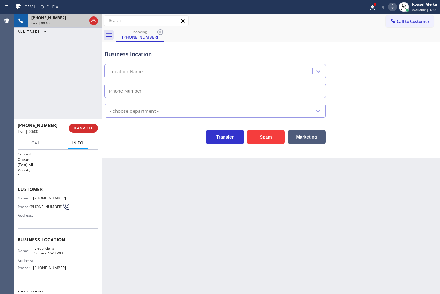
type input "[PHONE_NUMBER]"
drag, startPoint x: 280, startPoint y: 145, endPoint x: 274, endPoint y: 142, distance: 6.5
click at [280, 145] on div "Business location Electricians Service SW FWD [PHONE_NUMBER] Electricians Trans…" at bounding box center [271, 100] width 338 height 116
click at [271, 143] on button "Spam" at bounding box center [266, 137] width 38 height 14
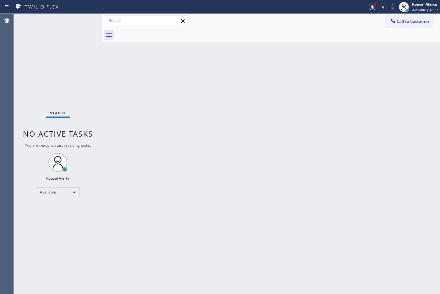
click at [130, 74] on div "Back to Dashboard Change Sender ID Customers Technicians Select a contact Outbo…" at bounding box center [271, 154] width 338 height 280
click at [370, 8] on icon at bounding box center [373, 7] width 8 height 8
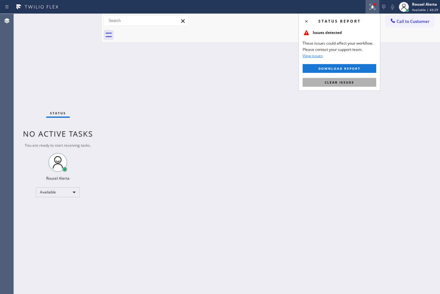
click at [356, 80] on button "Clear issues" at bounding box center [340, 82] width 74 height 9
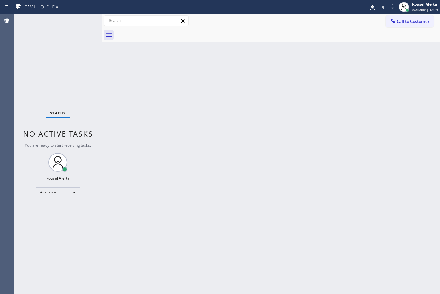
click at [348, 137] on div "Back to Dashboard Change Sender ID Customers Technicians Select a contact Outbo…" at bounding box center [271, 154] width 338 height 280
drag, startPoint x: 323, startPoint y: 156, endPoint x: 327, endPoint y: 164, distance: 9.0
click at [323, 156] on div "Back to Dashboard Change Sender ID Customers Technicians Select a contact Outbo…" at bounding box center [271, 154] width 338 height 280
click at [81, 16] on div "Status No active tasks You are ready to start receiving tasks. Rousel Alerta Av…" at bounding box center [58, 154] width 88 height 280
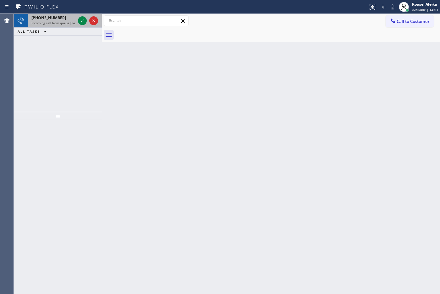
click at [50, 15] on span "[PHONE_NUMBER]" at bounding box center [48, 17] width 35 height 5
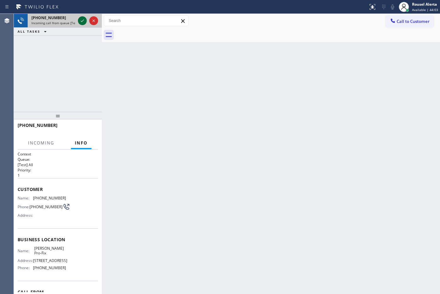
click at [79, 23] on icon at bounding box center [83, 21] width 8 height 8
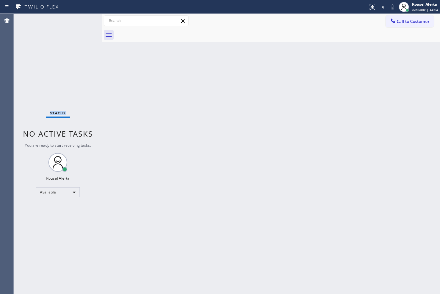
click at [79, 23] on div "Status No active tasks You are ready to start receiving tasks. Rousel Alerta Av…" at bounding box center [58, 154] width 88 height 280
click at [80, 22] on div "Status No active tasks You are ready to start receiving tasks. Rousel Alerta Av…" at bounding box center [58, 154] width 88 height 280
click at [382, 4] on icon at bounding box center [384, 7] width 8 height 8
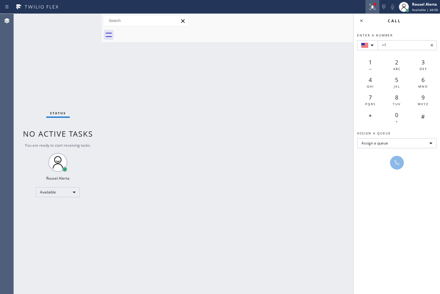
click at [370, 6] on icon at bounding box center [373, 7] width 8 height 8
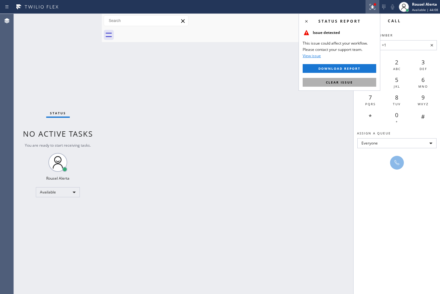
click at [329, 80] on span "Clear issue" at bounding box center [339, 82] width 27 height 4
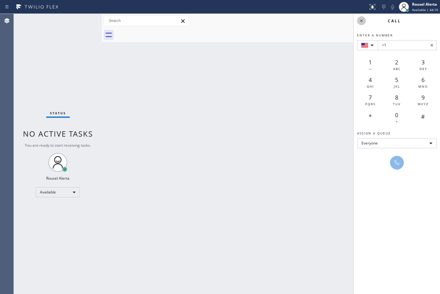
click at [362, 21] on icon at bounding box center [361, 20] width 3 height 3
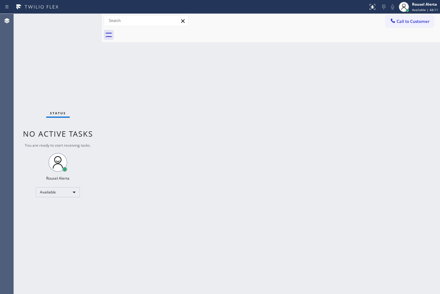
click at [257, 138] on div "Back to Dashboard Change Sender ID Customers Technicians Select a contact Outbo…" at bounding box center [271, 154] width 338 height 280
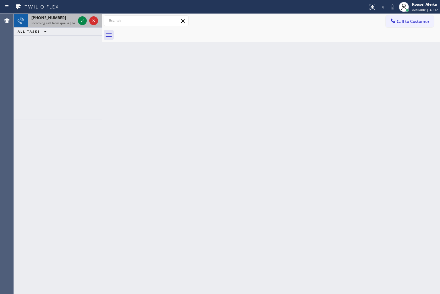
click at [61, 16] on div "[PHONE_NUMBER]" at bounding box center [53, 17] width 44 height 5
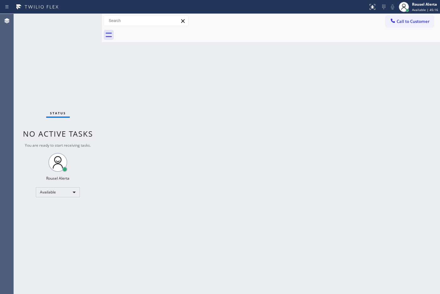
click at [81, 21] on div "Status No active tasks You are ready to start receiving tasks. Rousel Alerta Av…" at bounding box center [58, 154] width 88 height 280
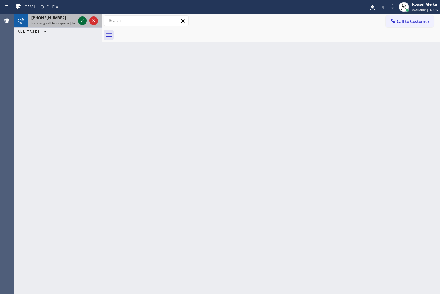
drag, startPoint x: 72, startPoint y: 20, endPoint x: 79, endPoint y: 22, distance: 7.3
click at [71, 20] on div "[PHONE_NUMBER] Incoming call from queue [Test] All" at bounding box center [52, 21] width 49 height 14
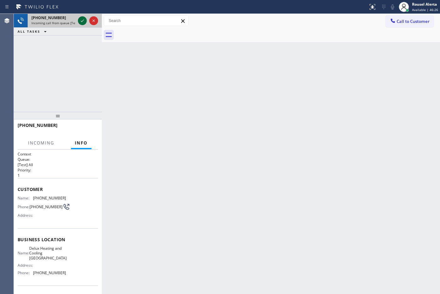
click at [84, 23] on icon at bounding box center [83, 21] width 8 height 8
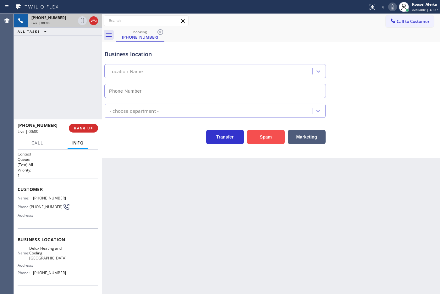
type input "[PHONE_NUMBER]"
click at [270, 134] on button "Spam" at bounding box center [266, 137] width 38 height 14
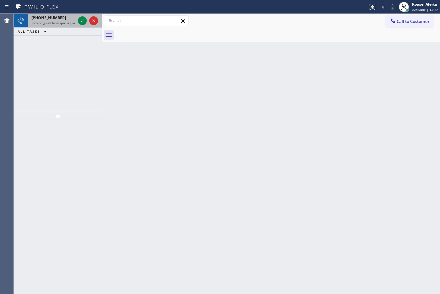
click at [73, 18] on div "[PHONE_NUMBER]" at bounding box center [53, 17] width 44 height 5
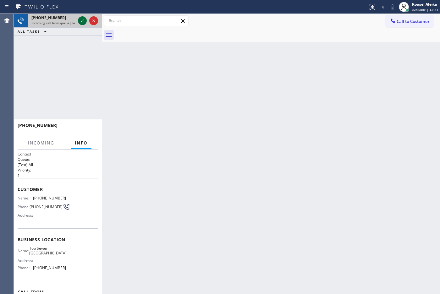
click at [80, 20] on icon at bounding box center [83, 21] width 8 height 8
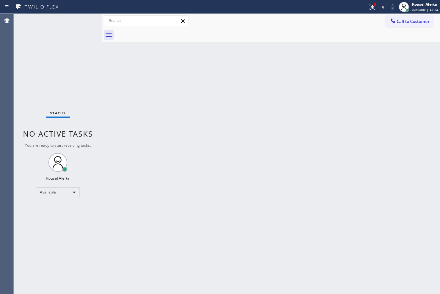
click at [252, 144] on div "Back to Dashboard Change Sender ID Customers Technicians Select a contact Outbo…" at bounding box center [271, 154] width 338 height 280
click at [370, 8] on icon at bounding box center [373, 7] width 8 height 8
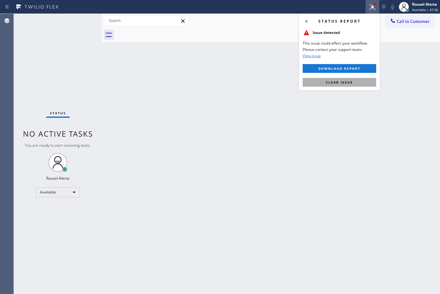
click at [347, 82] on span "Clear issue" at bounding box center [339, 82] width 27 height 4
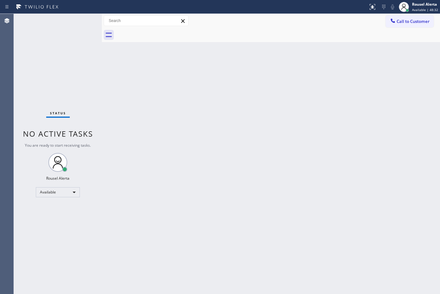
click at [196, 151] on div "Back to Dashboard Change Sender ID Customers Technicians Select a contact Outbo…" at bounding box center [271, 154] width 338 height 280
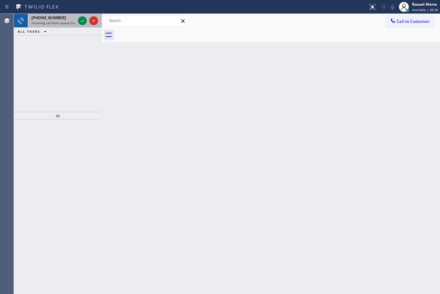
click at [58, 18] on div "[PHONE_NUMBER]" at bounding box center [53, 17] width 44 height 5
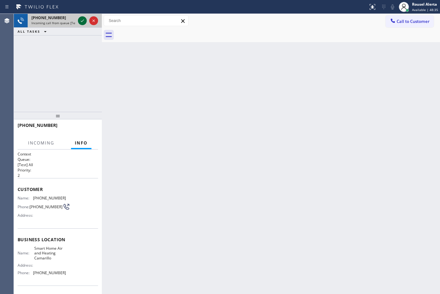
click at [79, 22] on icon at bounding box center [83, 21] width 8 height 8
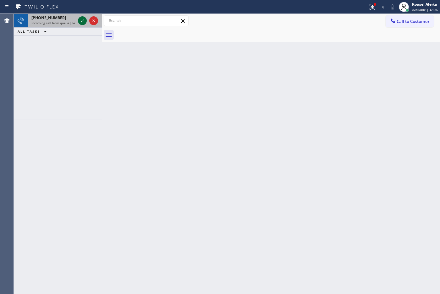
click at [79, 23] on icon at bounding box center [83, 21] width 8 height 8
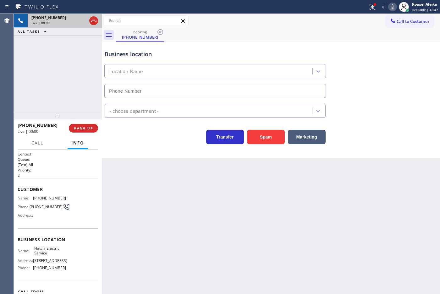
type input "[PHONE_NUMBER]"
click at [149, 183] on div "Back to Dashboard Change Sender ID Customers Technicians Select a contact Outbo…" at bounding box center [271, 154] width 338 height 280
click at [164, 181] on div "Back to Dashboard Change Sender ID Customers Technicians Select a contact Outbo…" at bounding box center [271, 154] width 338 height 280
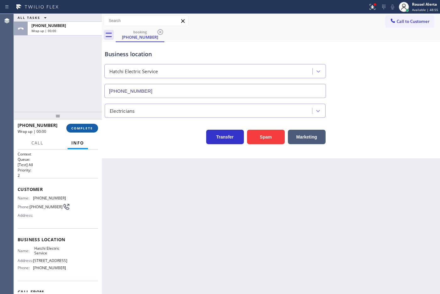
click at [85, 129] on span "COMPLETE" at bounding box center [82, 128] width 22 height 4
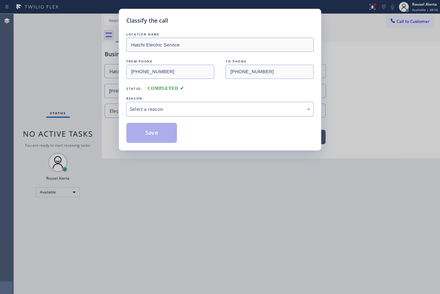
click at [151, 111] on div "Select a reason" at bounding box center [220, 109] width 180 height 7
click at [162, 139] on button "Save" at bounding box center [151, 133] width 51 height 20
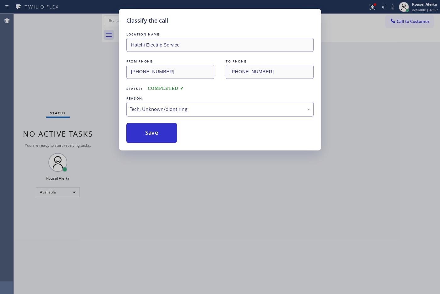
click at [208, 195] on div "Classify the call LOCATION NAME Hatchi Electric Service FROM PHONE [PHONE_NUMBE…" at bounding box center [220, 147] width 440 height 294
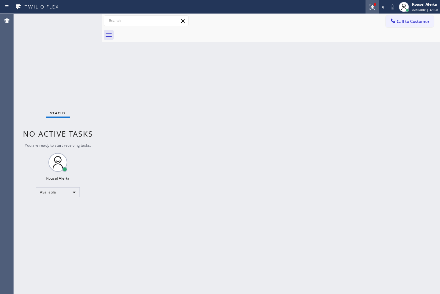
click at [369, 7] on div at bounding box center [372, 7] width 14 height 8
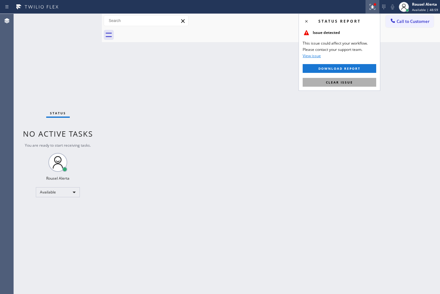
click at [360, 85] on button "Clear issue" at bounding box center [340, 82] width 74 height 9
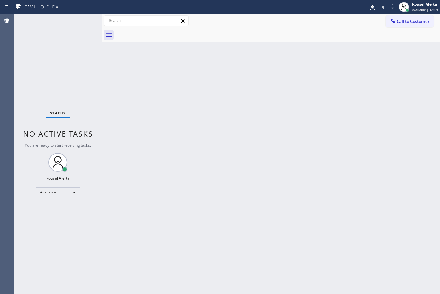
click at [363, 106] on div "Back to Dashboard Change Sender ID Customers Technicians Select a contact Outbo…" at bounding box center [271, 154] width 338 height 280
click at [371, 148] on div "Back to Dashboard Change Sender ID Customers Technicians Select a contact Outbo…" at bounding box center [271, 154] width 338 height 280
click at [416, 5] on div "Rousel Alerta" at bounding box center [425, 4] width 26 height 5
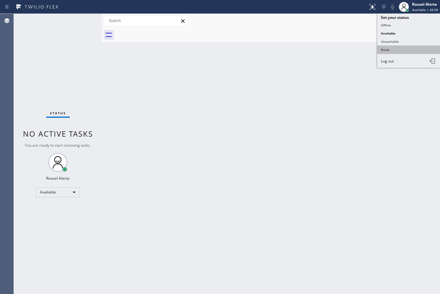
click at [410, 46] on button "Break" at bounding box center [408, 50] width 63 height 8
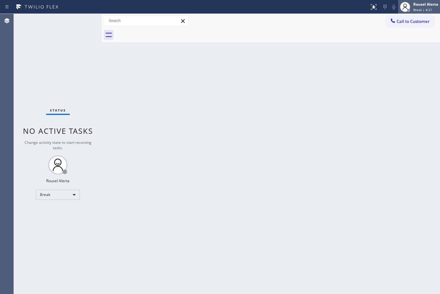
click at [418, 8] on span "Break | 4:21" at bounding box center [422, 10] width 19 height 4
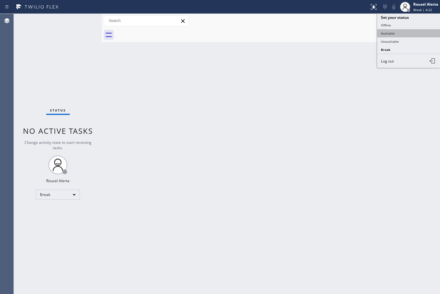
click at [414, 31] on button "Available" at bounding box center [408, 33] width 63 height 8
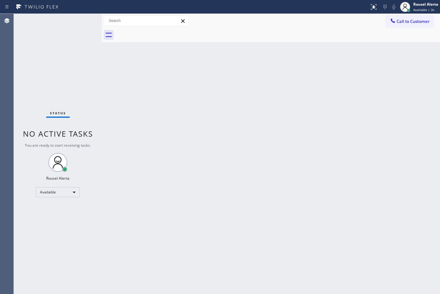
click at [83, 21] on div "Status No active tasks You are ready to start receiving tasks. Rousel Alerta Av…" at bounding box center [58, 154] width 88 height 280
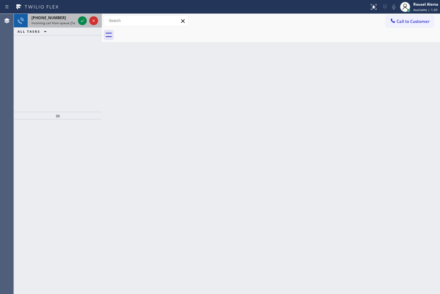
click at [58, 21] on span "Incoming call from queue [Test] All" at bounding box center [57, 23] width 52 height 4
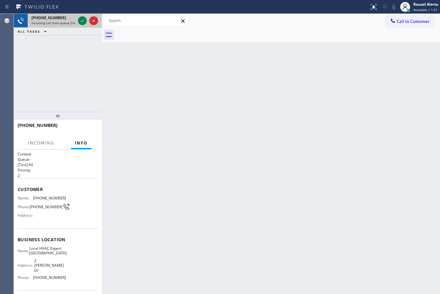
click at [77, 19] on div at bounding box center [88, 21] width 23 height 14
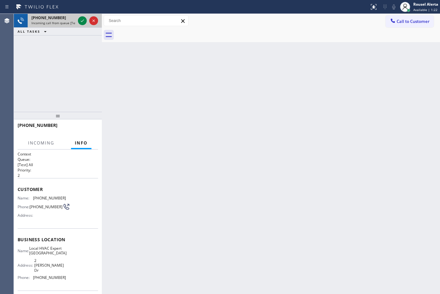
click at [77, 19] on div at bounding box center [88, 21] width 23 height 14
click at [79, 19] on icon at bounding box center [83, 21] width 8 height 8
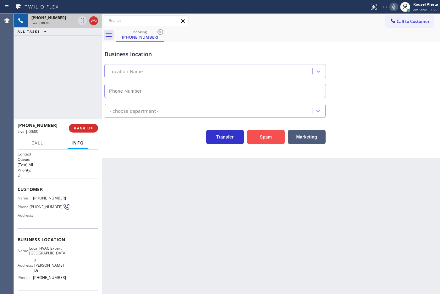
click at [274, 143] on button "Spam" at bounding box center [266, 137] width 38 height 14
type input "[PHONE_NUMBER]"
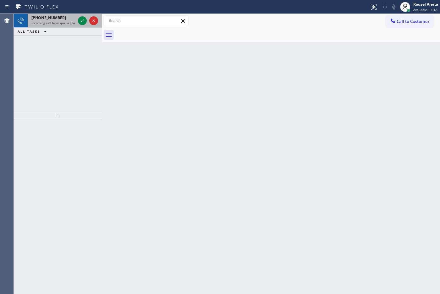
click at [74, 19] on div "[PHONE_NUMBER]" at bounding box center [53, 17] width 44 height 5
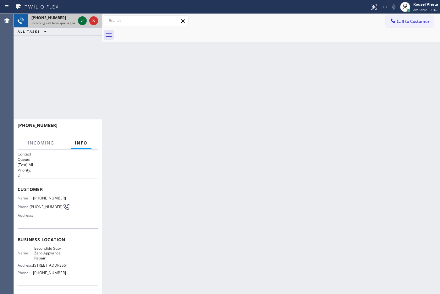
click at [82, 18] on icon at bounding box center [83, 21] width 8 height 8
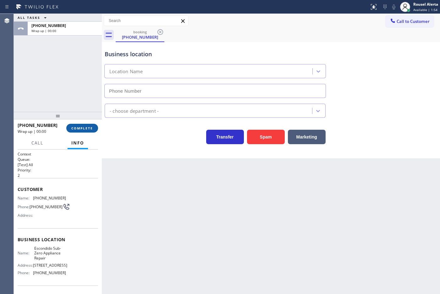
click at [84, 131] on button "COMPLETE" at bounding box center [82, 128] width 32 height 9
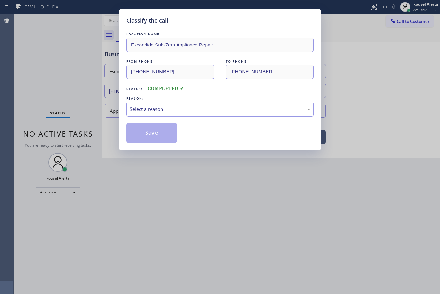
type input "[PHONE_NUMBER]"
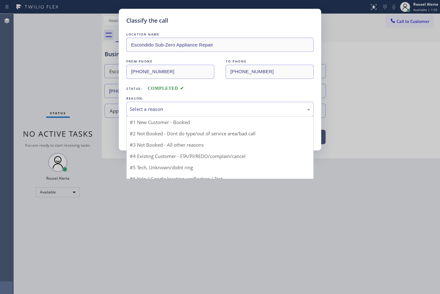
click at [172, 114] on div "Select a reason" at bounding box center [219, 109] width 187 height 15
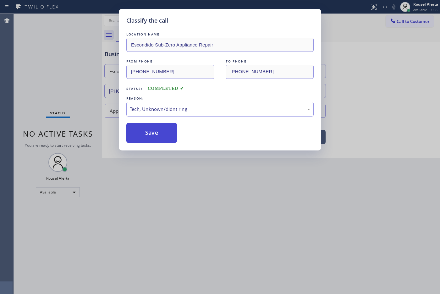
click at [164, 128] on button "Save" at bounding box center [151, 133] width 51 height 20
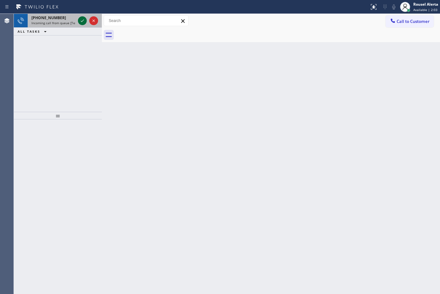
drag, startPoint x: 71, startPoint y: 19, endPoint x: 80, endPoint y: 21, distance: 9.9
click at [71, 20] on div "[PHONE_NUMBER]" at bounding box center [53, 17] width 44 height 5
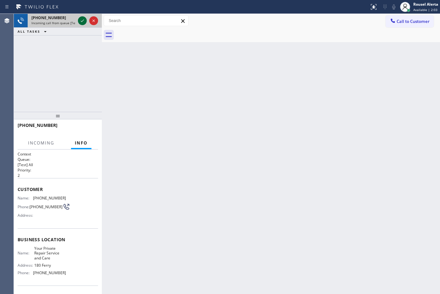
click at [82, 21] on icon at bounding box center [83, 21] width 8 height 8
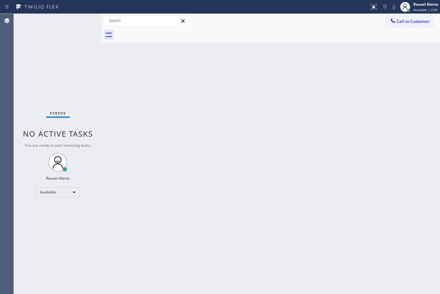
drag, startPoint x: 129, startPoint y: 137, endPoint x: 133, endPoint y: 140, distance: 4.9
click at [131, 140] on div "Back to Dashboard Change Sender ID Customers Technicians Select a contact Outbo…" at bounding box center [271, 154] width 338 height 280
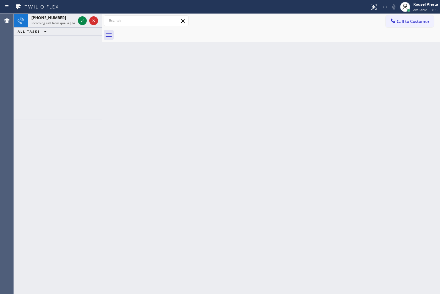
click at [84, 28] on div "ALL TASKS ALL TASKS ACTIVE TASKS TASKS IN WRAP UP" at bounding box center [58, 32] width 88 height 8
click at [82, 24] on icon at bounding box center [83, 21] width 8 height 8
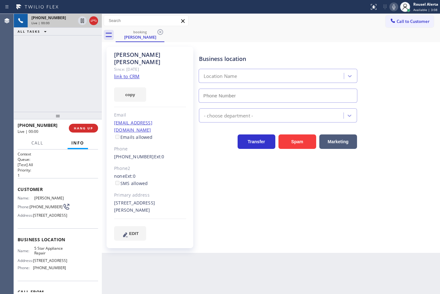
type input "[PHONE_NUMBER]"
click at [135, 73] on link "link to CRM" at bounding box center [126, 76] width 25 height 6
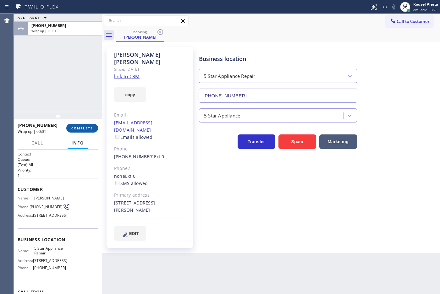
click at [72, 128] on span "COMPLETE" at bounding box center [82, 128] width 22 height 4
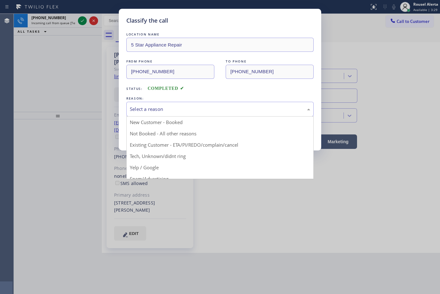
click at [152, 111] on div "Select a reason" at bounding box center [220, 109] width 180 height 7
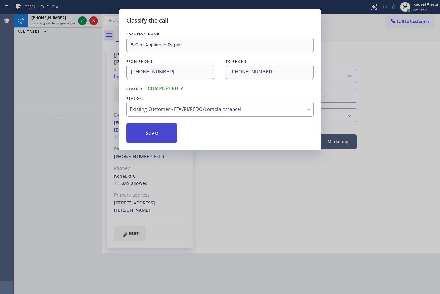
click at [160, 126] on button "Save" at bounding box center [151, 133] width 51 height 20
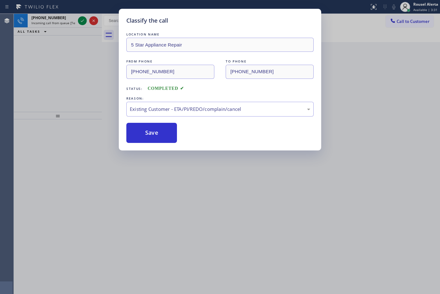
click at [67, 20] on div "Classify the call LOCATION NAME 5 Star Appliance Repair FROM PHONE [PHONE_NUMBE…" at bounding box center [220, 147] width 440 height 294
click at [137, 157] on div "Classify the call LOCATION NAME 5 Star Appliance Repair FROM PHONE [PHONE_NUMBE…" at bounding box center [220, 147] width 440 height 294
click at [146, 141] on button "Save" at bounding box center [151, 133] width 51 height 20
click at [149, 128] on button "Save" at bounding box center [151, 133] width 51 height 20
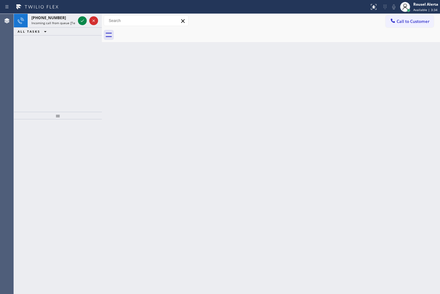
click at [150, 128] on div "Back to Dashboard Change Sender ID Customers Technicians Select a contact Outbo…" at bounding box center [271, 154] width 338 height 280
click at [63, 19] on div "[PHONE_NUMBER]" at bounding box center [53, 17] width 44 height 5
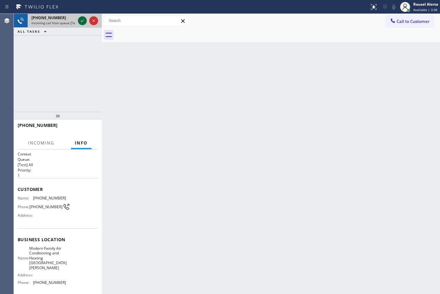
click at [78, 18] on div at bounding box center [82, 21] width 9 height 8
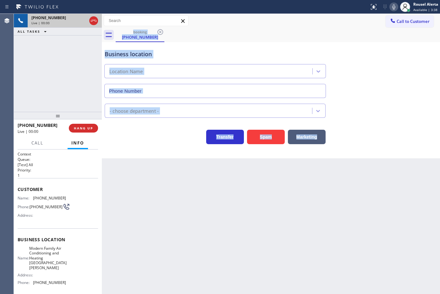
type input "[PHONE_NUMBER]"
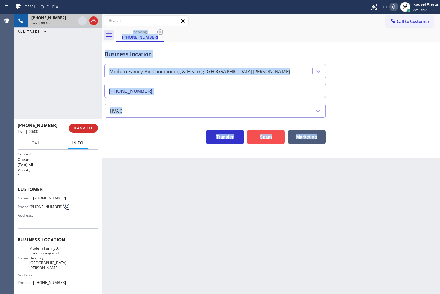
click at [277, 137] on button "Spam" at bounding box center [266, 137] width 38 height 14
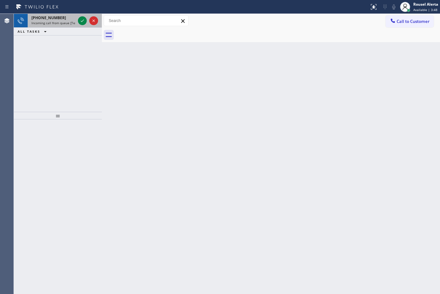
click at [77, 14] on div at bounding box center [88, 21] width 23 height 14
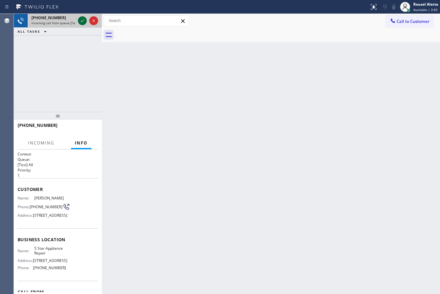
click at [81, 22] on icon at bounding box center [83, 21] width 8 height 8
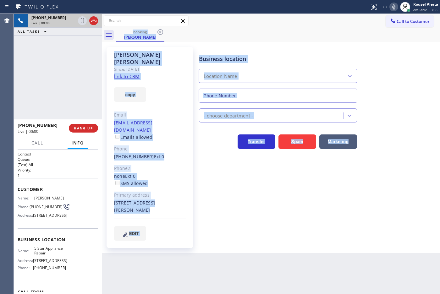
type input "[PHONE_NUMBER]"
click at [240, 194] on div "Business location 5 Star Appliance Repair [PHONE_NUMBER] 5 Star Appliance Trans…" at bounding box center [318, 143] width 241 height 190
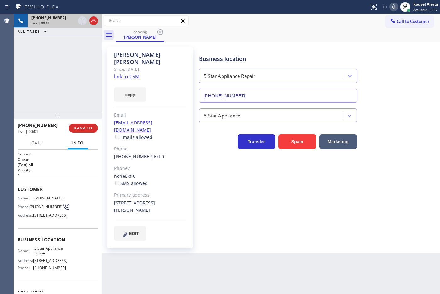
click at [132, 73] on link "link to CRM" at bounding box center [126, 76] width 25 height 6
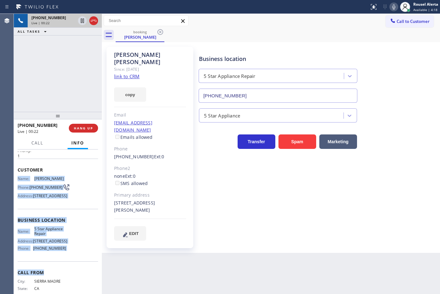
scroll to position [39, 0]
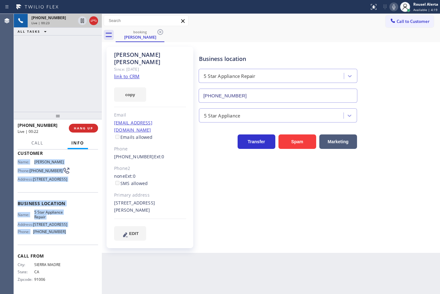
drag, startPoint x: 18, startPoint y: 196, endPoint x: 68, endPoint y: 249, distance: 73.1
click at [68, 249] on div "Context Queue: [Test] All Priority: 1 Customer Name: [PERSON_NAME] Phone: [PHON…" at bounding box center [58, 203] width 80 height 177
copy div "Name: [PERSON_NAME] Phone: [PHONE_NUMBER] Address: [STREET_ADDRESS] Business lo…"
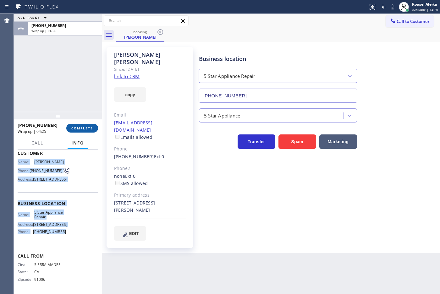
drag, startPoint x: 74, startPoint y: 120, endPoint x: 76, endPoint y: 127, distance: 7.4
click at [74, 119] on div at bounding box center [58, 116] width 88 height 8
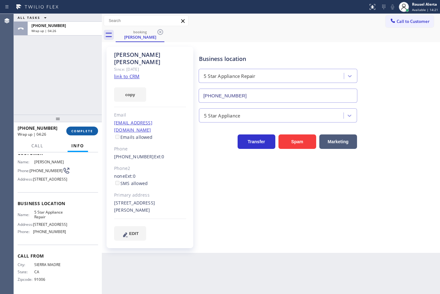
click at [77, 129] on span "COMPLETE" at bounding box center [82, 131] width 22 height 4
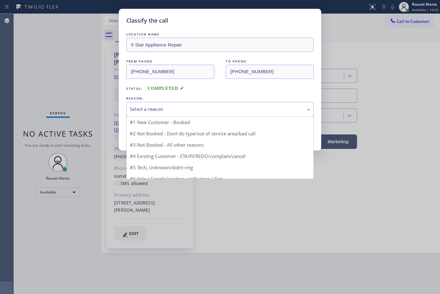
click at [166, 112] on div "Select a reason" at bounding box center [220, 109] width 180 height 7
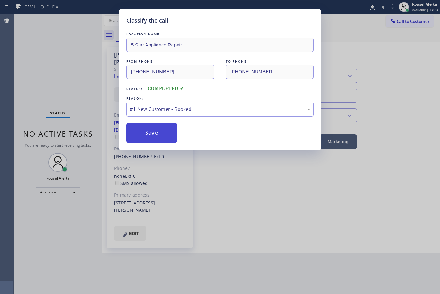
click at [160, 126] on button "Save" at bounding box center [151, 133] width 51 height 20
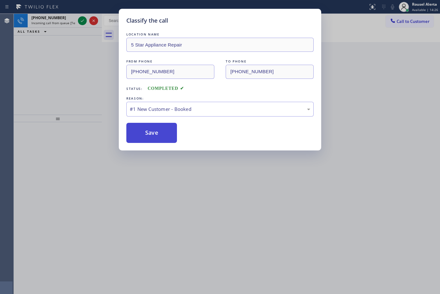
click at [150, 138] on button "Save" at bounding box center [151, 133] width 51 height 20
click at [157, 139] on button "Save" at bounding box center [151, 133] width 51 height 20
click at [158, 139] on button "Save" at bounding box center [151, 133] width 51 height 20
click at [161, 138] on button "Save" at bounding box center [151, 133] width 51 height 20
drag, startPoint x: 161, startPoint y: 129, endPoint x: 167, endPoint y: 140, distance: 12.2
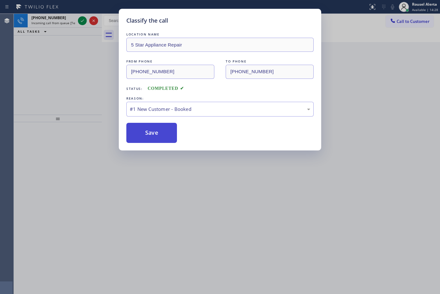
click at [167, 140] on button "Save" at bounding box center [151, 133] width 51 height 20
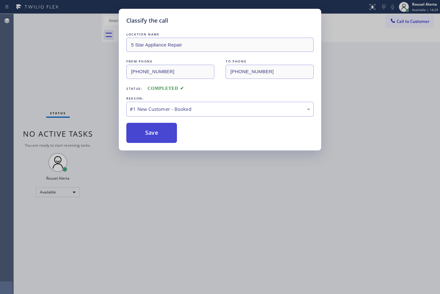
click at [166, 140] on button "Save" at bounding box center [151, 133] width 51 height 20
click at [134, 125] on button "Save" at bounding box center [151, 133] width 51 height 20
click at [149, 132] on button "Save" at bounding box center [151, 133] width 51 height 20
click at [147, 139] on button "Save" at bounding box center [151, 133] width 51 height 20
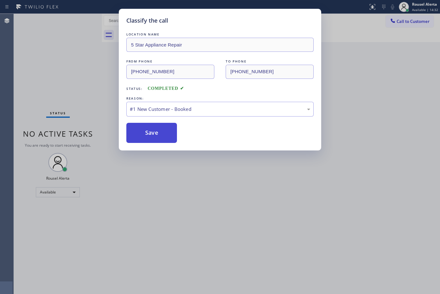
drag, startPoint x: 147, startPoint y: 137, endPoint x: 150, endPoint y: 132, distance: 5.2
click at [149, 134] on button "Save" at bounding box center [151, 133] width 51 height 20
click at [150, 132] on button "Save" at bounding box center [151, 133] width 51 height 20
click at [151, 129] on button "Save" at bounding box center [151, 133] width 51 height 20
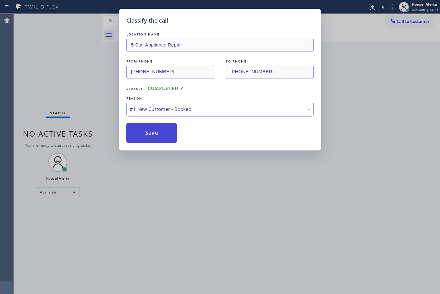
click at [152, 129] on button "Save" at bounding box center [151, 133] width 51 height 20
click at [153, 128] on button "Save" at bounding box center [151, 133] width 51 height 20
drag, startPoint x: 156, startPoint y: 128, endPoint x: 156, endPoint y: 133, distance: 5.1
click at [156, 133] on button "Save" at bounding box center [151, 133] width 51 height 20
click at [161, 135] on button "Save" at bounding box center [151, 133] width 51 height 20
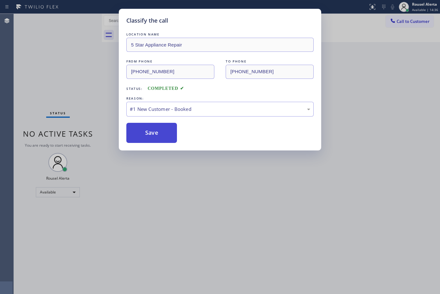
click at [161, 135] on button "Save" at bounding box center [151, 133] width 51 height 20
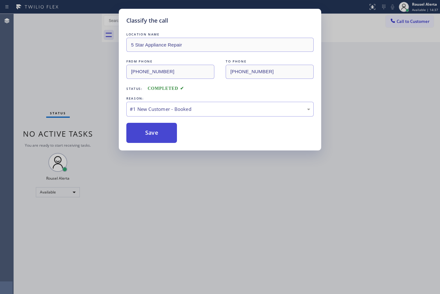
click at [161, 135] on button "Save" at bounding box center [151, 133] width 51 height 20
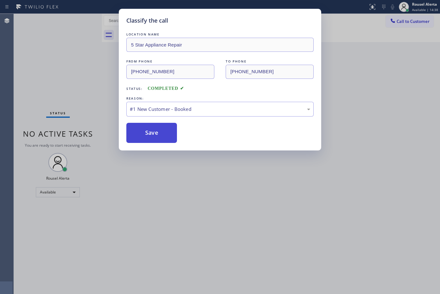
click at [161, 137] on button "Save" at bounding box center [151, 133] width 51 height 20
click at [161, 136] on button "Save" at bounding box center [151, 133] width 51 height 20
click at [160, 132] on button "Save" at bounding box center [151, 133] width 51 height 20
click at [159, 132] on button "Save" at bounding box center [151, 133] width 51 height 20
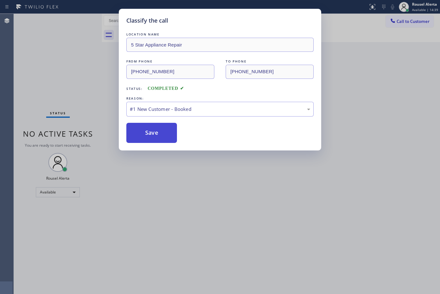
click at [159, 132] on button "Save" at bounding box center [151, 133] width 51 height 20
click at [158, 135] on button "Save" at bounding box center [151, 133] width 51 height 20
click at [158, 133] on button "Save" at bounding box center [151, 133] width 51 height 20
click at [158, 132] on button "Save" at bounding box center [151, 133] width 51 height 20
click at [158, 133] on button "Save" at bounding box center [151, 133] width 51 height 20
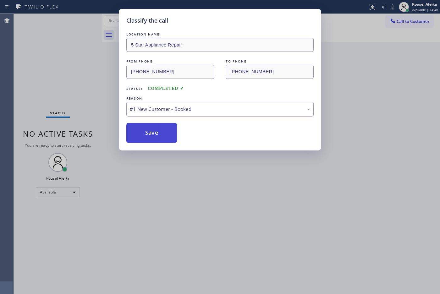
click at [157, 133] on button "Save" at bounding box center [151, 133] width 51 height 20
click at [157, 134] on button "Save" at bounding box center [151, 133] width 51 height 20
click at [157, 129] on button "Save" at bounding box center [151, 133] width 51 height 20
click at [157, 131] on button "Save" at bounding box center [151, 133] width 51 height 20
drag, startPoint x: 157, startPoint y: 134, endPoint x: 160, endPoint y: 137, distance: 4.2
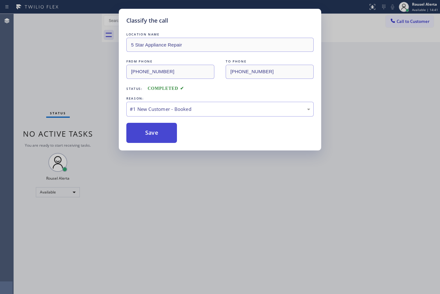
click at [160, 137] on button "Save" at bounding box center [151, 133] width 51 height 20
click at [161, 136] on button "Save" at bounding box center [151, 133] width 51 height 20
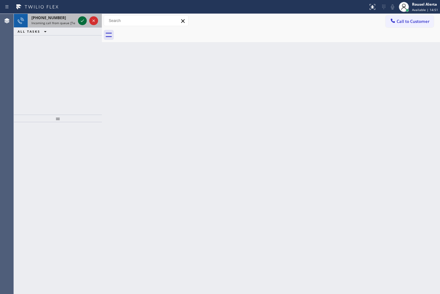
click at [79, 21] on icon at bounding box center [83, 21] width 8 height 8
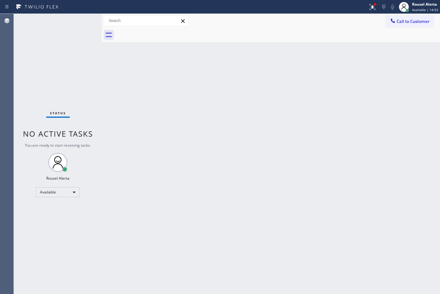
click at [79, 21] on div "Status No active tasks You are ready to start receiving tasks. Rousel Alerta Av…" at bounding box center [58, 154] width 88 height 280
click at [62, 18] on div "Status No active tasks You are ready to start receiving tasks. Rousel Alerta Av…" at bounding box center [58, 154] width 88 height 280
drag, startPoint x: 189, startPoint y: 148, endPoint x: 201, endPoint y: 141, distance: 13.5
click at [190, 148] on div "Back to Dashboard Change Sender ID Customers Technicians Select a contact Outbo…" at bounding box center [271, 154] width 338 height 280
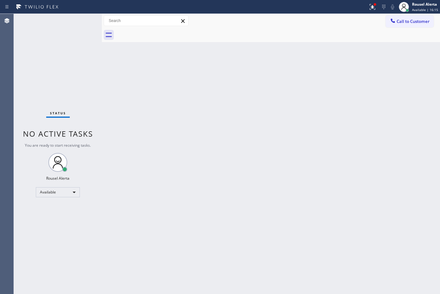
click at [216, 106] on div "Back to Dashboard Change Sender ID Customers Technicians Select a contact Outbo…" at bounding box center [271, 154] width 338 height 280
click at [376, 6] on div at bounding box center [375, 5] width 4 height 4
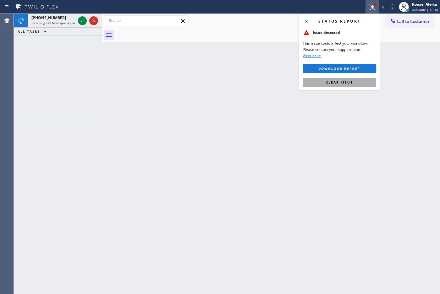
click at [345, 85] on button "Clear issue" at bounding box center [340, 82] width 74 height 9
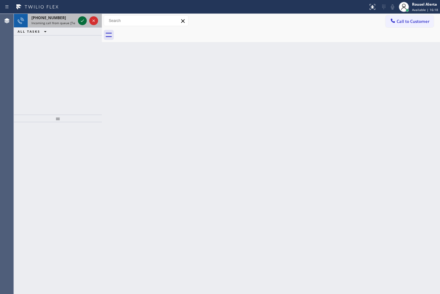
click at [83, 21] on icon at bounding box center [83, 21] width 8 height 8
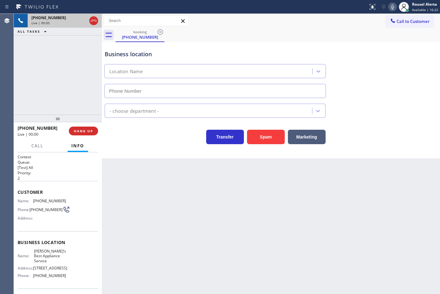
type input "[PHONE_NUMBER]"
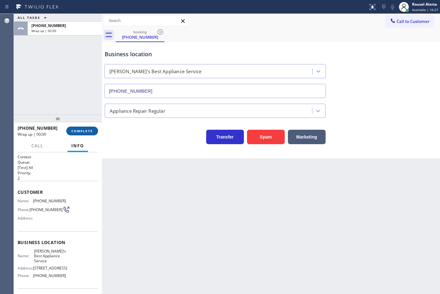
click at [81, 132] on span "COMPLETE" at bounding box center [82, 131] width 22 height 4
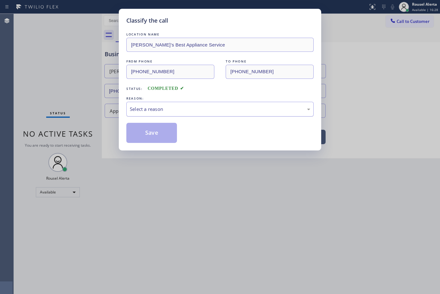
click at [149, 104] on div "Select a reason" at bounding box center [219, 109] width 187 height 15
click at [147, 130] on button "Save" at bounding box center [151, 133] width 51 height 20
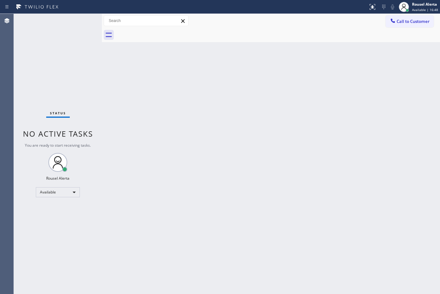
click at [181, 250] on div "Back to Dashboard Change Sender ID Customers Technicians Select a contact Outbo…" at bounding box center [271, 154] width 338 height 280
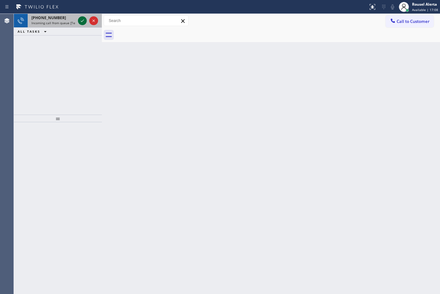
click at [81, 21] on icon at bounding box center [83, 21] width 8 height 8
click at [74, 24] on span "Incoming call from queue [Test] All" at bounding box center [57, 23] width 52 height 4
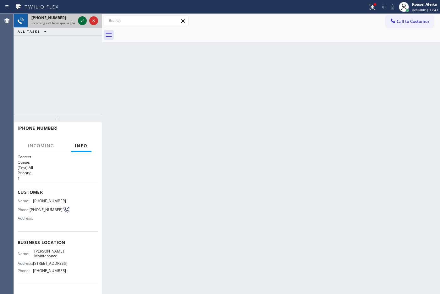
click at [81, 22] on icon at bounding box center [83, 21] width 8 height 8
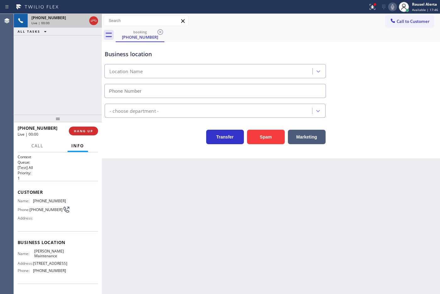
type input "[PHONE_NUMBER]"
click at [132, 181] on div "Back to Dashboard Change Sender ID Customers Technicians Select a contact Outbo…" at bounding box center [271, 154] width 338 height 280
click at [134, 183] on div "Back to Dashboard Change Sender ID Customers Technicians Select a contact Outbo…" at bounding box center [271, 154] width 338 height 280
click at [170, 204] on div "Back to Dashboard Change Sender ID Customers Technicians Select a contact Outbo…" at bounding box center [271, 154] width 338 height 280
click at [172, 206] on div "Back to Dashboard Change Sender ID Customers Technicians Select a contact Outbo…" at bounding box center [271, 154] width 338 height 280
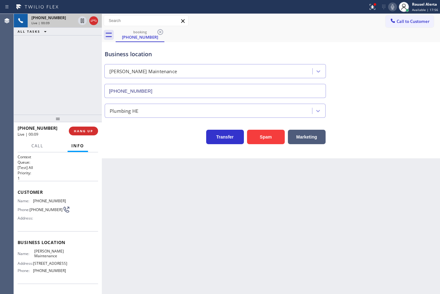
click at [151, 187] on div "Back to Dashboard Change Sender ID Customers Technicians Select a contact Outbo…" at bounding box center [271, 154] width 338 height 280
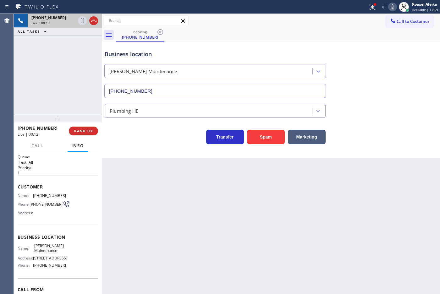
scroll to position [2, 0]
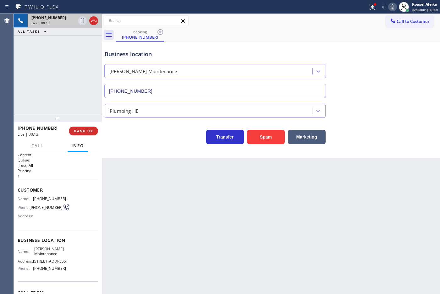
click at [170, 193] on div "Back to Dashboard Change Sender ID Customers Technicians Select a contact Outbo…" at bounding box center [271, 154] width 338 height 280
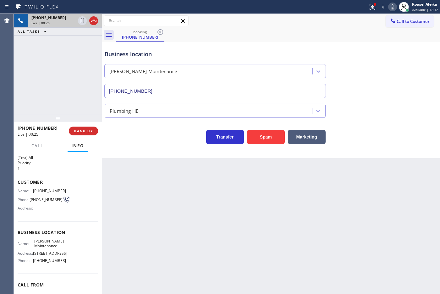
scroll to position [0, 0]
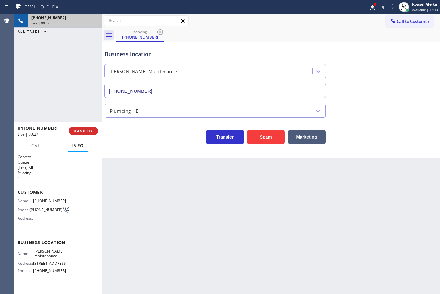
click at [144, 196] on div "Back to Dashboard Change Sender ID Customers Technicians Select a contact Outbo…" at bounding box center [271, 154] width 338 height 280
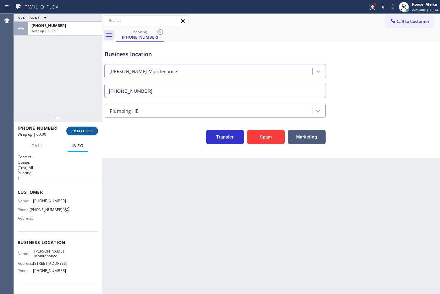
click at [79, 134] on button "COMPLETE" at bounding box center [82, 131] width 32 height 9
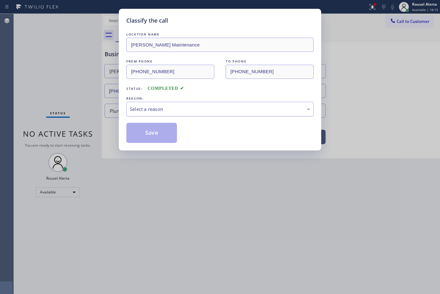
click at [161, 106] on div "Select a reason" at bounding box center [220, 109] width 180 height 7
click at [162, 133] on button "Save" at bounding box center [151, 133] width 51 height 20
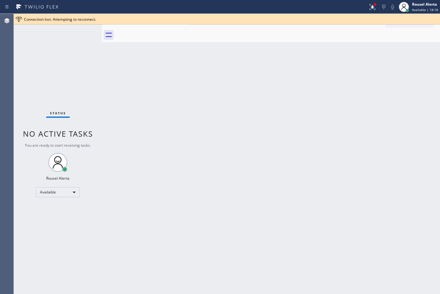
click at [185, 182] on div "Back to Dashboard Change Sender ID Customers Technicians Select a contact Outbo…" at bounding box center [271, 154] width 338 height 280
click at [375, 6] on icon at bounding box center [373, 7] width 8 height 8
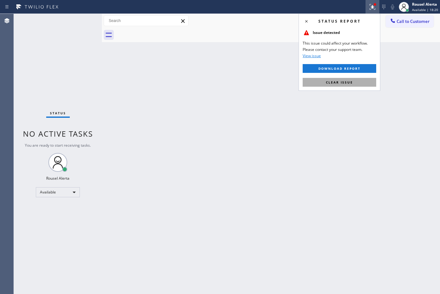
click at [360, 79] on button "Clear issue" at bounding box center [340, 82] width 74 height 9
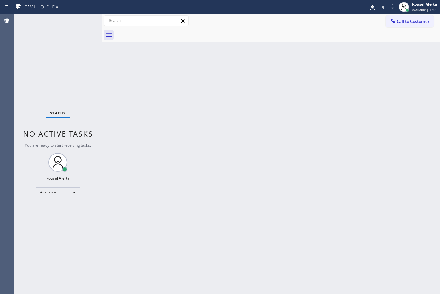
click at [361, 112] on div "Back to Dashboard Change Sender ID Customers Technicians Select a contact Outbo…" at bounding box center [271, 154] width 338 height 280
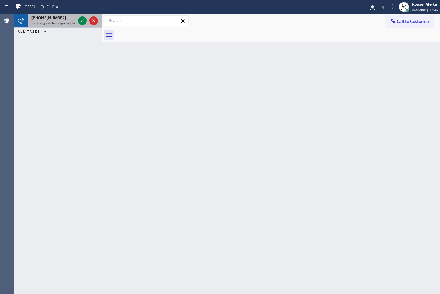
click at [59, 20] on div "[PHONE_NUMBER]" at bounding box center [53, 17] width 44 height 5
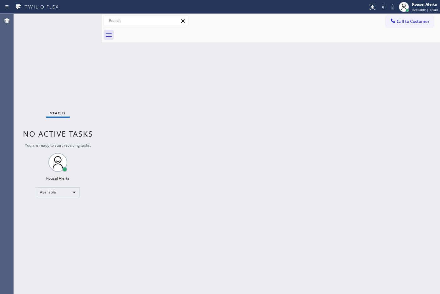
click at [79, 23] on div "Status No active tasks You are ready to start receiving tasks. Rousel Alerta Av…" at bounding box center [58, 154] width 88 height 280
click at [81, 21] on div "Status No active tasks You are ready to start receiving tasks. Rousel Alerta Av…" at bounding box center [58, 154] width 88 height 280
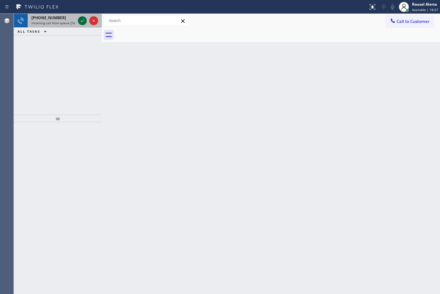
click at [82, 18] on icon at bounding box center [83, 21] width 8 height 8
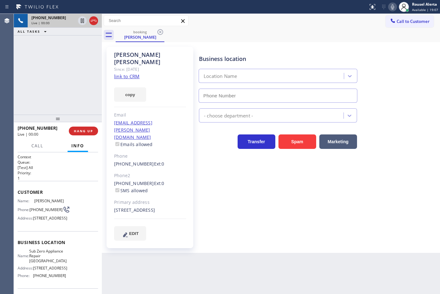
type input "[PHONE_NUMBER]"
click at [128, 66] on div "Since: [DATE]" at bounding box center [150, 69] width 72 height 7
click at [129, 73] on link "link to CRM" at bounding box center [126, 76] width 25 height 6
click at [80, 21] on icon at bounding box center [83, 21] width 8 height 8
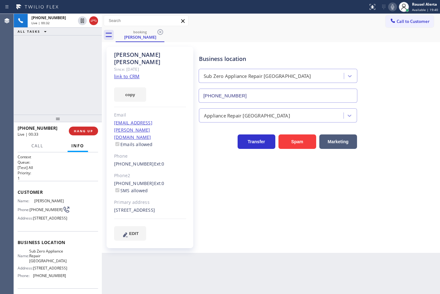
click at [393, 6] on icon at bounding box center [393, 7] width 8 height 8
click at [78, 19] on div at bounding box center [82, 21] width 9 height 8
click at [391, 7] on icon at bounding box center [393, 7] width 8 height 8
drag, startPoint x: 51, startPoint y: 51, endPoint x: 52, endPoint y: 56, distance: 5.6
click at [51, 51] on div "[PHONE_NUMBER] Live | 02:06 ALL TASKS ALL TASKS ACTIVE TASKS TASKS IN WRAP UP" at bounding box center [58, 64] width 88 height 101
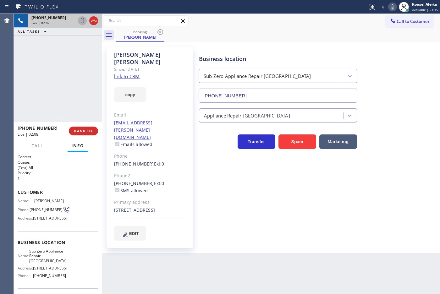
click at [214, 257] on div "Back to Dashboard Change Sender ID Customers Technicians Select a contact Outbo…" at bounding box center [271, 154] width 338 height 280
drag, startPoint x: 84, startPoint y: 77, endPoint x: 94, endPoint y: 123, distance: 47.6
click at [84, 76] on div "[PHONE_NUMBER] Live | 02:09 ALL TASKS ALL TASKS ACTIVE TASKS TASKS IN WRAP UP" at bounding box center [58, 64] width 88 height 101
click at [165, 265] on div "Back to Dashboard Change Sender ID Customers Technicians Select a contact Outbo…" at bounding box center [271, 154] width 338 height 280
click at [87, 129] on span "HANG UP" at bounding box center [83, 131] width 19 height 4
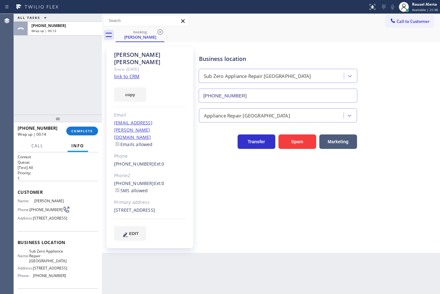
click at [69, 53] on div "ALL TASKS ALL TASKS ACTIVE TASKS TASKS IN WRAP UP [PHONE_NUMBER] Wrap up | 00:13" at bounding box center [58, 64] width 88 height 101
click at [85, 126] on div "[PHONE_NUMBER] Wrap up | 00:14 COMPLETE" at bounding box center [58, 131] width 80 height 16
click at [84, 131] on span "COMPLETE" at bounding box center [82, 131] width 22 height 4
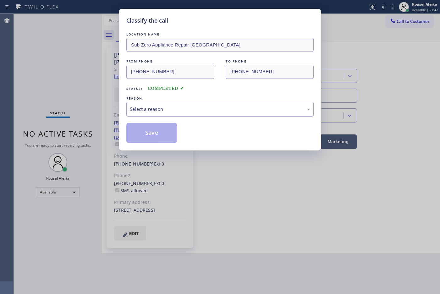
click at [171, 103] on div "Select a reason" at bounding box center [219, 109] width 187 height 15
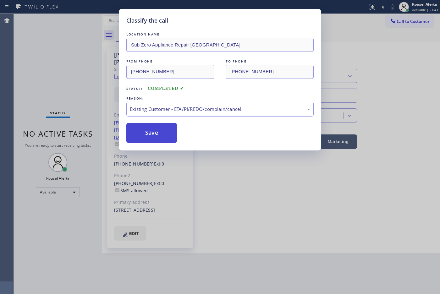
click at [166, 134] on button "Save" at bounding box center [151, 133] width 51 height 20
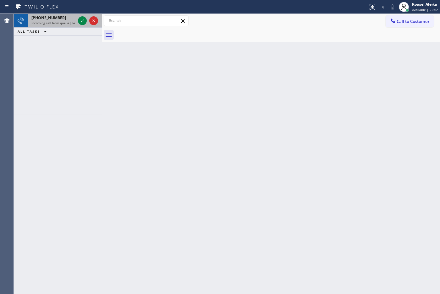
click at [75, 17] on div "[PHONE_NUMBER]" at bounding box center [53, 17] width 44 height 5
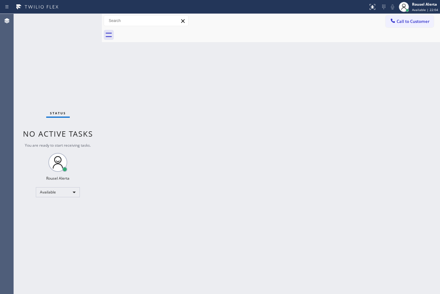
click at [80, 21] on div "Status No active tasks You are ready to start receiving tasks. Rousel Alerta Av…" at bounding box center [58, 154] width 88 height 280
click at [81, 21] on div "Status No active tasks You are ready to start receiving tasks. Rousel Alerta Av…" at bounding box center [58, 154] width 88 height 280
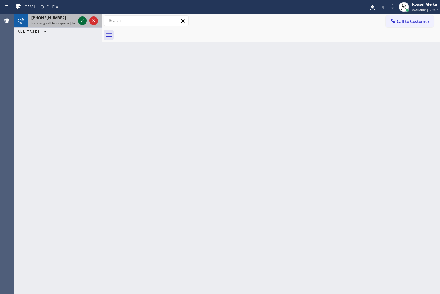
click at [81, 21] on icon at bounding box center [82, 20] width 3 height 3
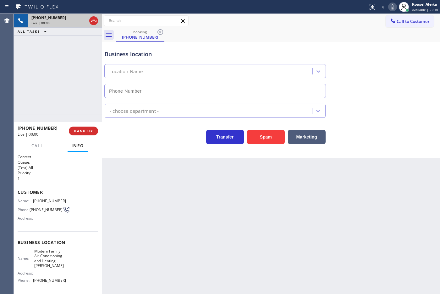
type input "[PHONE_NUMBER]"
click at [85, 129] on span "HANG UP" at bounding box center [83, 131] width 19 height 4
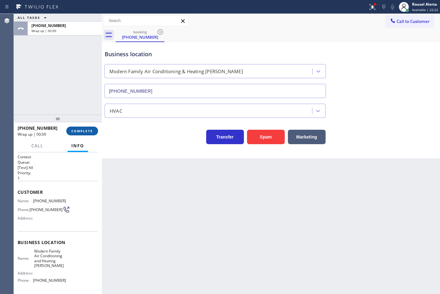
click at [85, 129] on span "COMPLETE" at bounding box center [82, 131] width 22 height 4
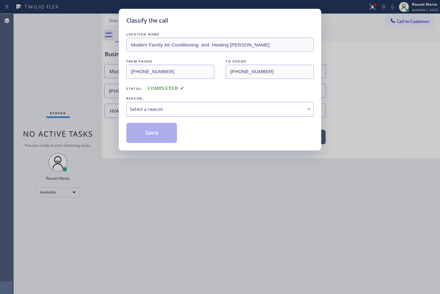
click at [150, 104] on div "Select a reason" at bounding box center [219, 109] width 187 height 15
click at [159, 129] on button "Save" at bounding box center [151, 133] width 51 height 20
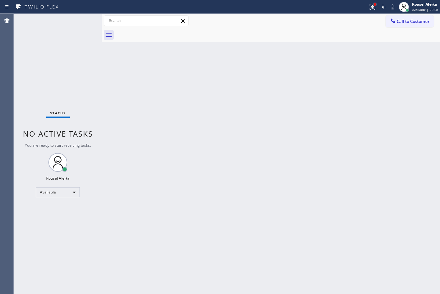
click at [375, 5] on div at bounding box center [375, 5] width 4 height 4
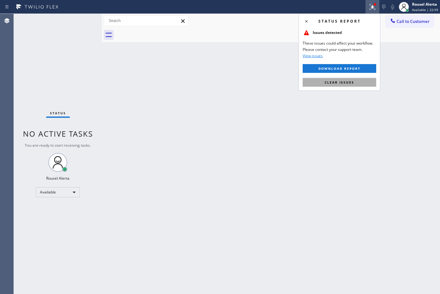
click at [363, 79] on button "Clear issues" at bounding box center [340, 82] width 74 height 9
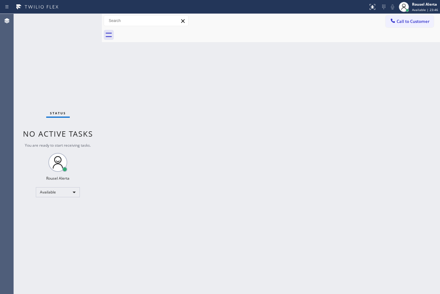
click at [66, 16] on div "Status No active tasks You are ready to start receiving tasks. Rousel Alerta Av…" at bounding box center [58, 154] width 88 height 280
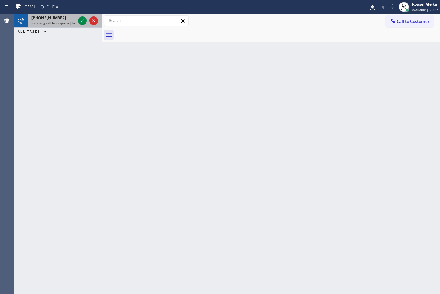
click at [60, 19] on div "[PHONE_NUMBER]" at bounding box center [53, 17] width 44 height 5
click at [73, 18] on div "[PHONE_NUMBER]" at bounding box center [53, 17] width 44 height 5
click at [68, 20] on div "[PHONE_NUMBER]" at bounding box center [53, 17] width 44 height 5
click at [78, 19] on div at bounding box center [82, 21] width 9 height 8
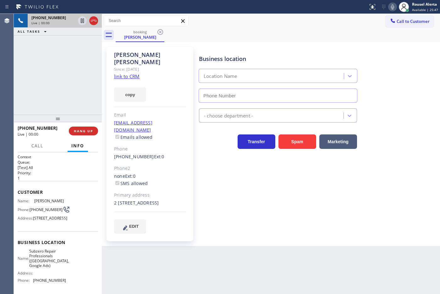
type input "[PHONE_NUMBER]"
click at [129, 73] on link "link to CRM" at bounding box center [126, 76] width 25 height 6
click at [82, 23] on icon at bounding box center [83, 21] width 8 height 8
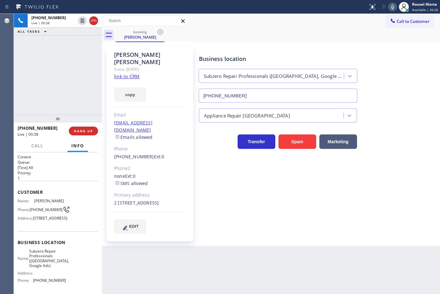
click at [393, 8] on icon at bounding box center [393, 7] width 8 height 8
click at [82, 24] on icon at bounding box center [83, 21] width 8 height 8
click at [390, 9] on icon at bounding box center [393, 7] width 8 height 8
click at [92, 47] on div "[PHONE_NUMBER] Live | 03:35 ALL TASKS ALL TASKS ACTIVE TASKS TASKS IN WRAP UP" at bounding box center [58, 64] width 88 height 101
click at [65, 37] on div "[PHONE_NUMBER] Live | 04:27 ALL TASKS ALL TASKS ACTIVE TASKS TASKS IN WRAP UP" at bounding box center [58, 64] width 88 height 101
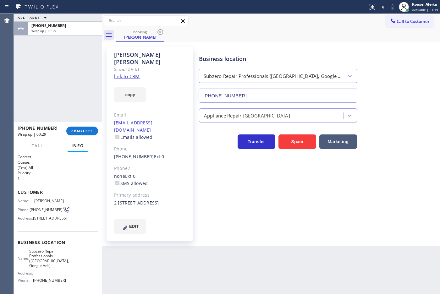
click at [51, 51] on div "ALL TASKS ALL TASKS ACTIVE TASKS TASKS IN WRAP UP [PHONE_NUMBER] Wrap up | 00:29" at bounding box center [58, 64] width 88 height 101
click at [88, 132] on span "COMPLETE" at bounding box center [82, 131] width 22 height 4
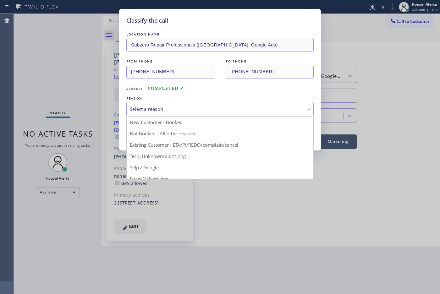
click at [159, 105] on div "Select a reason" at bounding box center [219, 109] width 187 height 15
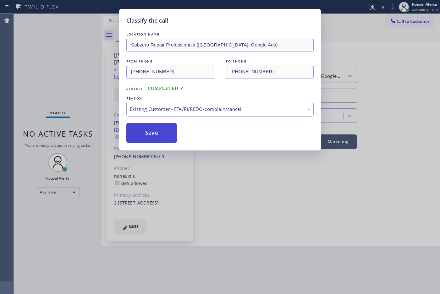
click at [145, 135] on button "Save" at bounding box center [151, 133] width 51 height 20
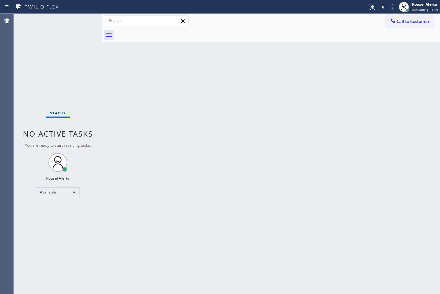
drag, startPoint x: 147, startPoint y: 157, endPoint x: 164, endPoint y: 148, distance: 20.1
click at [148, 157] on div "Back to Dashboard Change Sender ID Customers Technicians Select a contact Outbo…" at bounding box center [271, 154] width 338 height 280
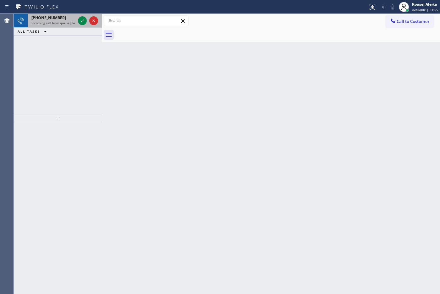
click at [59, 19] on div "[PHONE_NUMBER]" at bounding box center [53, 17] width 44 height 5
click at [67, 21] on span "Incoming call from queue [Test] All" at bounding box center [57, 23] width 52 height 4
click at [82, 22] on icon at bounding box center [83, 21] width 8 height 8
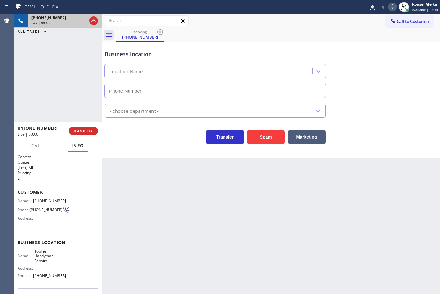
type input "[PHONE_NUMBER]"
click at [170, 227] on div "Back to Dashboard Change Sender ID Customers Technicians Select a contact Outbo…" at bounding box center [271, 154] width 338 height 280
drag, startPoint x: 56, startPoint y: 84, endPoint x: 73, endPoint y: 122, distance: 41.5
click at [56, 86] on div "[PHONE_NUMBER] Live | 00:05 ALL TASKS ALL TASKS ACTIVE TASKS TASKS IN WRAP UP" at bounding box center [58, 64] width 88 height 101
click at [79, 130] on span "HANG UP" at bounding box center [83, 131] width 19 height 4
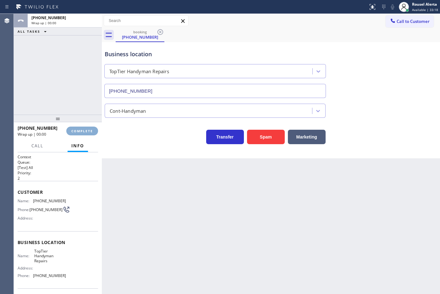
click at [79, 130] on span "COMPLETE" at bounding box center [82, 131] width 22 height 4
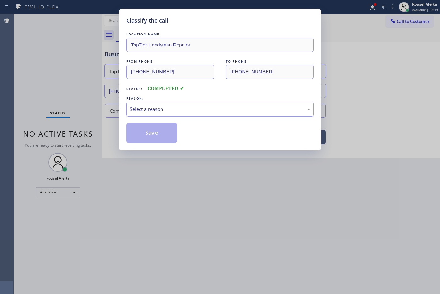
click at [79, 130] on div "Classify the call LOCATION NAME TopTier Handyman Repairs FROM PHONE [PHONE_NUMB…" at bounding box center [220, 147] width 440 height 294
drag, startPoint x: 170, startPoint y: 106, endPoint x: 170, endPoint y: 109, distance: 3.5
click at [170, 107] on div "Select a reason" at bounding box center [220, 109] width 180 height 7
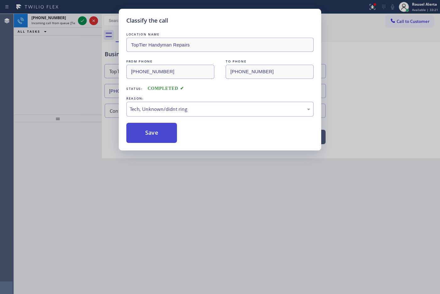
click at [161, 139] on button "Save" at bounding box center [151, 133] width 51 height 20
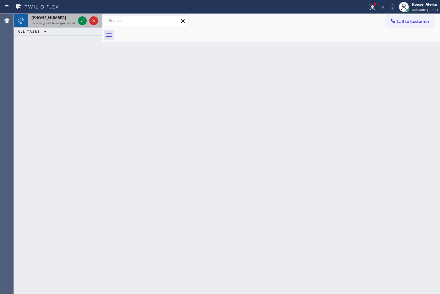
click at [73, 19] on div "[PHONE_NUMBER]" at bounding box center [53, 17] width 44 height 5
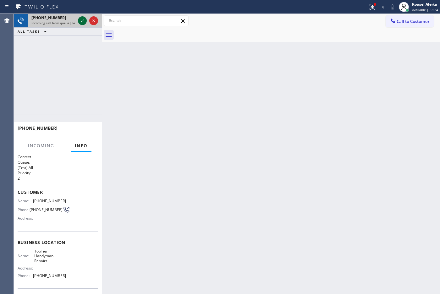
click at [78, 19] on div at bounding box center [82, 21] width 9 height 8
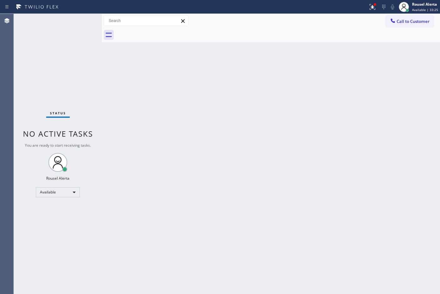
click at [116, 77] on div "Back to Dashboard Change Sender ID Customers Technicians Select a contact Outbo…" at bounding box center [271, 154] width 338 height 280
click at [367, 11] on button at bounding box center [372, 7] width 14 height 14
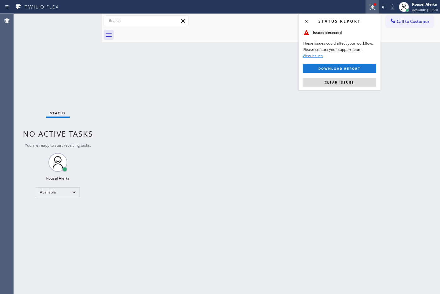
click at [344, 90] on div "Status report Issues detected These issues could affect your workflow. Please c…" at bounding box center [340, 52] width 82 height 77
drag, startPoint x: 315, startPoint y: 121, endPoint x: 292, endPoint y: 126, distance: 23.2
drag, startPoint x: 292, startPoint y: 126, endPoint x: 264, endPoint y: 111, distance: 32.4
click at [264, 111] on div "Back to Dashboard Change Sender ID Customers Technicians Select a contact Outbo…" at bounding box center [271, 154] width 338 height 280
click at [337, 82] on span "Clear issues" at bounding box center [340, 82] width 30 height 4
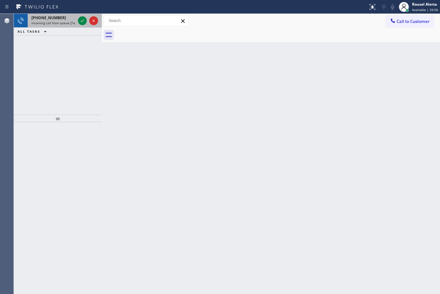
click at [75, 23] on span "Incoming call from queue [Test] All" at bounding box center [57, 23] width 52 height 4
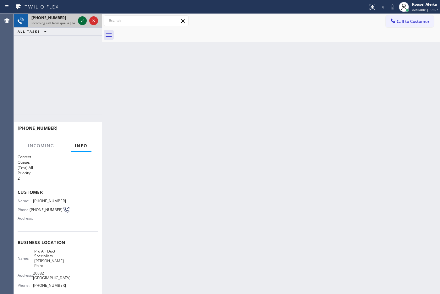
click at [79, 22] on icon at bounding box center [83, 21] width 8 height 8
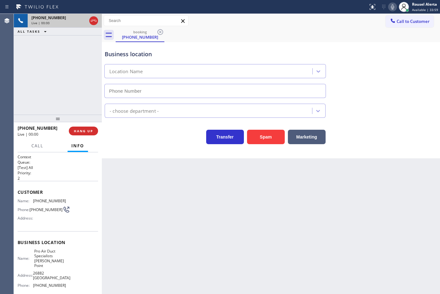
type input "[PHONE_NUMBER]"
click at [90, 129] on span "HANG UP" at bounding box center [83, 131] width 19 height 4
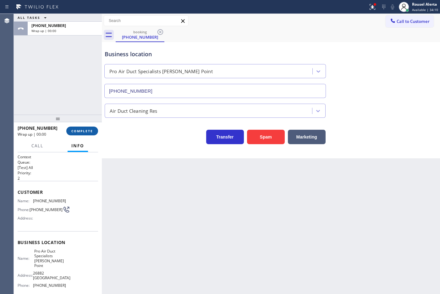
click at [90, 129] on span "COMPLETE" at bounding box center [82, 131] width 22 height 4
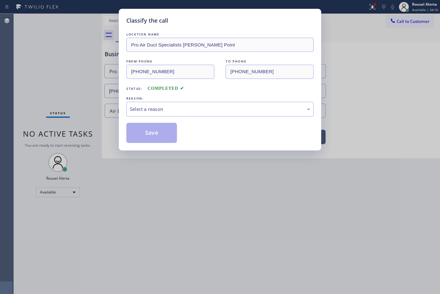
click at [106, 131] on div "Classify the call LOCATION NAME Pro Air Duct Specialists [PERSON_NAME] Point FR…" at bounding box center [220, 147] width 440 height 294
click at [162, 102] on div "Select a reason" at bounding box center [219, 109] width 187 height 15
click at [164, 130] on button "Save" at bounding box center [151, 133] width 51 height 20
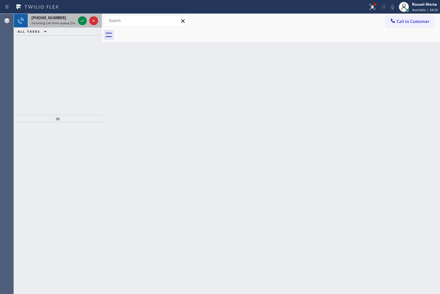
click at [74, 26] on div "[PHONE_NUMBER] Incoming call from queue [Test] All" at bounding box center [52, 21] width 49 height 14
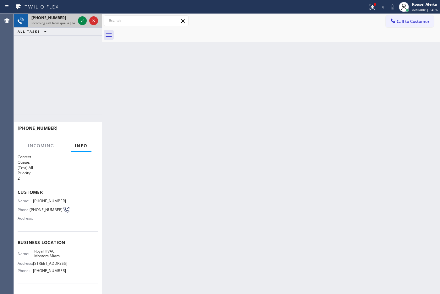
click at [81, 25] on div at bounding box center [88, 21] width 23 height 14
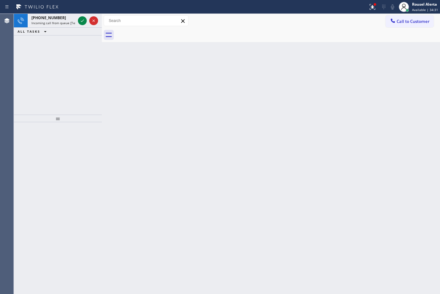
click at [81, 25] on div at bounding box center [88, 21] width 23 height 14
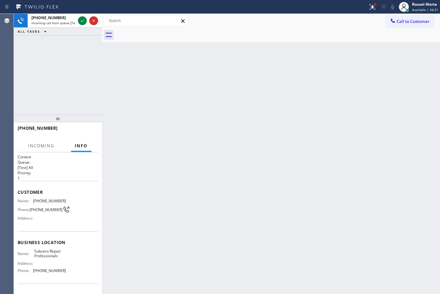
click at [81, 25] on div at bounding box center [88, 21] width 23 height 14
click at [81, 25] on button at bounding box center [82, 20] width 9 height 9
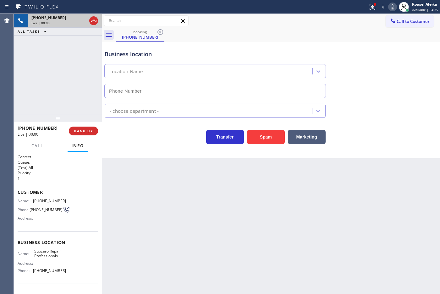
type input "[PHONE_NUMBER]"
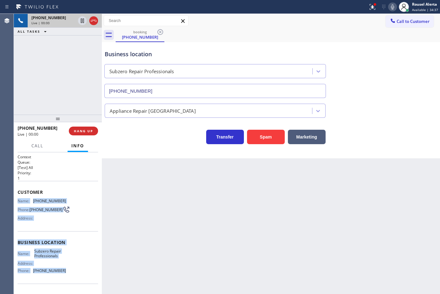
drag, startPoint x: 17, startPoint y: 197, endPoint x: 58, endPoint y: 270, distance: 83.9
click at [58, 270] on div "Context Queue: [Test] All Priority: 1 Customer Name: [PHONE_NUMBER] Phone: [PHO…" at bounding box center [58, 223] width 88 height 142
copy div "Name: [PHONE_NUMBER] Phone: [PHONE_NUMBER] Address: Business location Name: Sub…"
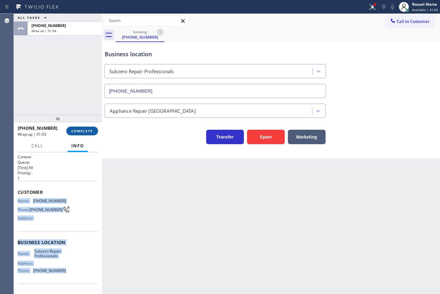
click at [75, 132] on span "COMPLETE" at bounding box center [82, 131] width 22 height 4
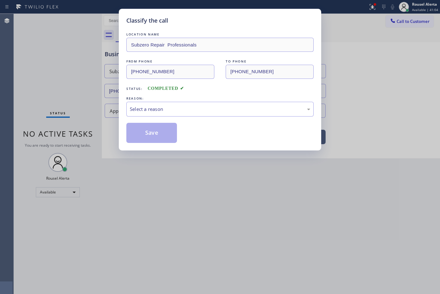
click at [175, 101] on div "REASON:" at bounding box center [219, 98] width 187 height 7
click at [178, 112] on div "Select a reason" at bounding box center [220, 109] width 180 height 7
click at [158, 134] on button "Save" at bounding box center [151, 133] width 51 height 20
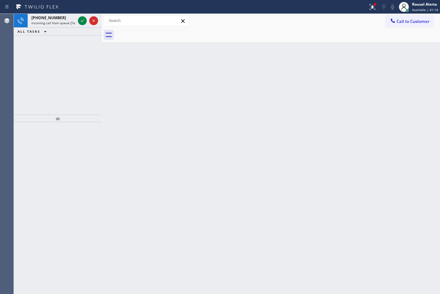
click at [56, 13] on div "Status report Issues detected These issues could affect your workflow. Please c…" at bounding box center [220, 7] width 440 height 14
click at [68, 19] on div "[PHONE_NUMBER]" at bounding box center [53, 17] width 44 height 5
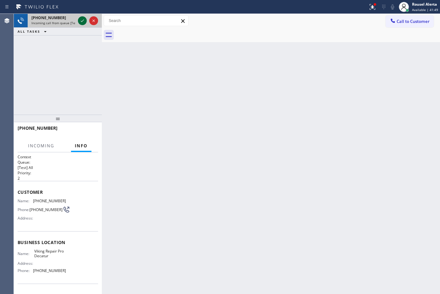
click at [78, 19] on div at bounding box center [82, 21] width 9 height 8
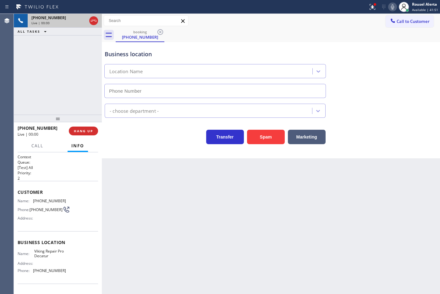
type input "[PHONE_NUMBER]"
click at [94, 134] on button "HANG UP" at bounding box center [83, 131] width 29 height 9
click at [91, 133] on span "HANG UP" at bounding box center [83, 131] width 19 height 4
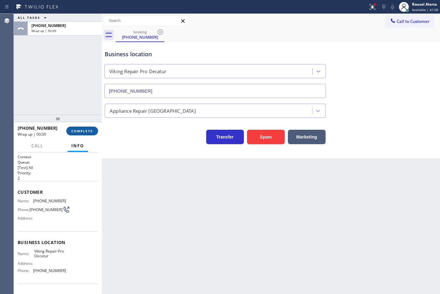
click at [80, 134] on button "COMPLETE" at bounding box center [82, 131] width 32 height 9
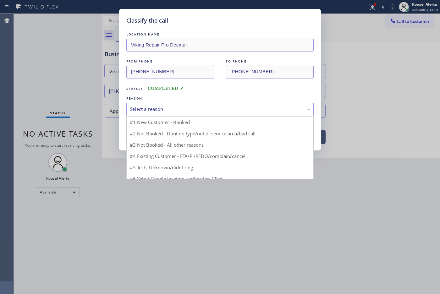
click at [164, 107] on div "Select a reason" at bounding box center [220, 109] width 180 height 7
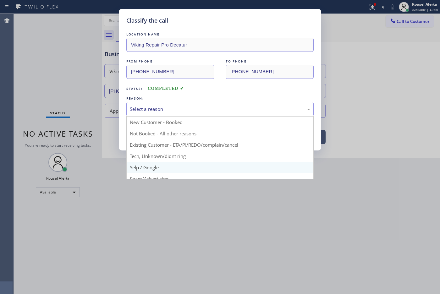
scroll to position [39, 0]
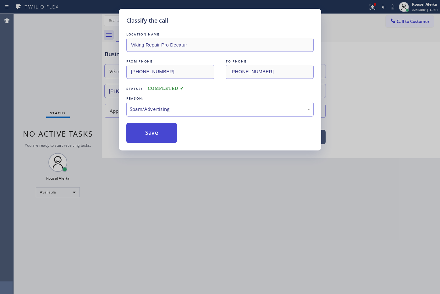
click at [156, 143] on button "Save" at bounding box center [151, 133] width 51 height 20
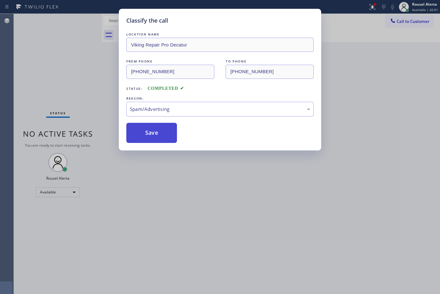
click at [163, 135] on button "Save" at bounding box center [151, 133] width 51 height 20
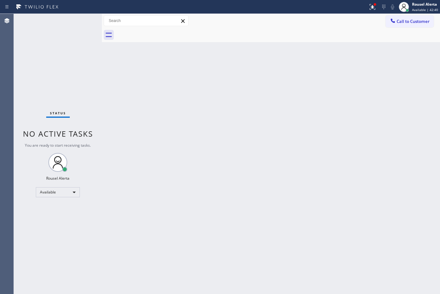
click at [75, 44] on div "Status No active tasks You are ready to start receiving tasks. Rousel Alerta Av…" at bounding box center [58, 154] width 88 height 280
click at [273, 205] on div "Back to Dashboard Change Sender ID Customers Technicians Select a contact Outbo…" at bounding box center [271, 154] width 338 height 280
click at [286, 82] on div "Back to Dashboard Change Sender ID Customers Technicians Select a contact Outbo…" at bounding box center [271, 154] width 338 height 280
click at [367, 8] on div at bounding box center [372, 7] width 14 height 8
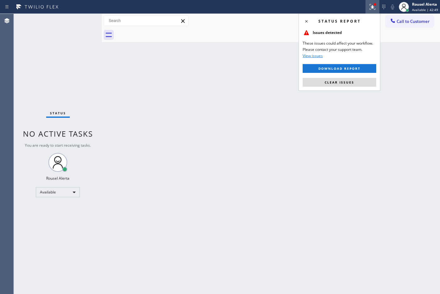
drag, startPoint x: 355, startPoint y: 81, endPoint x: 354, endPoint y: 84, distance: 3.2
click at [354, 82] on button "Clear issues" at bounding box center [340, 82] width 74 height 9
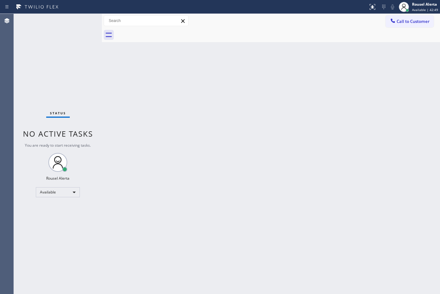
click at [348, 208] on div "Back to Dashboard Change Sender ID Customers Technicians Select a contact Outbo…" at bounding box center [271, 154] width 338 height 280
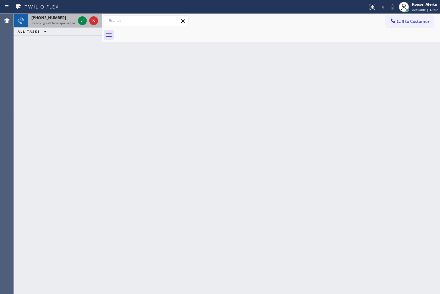
click at [62, 22] on span "Incoming call from queue [Test] All" at bounding box center [57, 23] width 52 height 4
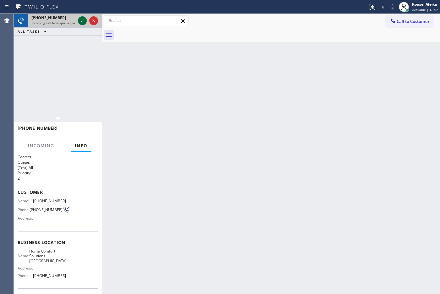
click at [84, 21] on icon at bounding box center [83, 21] width 8 height 8
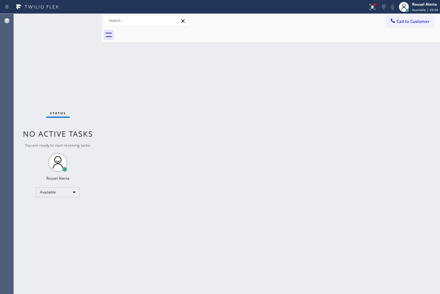
click at [239, 96] on div "Back to Dashboard Change Sender ID Customers Technicians Select a contact Outbo…" at bounding box center [271, 154] width 338 height 280
click at [375, 13] on button at bounding box center [372, 7] width 14 height 14
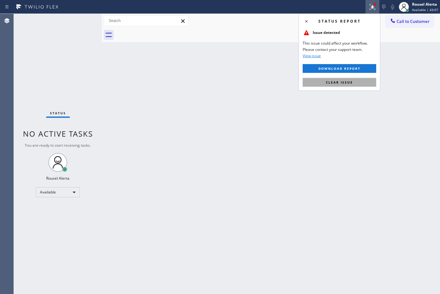
click at [354, 78] on button "Clear issue" at bounding box center [340, 82] width 74 height 9
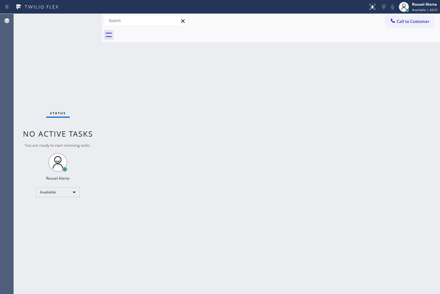
click at [338, 115] on div "Back to Dashboard Change Sender ID Customers Technicians Select a contact Outbo…" at bounding box center [271, 154] width 338 height 280
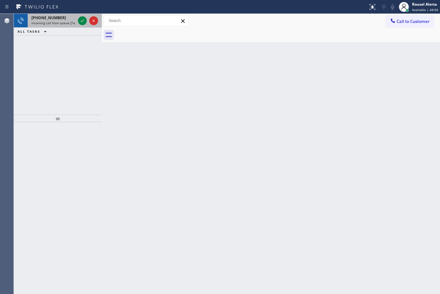
click at [73, 21] on span "Incoming call from queue [Test] All" at bounding box center [57, 23] width 52 height 4
click at [75, 19] on div "[PHONE_NUMBER]" at bounding box center [53, 17] width 44 height 5
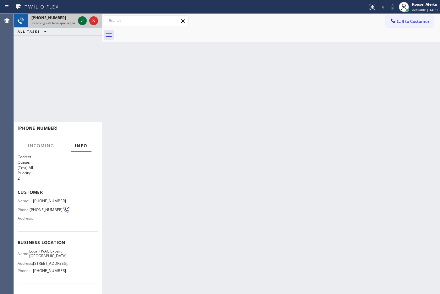
click at [82, 21] on icon at bounding box center [82, 20] width 3 height 3
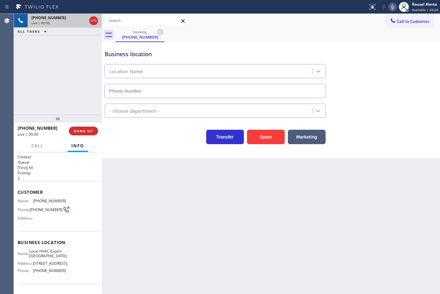
type input "[PHONE_NUMBER]"
click at [258, 139] on button "Spam" at bounding box center [266, 137] width 38 height 14
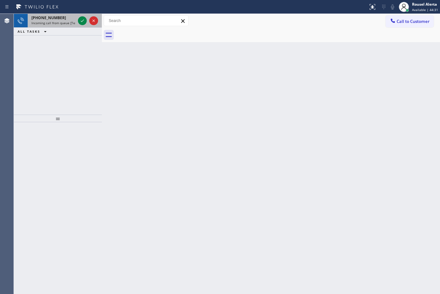
click at [68, 21] on span "Incoming call from queue [Test] All" at bounding box center [57, 23] width 52 height 4
click at [68, 18] on div "[PHONE_NUMBER]" at bounding box center [53, 17] width 44 height 5
click at [73, 20] on div "[PHONE_NUMBER]" at bounding box center [53, 17] width 44 height 5
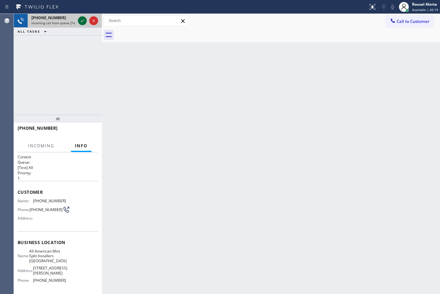
click at [78, 21] on div at bounding box center [82, 21] width 9 height 8
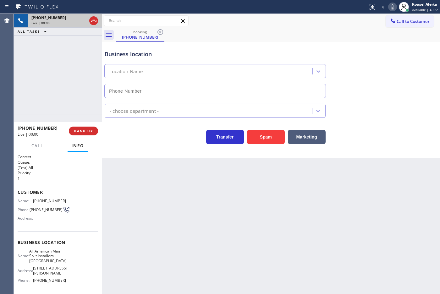
type input "[PHONE_NUMBER]"
click at [266, 142] on button "Spam" at bounding box center [266, 137] width 38 height 14
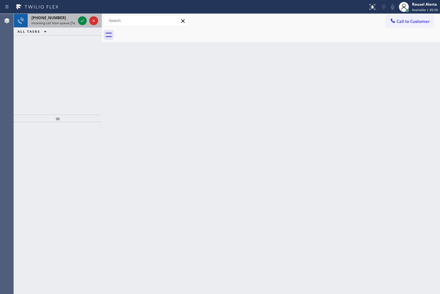
click at [60, 15] on div "[PHONE_NUMBER]" at bounding box center [53, 17] width 44 height 5
click at [79, 22] on icon at bounding box center [83, 21] width 8 height 8
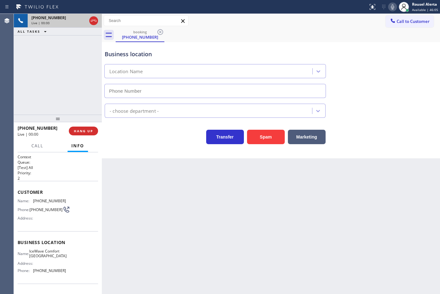
type input "[PHONE_NUMBER]"
click at [259, 135] on button "Spam" at bounding box center [266, 137] width 38 height 14
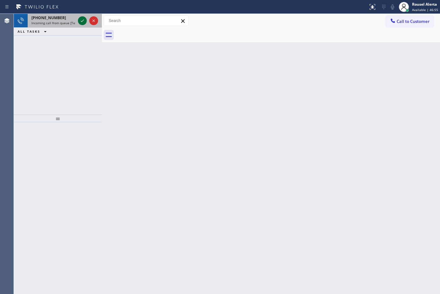
click at [81, 23] on icon at bounding box center [83, 21] width 8 height 8
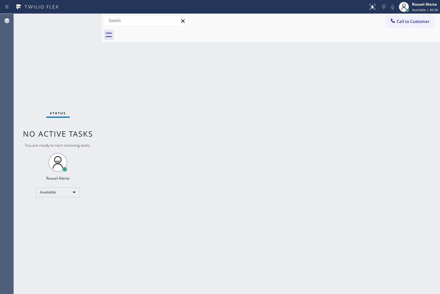
click at [81, 23] on div "Status No active tasks You are ready to start receiving tasks. Rousel Alerta Av…" at bounding box center [58, 154] width 88 height 280
click at [268, 228] on div "Back to Dashboard Change Sender ID Customers Technicians Select a contact Outbo…" at bounding box center [271, 154] width 338 height 280
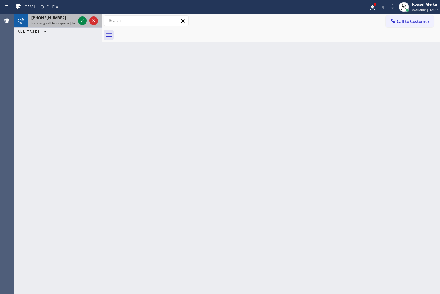
drag, startPoint x: 65, startPoint y: 20, endPoint x: 69, endPoint y: 20, distance: 4.4
click at [65, 21] on span "Incoming call from queue [Test] All" at bounding box center [57, 23] width 52 height 4
click at [77, 21] on div at bounding box center [88, 21] width 23 height 14
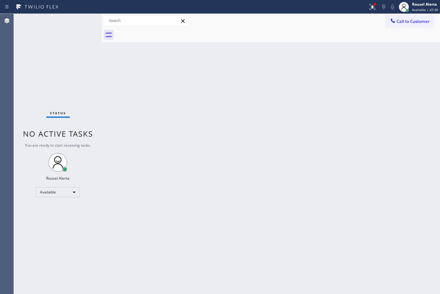
click at [77, 21] on div "Status No active tasks You are ready to start receiving tasks. Rousel Alerta Av…" at bounding box center [58, 154] width 88 height 280
click at [79, 21] on div "Status No active tasks You are ready to start receiving tasks. Rousel Alerta Av…" at bounding box center [58, 154] width 88 height 280
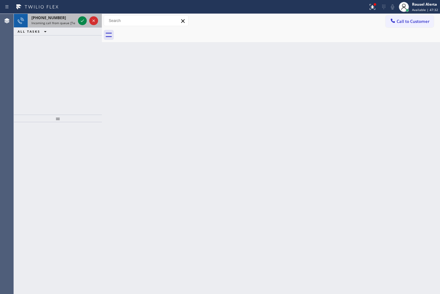
click at [67, 18] on div "[PHONE_NUMBER]" at bounding box center [53, 17] width 44 height 5
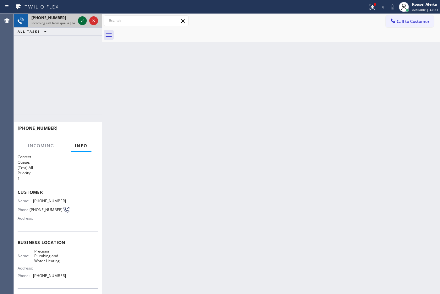
click at [81, 20] on icon at bounding box center [83, 21] width 8 height 8
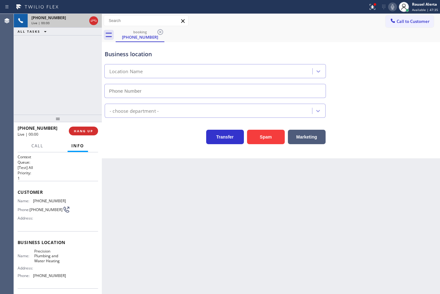
type input "[PHONE_NUMBER]"
click at [368, 8] on div at bounding box center [372, 7] width 14 height 8
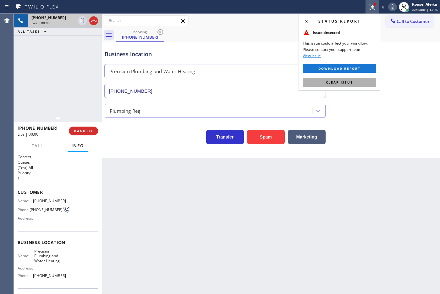
click at [347, 83] on span "Clear issue" at bounding box center [339, 82] width 27 height 4
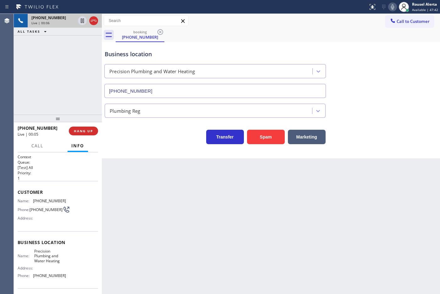
click at [85, 41] on div "[PHONE_NUMBER] Live | 00:06 ALL TASKS ALL TASKS ACTIVE TASKS TASKS IN WRAP UP" at bounding box center [58, 64] width 88 height 101
click at [191, 249] on div "Back to Dashboard Change Sender ID Customers Technicians Select a contact Outbo…" at bounding box center [271, 154] width 338 height 280
click at [131, 182] on div "Back to Dashboard Change Sender ID Customers Technicians Select a contact Outbo…" at bounding box center [271, 154] width 338 height 280
click at [69, 84] on div "[PHONE_NUMBER] Live | 00:14 ALL TASKS ALL TASKS ACTIVE TASKS TASKS IN WRAP UP" at bounding box center [58, 64] width 88 height 101
click at [123, 184] on div "Back to Dashboard Change Sender ID Customers Technicians Select a contact Outbo…" at bounding box center [271, 154] width 338 height 280
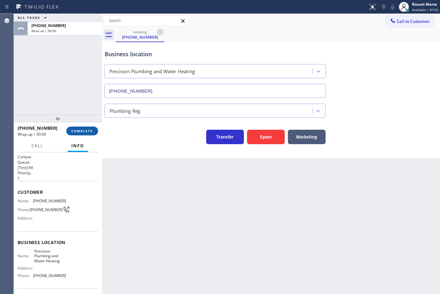
click at [86, 133] on span "COMPLETE" at bounding box center [82, 131] width 22 height 4
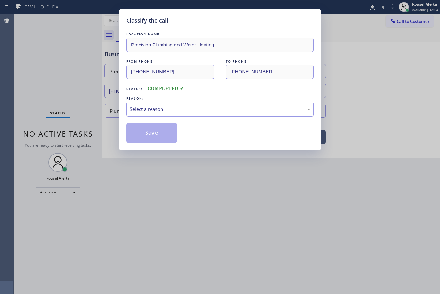
click at [140, 114] on div "Select a reason" at bounding box center [219, 109] width 187 height 15
click at [154, 132] on button "Save" at bounding box center [151, 133] width 51 height 20
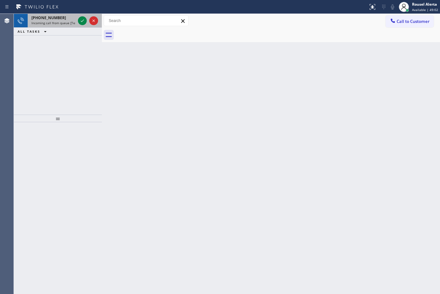
click at [58, 21] on span "Incoming call from queue [Test] All" at bounding box center [57, 23] width 52 height 4
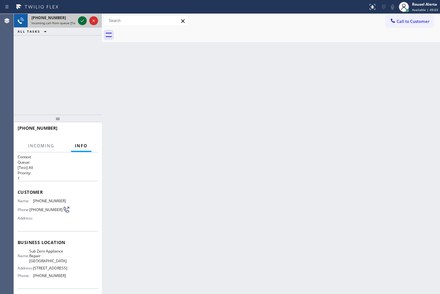
click at [82, 22] on icon at bounding box center [83, 21] width 8 height 8
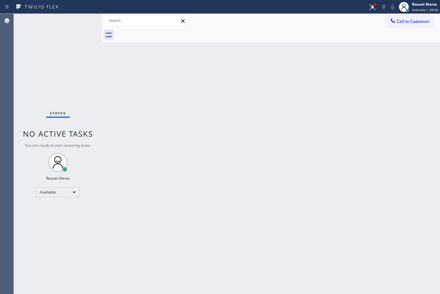
click at [82, 22] on div "Status No active tasks You are ready to start receiving tasks. Rousel Alerta Av…" at bounding box center [58, 154] width 88 height 280
click at [63, 25] on div "Status No active tasks You are ready to start receiving tasks. Rousel Alerta Av…" at bounding box center [58, 154] width 88 height 280
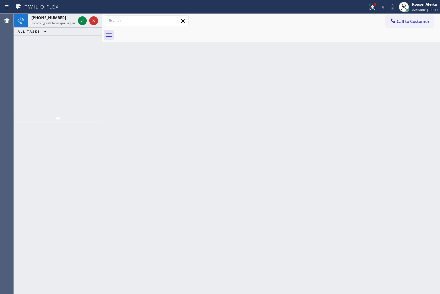
click at [63, 25] on div "[PHONE_NUMBER] Incoming call from queue [Test] All" at bounding box center [52, 21] width 49 height 14
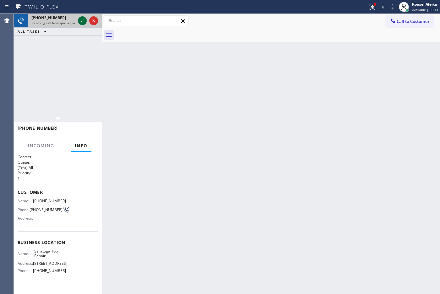
click at [79, 24] on icon at bounding box center [83, 21] width 8 height 8
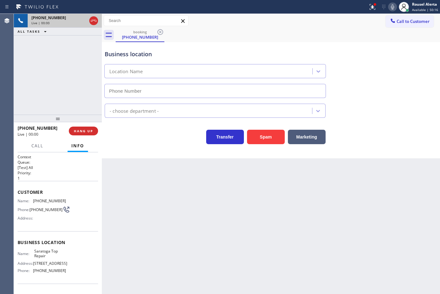
type input "[PHONE_NUMBER]"
click at [71, 134] on button "HANG UP" at bounding box center [83, 131] width 29 height 9
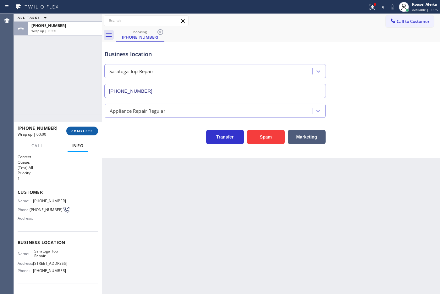
click at [71, 134] on button "COMPLETE" at bounding box center [82, 131] width 32 height 9
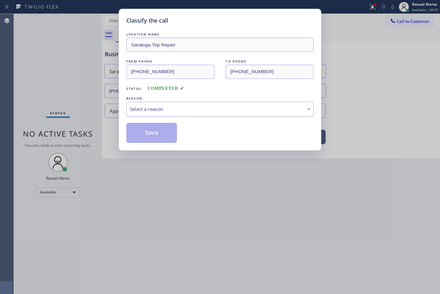
click at [195, 108] on div "Select a reason" at bounding box center [220, 109] width 180 height 7
click at [154, 137] on button "Save" at bounding box center [151, 133] width 51 height 20
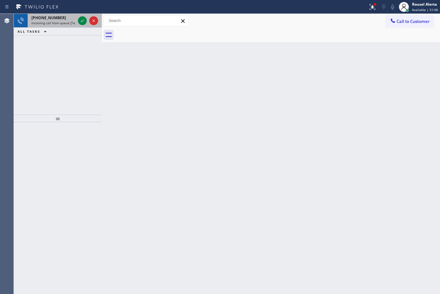
click at [64, 18] on div "[PHONE_NUMBER]" at bounding box center [53, 17] width 44 height 5
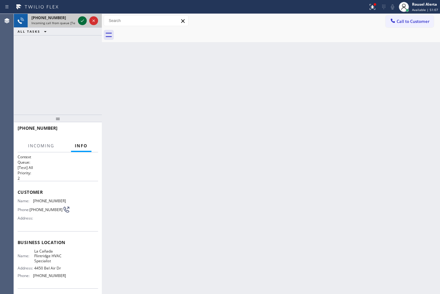
click at [80, 22] on icon at bounding box center [83, 21] width 8 height 8
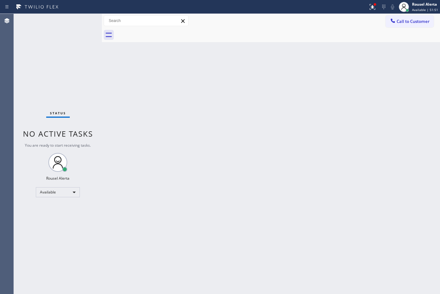
drag, startPoint x: 68, startPoint y: 21, endPoint x: 67, endPoint y: 25, distance: 3.5
click at [67, 25] on div "Status No active tasks You are ready to start receiving tasks. Rousel Alerta Av…" at bounding box center [58, 154] width 88 height 280
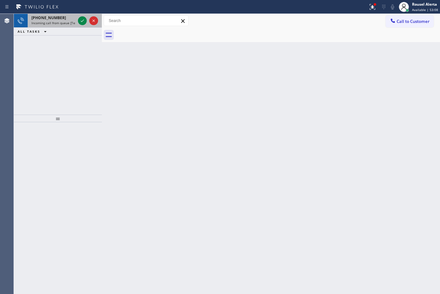
click at [70, 19] on div "[PHONE_NUMBER]" at bounding box center [53, 17] width 44 height 5
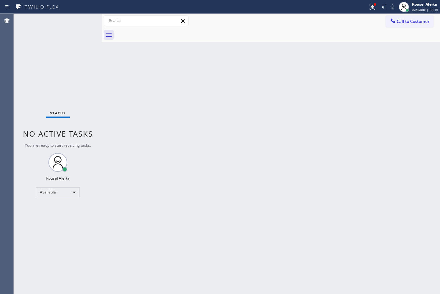
click at [80, 23] on div "Status No active tasks You are ready to start receiving tasks. Rousel Alerta Av…" at bounding box center [58, 154] width 88 height 280
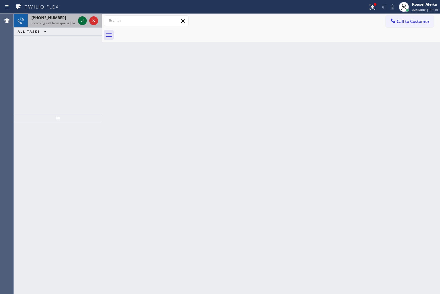
click at [80, 23] on icon at bounding box center [83, 21] width 8 height 8
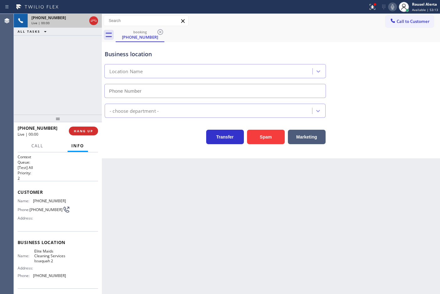
type input "[PHONE_NUMBER]"
click at [262, 143] on button "Spam" at bounding box center [266, 137] width 38 height 14
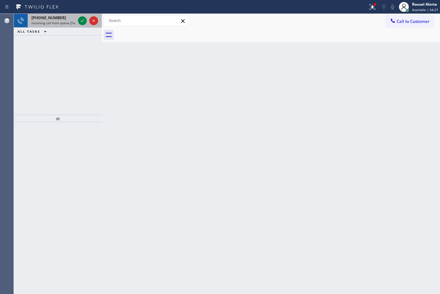
click at [56, 22] on span "Incoming call from queue [Test] All" at bounding box center [57, 23] width 52 height 4
click at [60, 26] on div "[PHONE_NUMBER] Incoming call from queue [Test] All" at bounding box center [52, 21] width 49 height 14
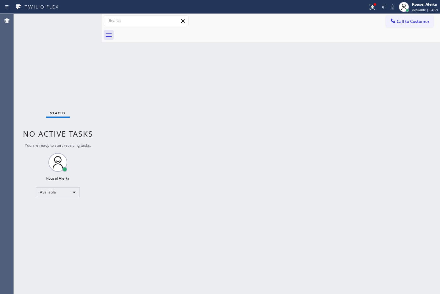
click at [68, 24] on div "Status No active tasks You are ready to start receiving tasks. Rousel Alerta Av…" at bounding box center [58, 154] width 88 height 280
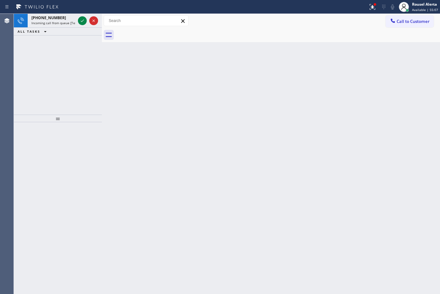
click at [68, 24] on span "Incoming call from queue [Test] All" at bounding box center [57, 23] width 52 height 4
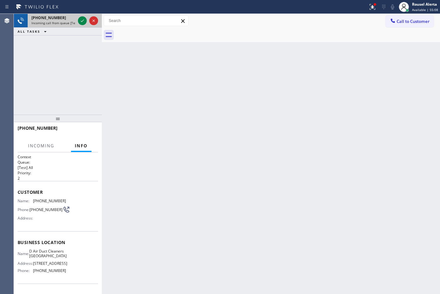
click at [77, 22] on div at bounding box center [88, 21] width 23 height 14
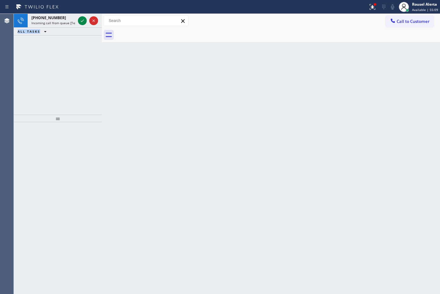
click at [77, 22] on div at bounding box center [88, 21] width 23 height 14
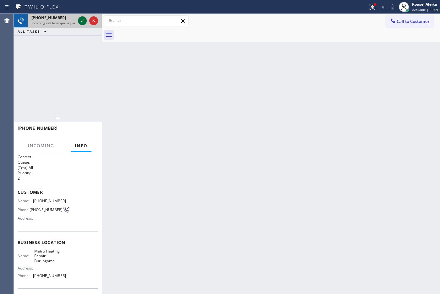
click at [79, 21] on icon at bounding box center [83, 21] width 8 height 8
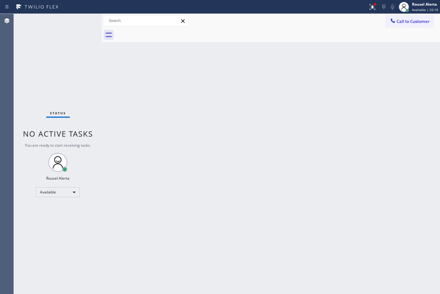
click at [79, 21] on div "Status No active tasks You are ready to start receiving tasks. Rousel Alerta Av…" at bounding box center [58, 154] width 88 height 280
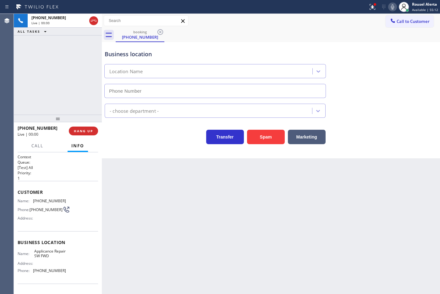
type input "[PHONE_NUMBER]"
click at [263, 126] on div "Transfer Spam Marketing" at bounding box center [270, 134] width 335 height 20
click at [265, 131] on button "Spam" at bounding box center [266, 137] width 38 height 14
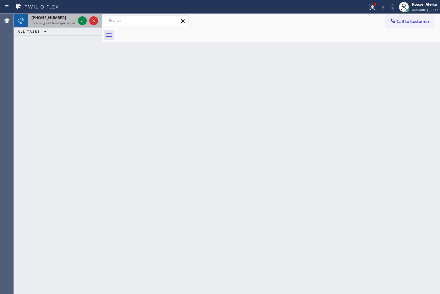
click at [70, 24] on span "Incoming call from queue [Test] All" at bounding box center [57, 23] width 52 height 4
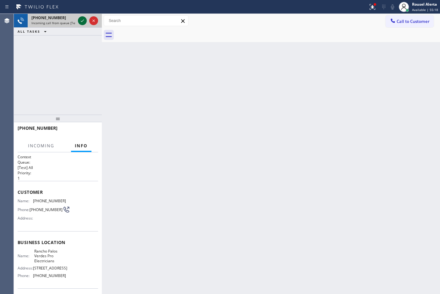
click at [82, 20] on icon at bounding box center [83, 21] width 8 height 8
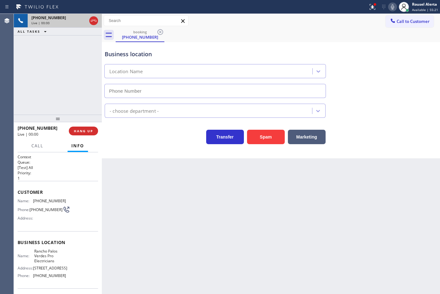
type input "[PHONE_NUMBER]"
drag, startPoint x: 61, startPoint y: 87, endPoint x: 95, endPoint y: 134, distance: 58.1
click at [61, 86] on div "[PHONE_NUMBER] Live | 00:04 ALL TASKS ALL TASKS ACTIVE TASKS TASKS IN WRAP UP" at bounding box center [58, 64] width 88 height 101
click at [158, 195] on div "Back to Dashboard Change Sender ID Customers Technicians Select a contact Outbo…" at bounding box center [271, 154] width 338 height 280
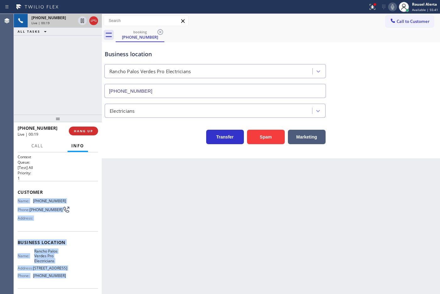
drag, startPoint x: 19, startPoint y: 202, endPoint x: 72, endPoint y: 280, distance: 94.5
click at [72, 280] on div "Context Queue: [Test] All Priority: 1 Customer Name: [PHONE_NUMBER] Phone: [PHO…" at bounding box center [58, 247] width 80 height 187
click at [82, 22] on icon at bounding box center [83, 21] width 8 height 8
click at [391, 5] on icon at bounding box center [393, 7] width 8 height 8
click at [84, 22] on icon at bounding box center [82, 21] width 4 height 4
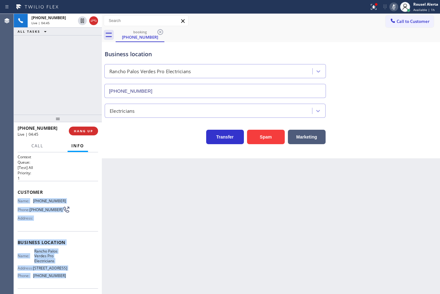
click at [394, 10] on icon at bounding box center [394, 7] width 8 height 8
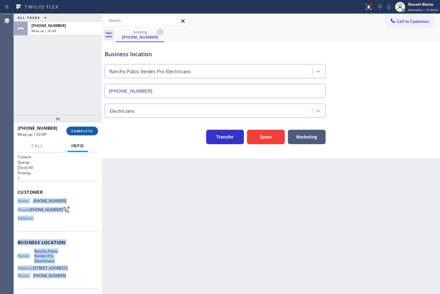
click at [83, 133] on span "COMPLETE" at bounding box center [82, 131] width 22 height 4
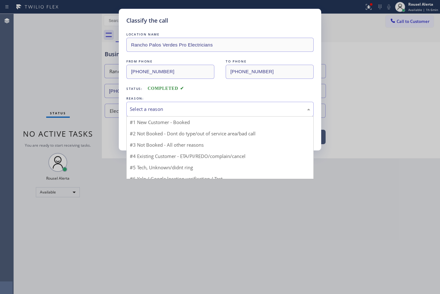
click at [190, 109] on div "Select a reason" at bounding box center [220, 109] width 180 height 7
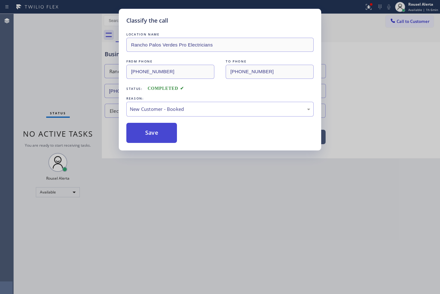
click at [147, 133] on button "Save" at bounding box center [151, 133] width 51 height 20
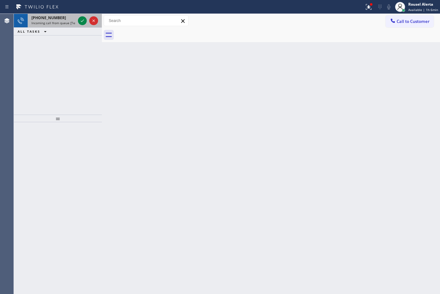
click at [68, 19] on div "+14012865783" at bounding box center [53, 17] width 44 height 5
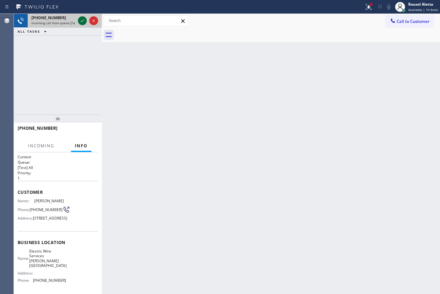
click at [79, 18] on icon at bounding box center [83, 21] width 8 height 8
click at [81, 21] on icon at bounding box center [83, 21] width 8 height 8
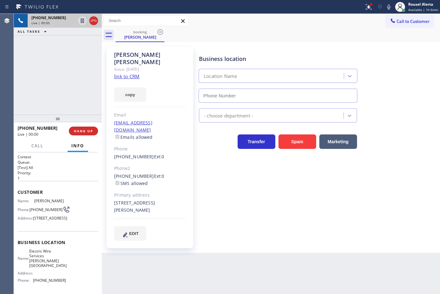
type input "(213) 238-6352"
click at [133, 73] on link "link to CRM" at bounding box center [126, 76] width 25 height 6
click at [78, 129] on span "HANG UP" at bounding box center [83, 131] width 19 height 4
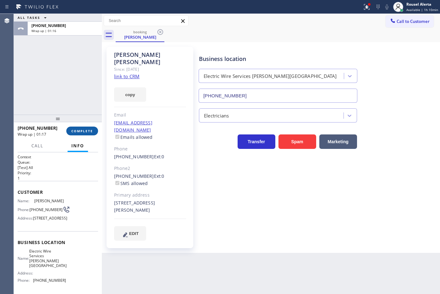
click at [82, 134] on button "COMPLETE" at bounding box center [82, 131] width 32 height 9
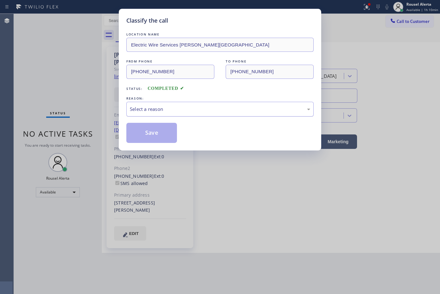
click at [173, 115] on div "Select a reason" at bounding box center [219, 109] width 187 height 15
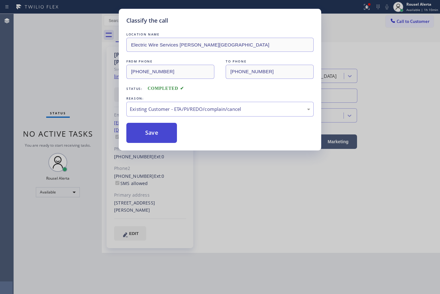
drag, startPoint x: 155, startPoint y: 134, endPoint x: 162, endPoint y: 134, distance: 7.2
click at [155, 134] on button "Save" at bounding box center [151, 133] width 51 height 20
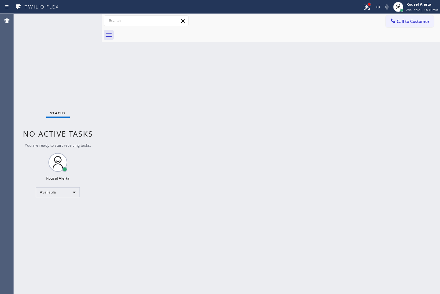
click at [370, 3] on div at bounding box center [369, 4] width 3 height 3
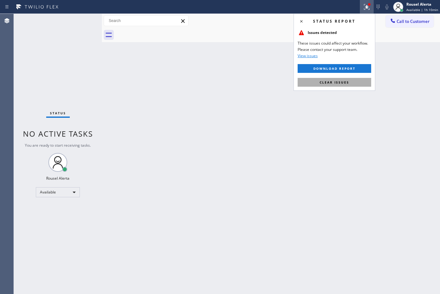
click at [342, 81] on span "Clear issues" at bounding box center [335, 82] width 30 height 4
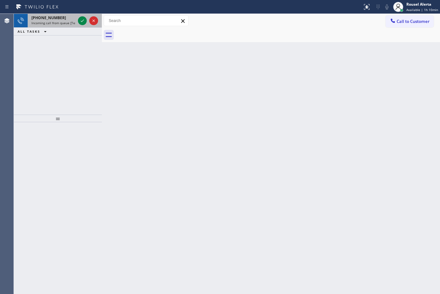
click at [68, 24] on span "Incoming call from queue [Test] All" at bounding box center [57, 23] width 52 height 4
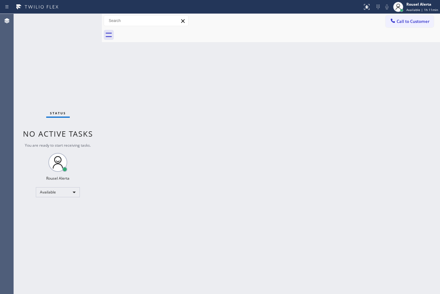
click at [79, 22] on div "Status No active tasks You are ready to start receiving tasks. Rousel Alerta Av…" at bounding box center [58, 154] width 88 height 280
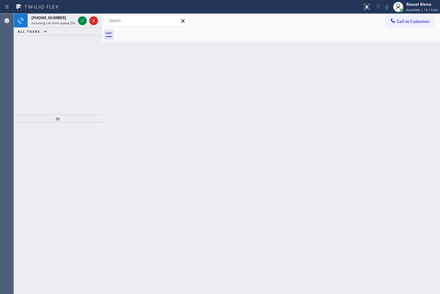
click at [256, 140] on div "Back to Dashboard Change Sender ID Customers Technicians Select a contact Outbo…" at bounding box center [271, 154] width 338 height 280
click at [62, 22] on span "Incoming call from queue [Test] All" at bounding box center [57, 23] width 52 height 4
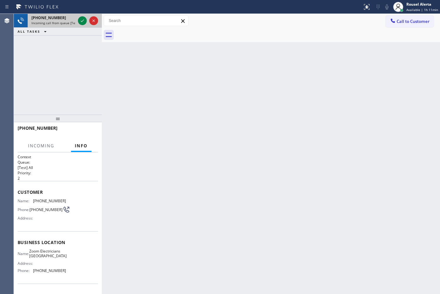
click at [77, 21] on div at bounding box center [88, 21] width 23 height 14
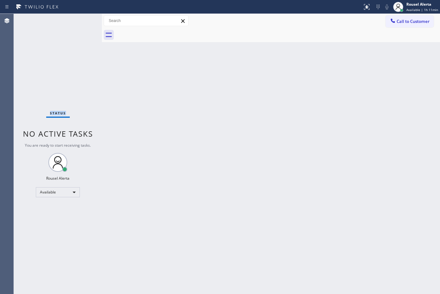
click at [76, 21] on div "Status No active tasks You are ready to start receiving tasks. Rousel Alerta Av…" at bounding box center [58, 154] width 88 height 280
click at [66, 22] on div "Status No active tasks You are ready to start receiving tasks. Rousel Alerta Av…" at bounding box center [58, 154] width 88 height 280
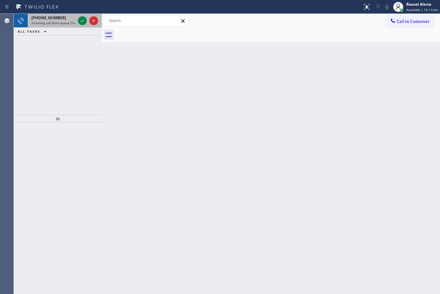
click at [60, 27] on div "+18044618618 Incoming call from queue [Test] All" at bounding box center [52, 21] width 49 height 14
click at [64, 21] on span "Incoming call from queue [Test] All" at bounding box center [57, 23] width 52 height 4
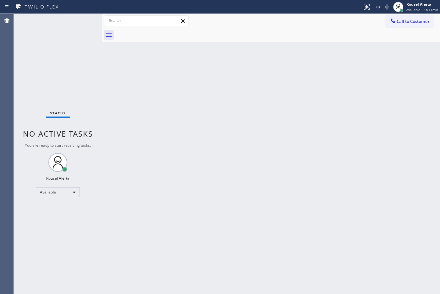
click at [221, 105] on div "Back to Dashboard Change Sender ID Customers Technicians Select a contact Outbo…" at bounding box center [271, 154] width 338 height 280
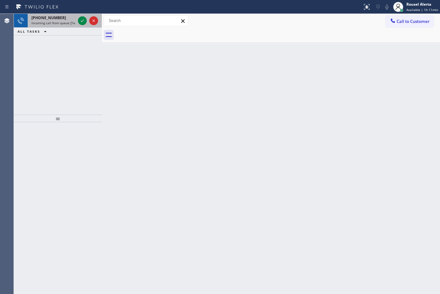
click at [61, 17] on div "+16269756812" at bounding box center [53, 17] width 44 height 5
click at [68, 23] on span "Incoming call from queue [Test] All" at bounding box center [57, 23] width 52 height 4
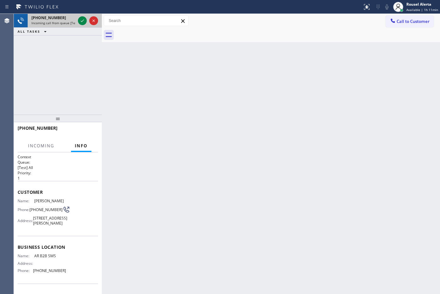
click at [68, 19] on div "+16269756812" at bounding box center [53, 17] width 44 height 5
click at [71, 19] on div "+16269756812" at bounding box center [53, 17] width 44 height 5
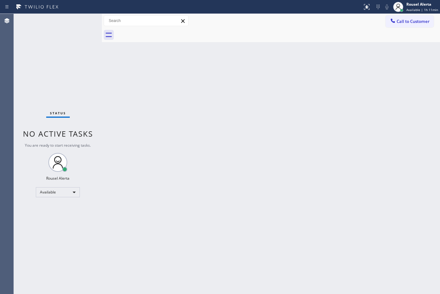
click at [78, 19] on div "Status No active tasks You are ready to start receiving tasks. Rousel Alerta Av…" at bounding box center [58, 154] width 88 height 280
click at [243, 158] on div "Back to Dashboard Change Sender ID Customers Technicians Select a contact Outbo…" at bounding box center [271, 154] width 338 height 280
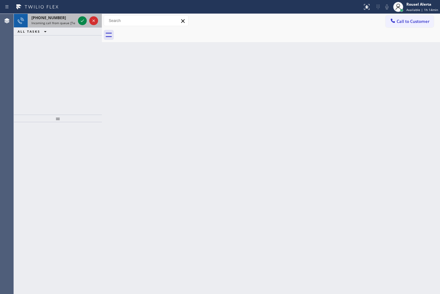
click at [62, 18] on div "+14085161643" at bounding box center [53, 17] width 44 height 5
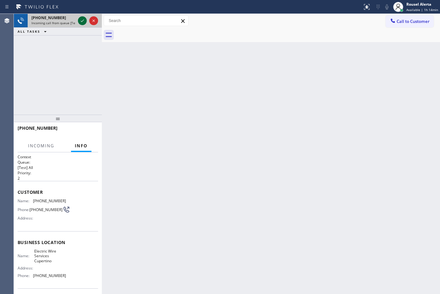
click at [81, 19] on icon at bounding box center [83, 21] width 8 height 8
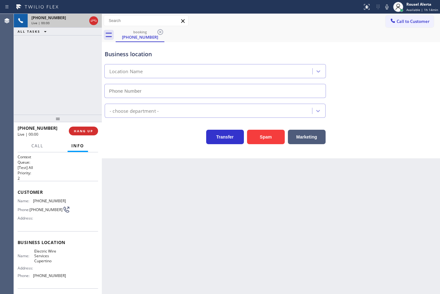
type input "(408) 549-7996"
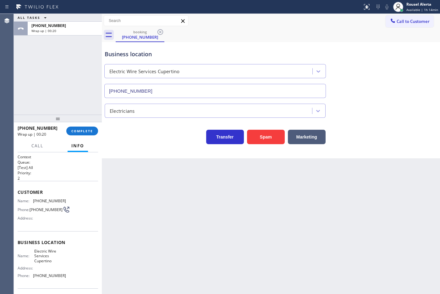
click at [87, 135] on div "+14085161643 Wrap up | 00:20 COMPLETE" at bounding box center [58, 131] width 80 height 16
click at [87, 133] on span "COMPLETE" at bounding box center [82, 131] width 22 height 4
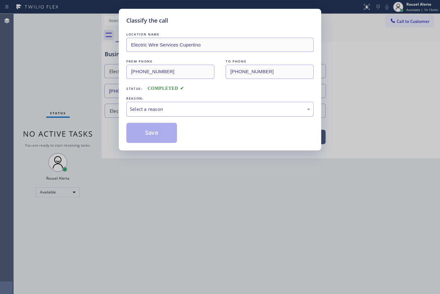
click at [208, 106] on div "Select a reason" at bounding box center [220, 109] width 180 height 7
click at [151, 124] on button "Save" at bounding box center [151, 133] width 51 height 20
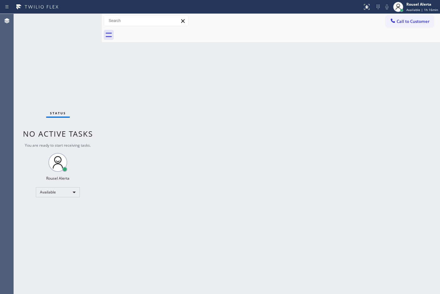
click at [167, 161] on div "Back to Dashboard Change Sender ID Customers Technicians Select a contact Outbo…" at bounding box center [271, 154] width 338 height 280
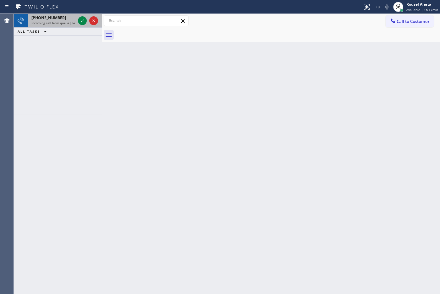
click at [56, 18] on span "+16193952892" at bounding box center [48, 17] width 35 height 5
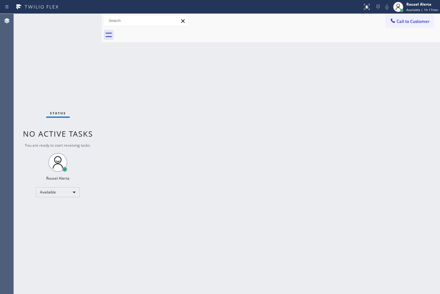
click at [57, 14] on div "Status No active tasks You are ready to start receiving tasks. Rousel Alerta Av…" at bounding box center [58, 154] width 88 height 280
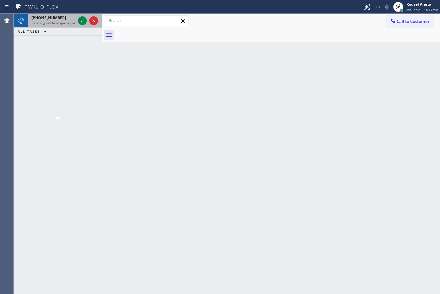
click at [57, 14] on div "+14252000442 Incoming call from queue [Test] All" at bounding box center [52, 21] width 49 height 14
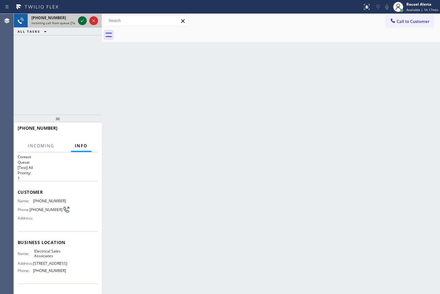
click at [80, 20] on icon at bounding box center [83, 21] width 8 height 8
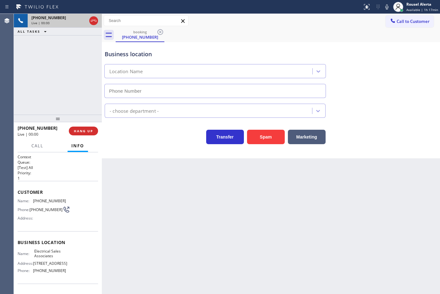
type input "(360) 868-8872"
click at [262, 143] on button "Spam" at bounding box center [266, 137] width 38 height 14
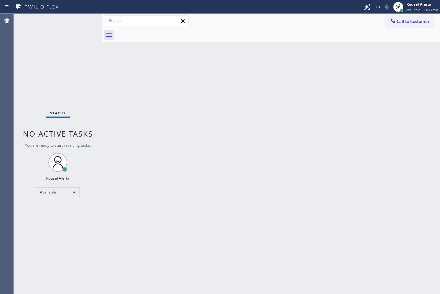
click at [232, 77] on div "Back to Dashboard Change Sender ID Customers Technicians Select a contact Outbo…" at bounding box center [271, 154] width 338 height 280
click at [131, 71] on div "Back to Dashboard Change Sender ID Customers Technicians Select a contact Outbo…" at bounding box center [271, 154] width 338 height 280
click at [411, 7] on div "Rousel Alerta" at bounding box center [422, 4] width 32 height 5
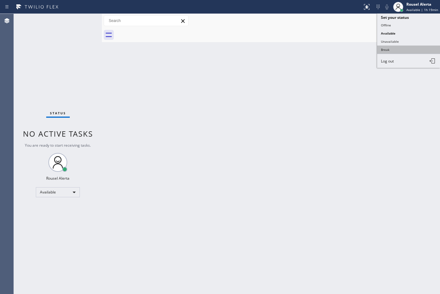
click at [398, 47] on button "Break" at bounding box center [408, 50] width 63 height 8
